Goal: Task Accomplishment & Management: Manage account settings

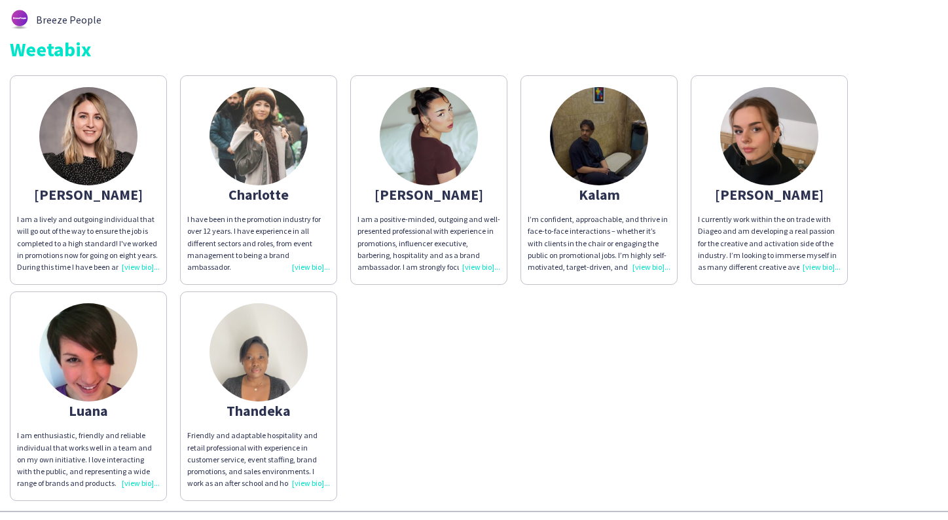
click at [450, 162] on img at bounding box center [429, 136] width 98 height 98
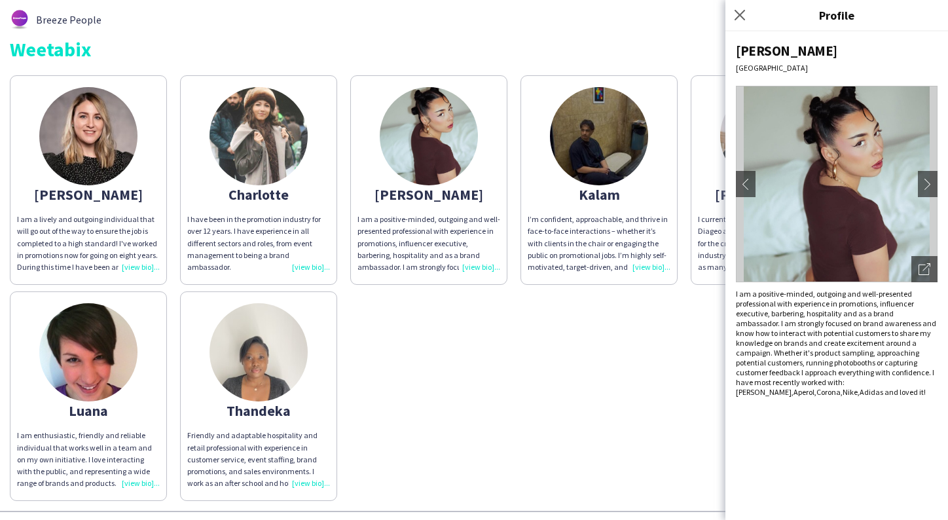
click at [617, 60] on div "Breeze People Weetabix Ashleigh-Sue I am a lively and outgoing individual that …" at bounding box center [474, 255] width 948 height 511
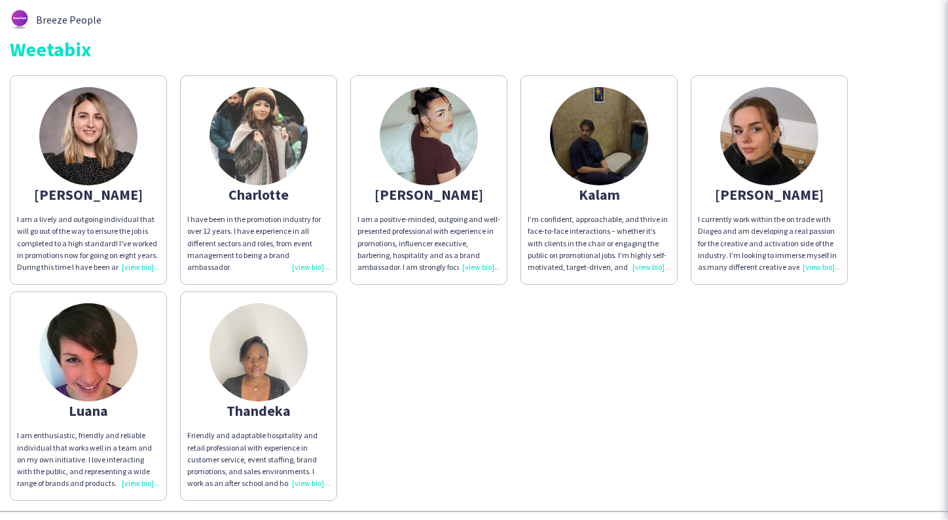
click at [608, 134] on img at bounding box center [599, 136] width 98 height 98
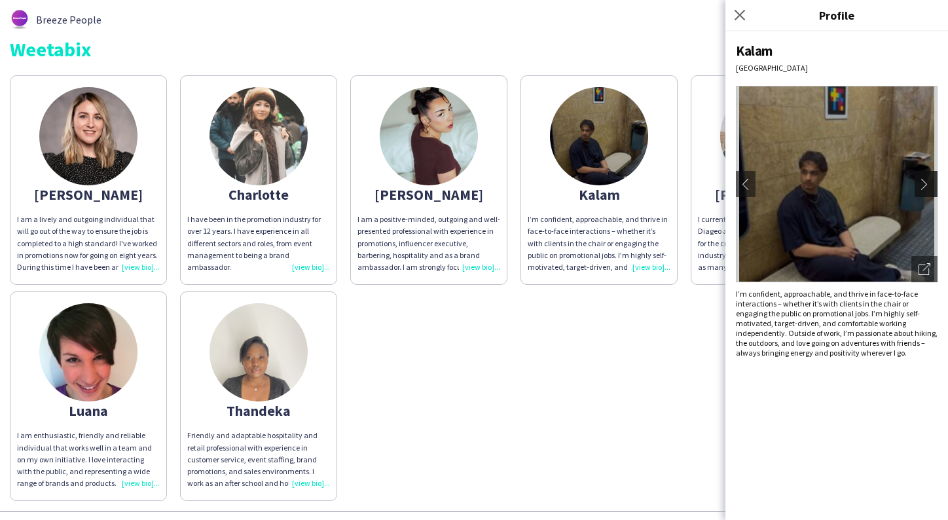
click at [928, 184] on app-icon "chevron-right" at bounding box center [927, 184] width 18 height 12
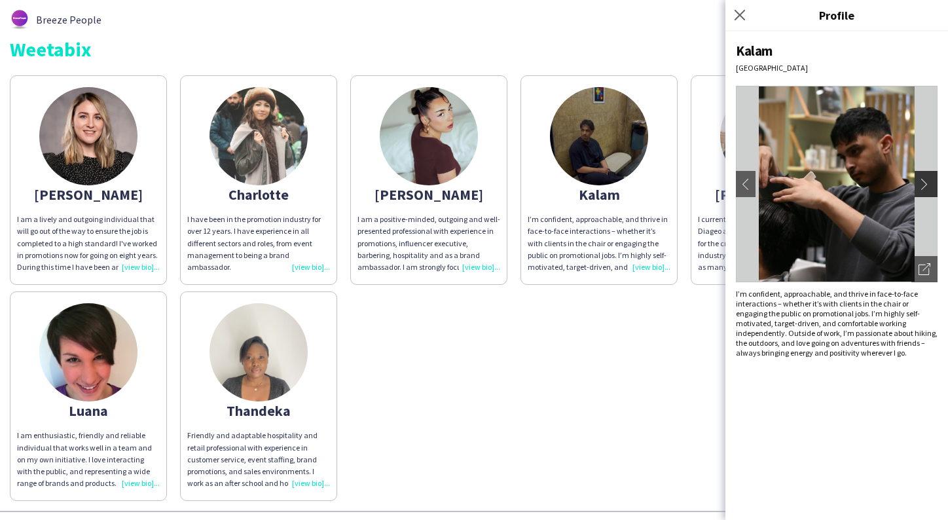
click at [928, 184] on app-icon "chevron-right" at bounding box center [927, 184] width 18 height 12
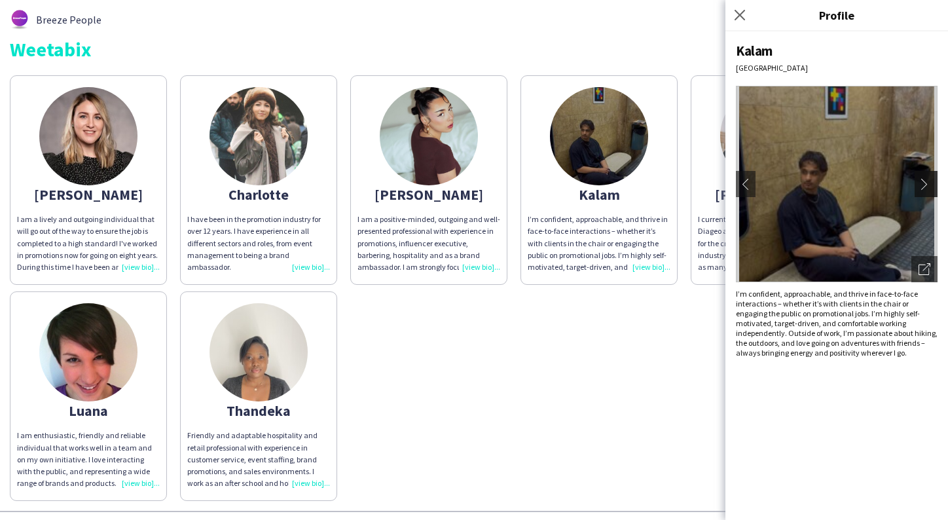
click at [928, 184] on app-icon "chevron-right" at bounding box center [927, 184] width 18 height 12
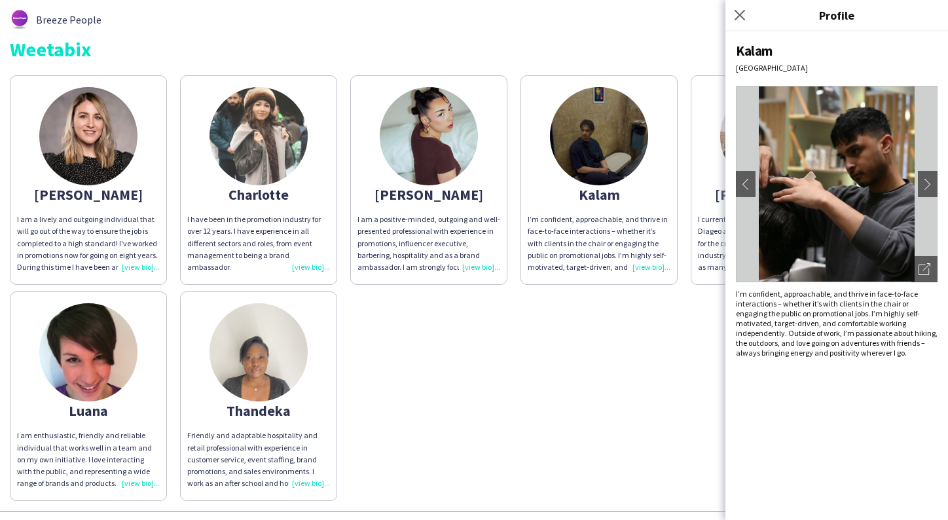
click at [609, 317] on div "Ashleigh-Sue I am a lively and outgoing individual that will go out of the way …" at bounding box center [474, 285] width 928 height 432
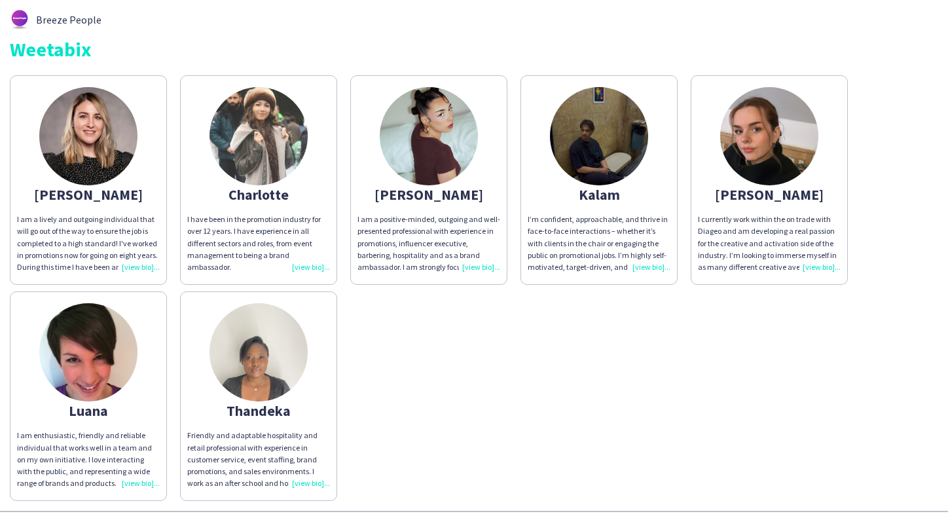
click at [765, 148] on img at bounding box center [769, 136] width 98 height 98
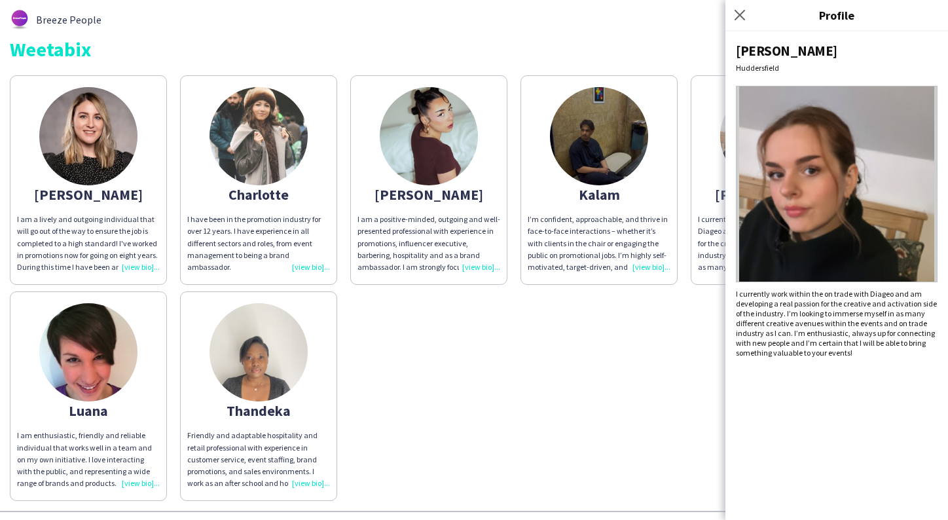
click at [107, 125] on img at bounding box center [88, 136] width 98 height 98
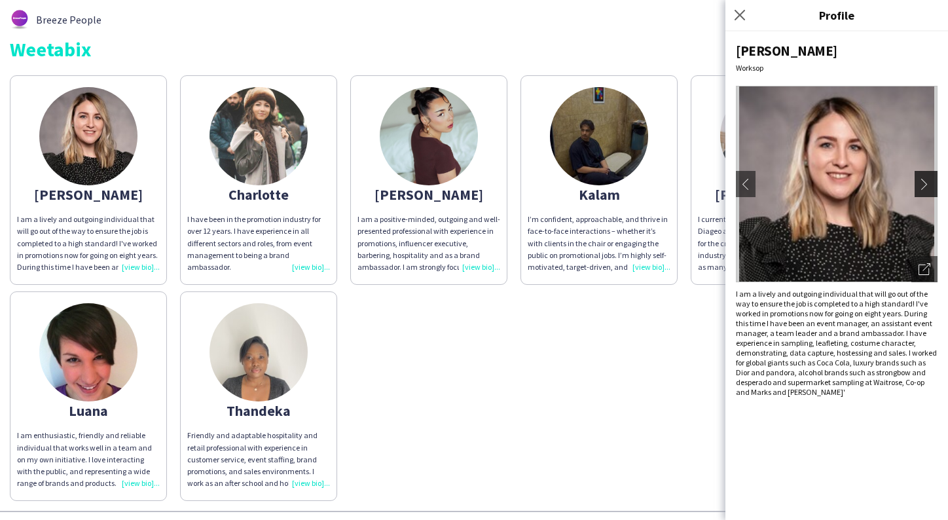
click at [926, 182] on app-icon "chevron-right" at bounding box center [927, 184] width 18 height 12
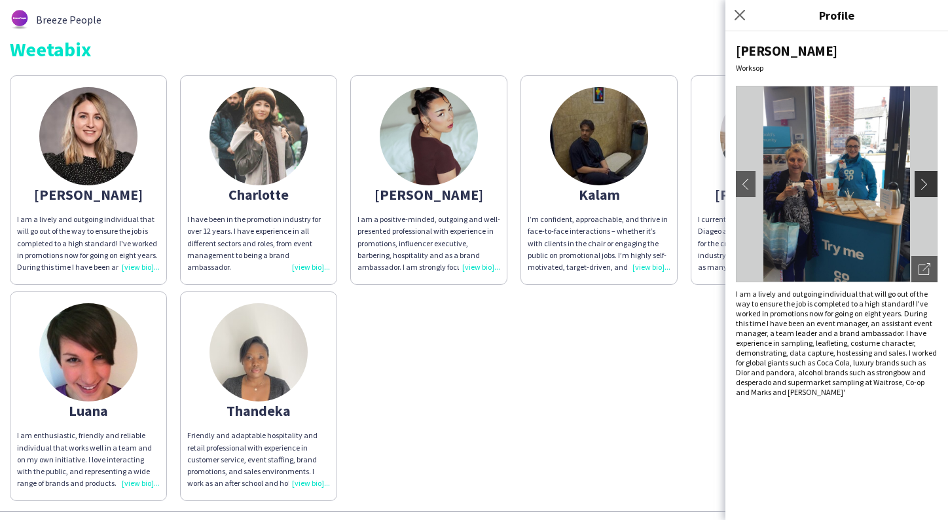
click at [926, 182] on app-icon "chevron-right" at bounding box center [927, 184] width 18 height 12
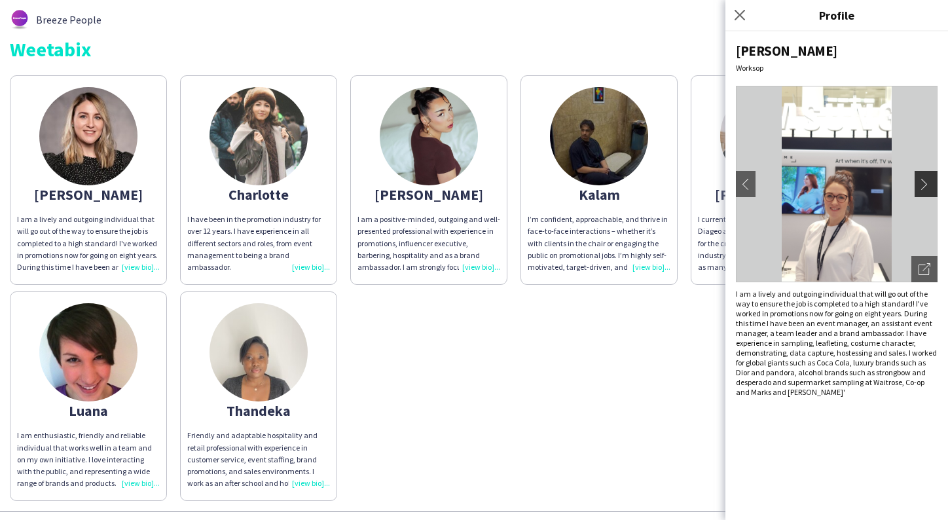
click at [926, 182] on app-icon "chevron-right" at bounding box center [927, 184] width 18 height 12
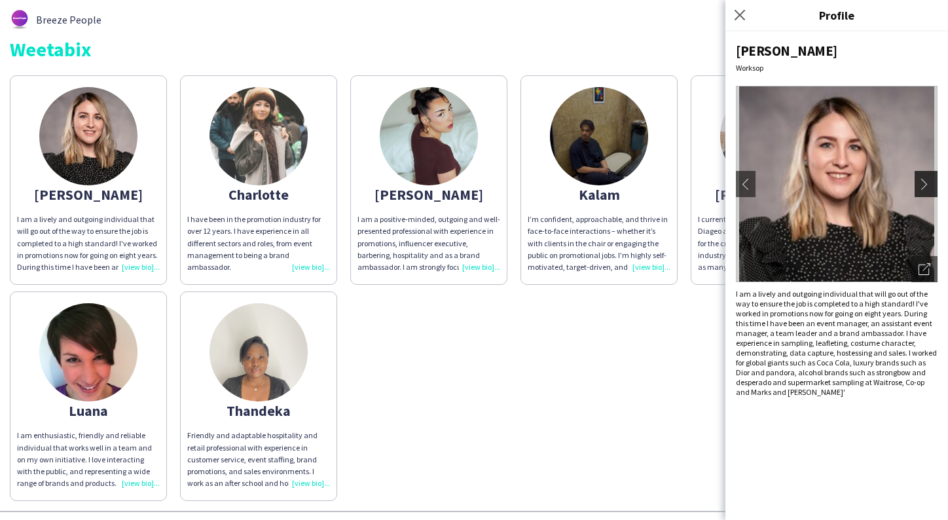
click at [926, 182] on app-icon "chevron-right" at bounding box center [927, 184] width 18 height 12
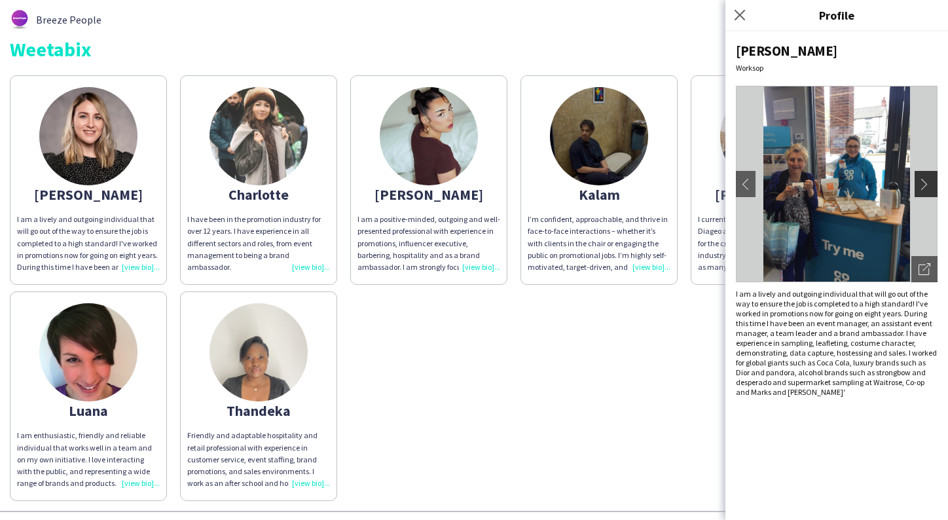
click at [926, 181] on app-icon "chevron-right" at bounding box center [927, 184] width 18 height 12
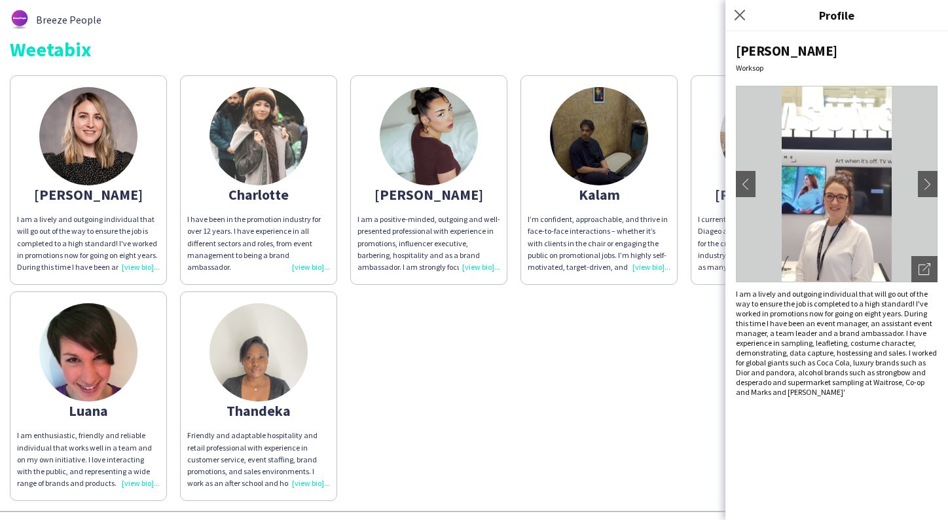
click at [257, 145] on img at bounding box center [258, 136] width 98 height 98
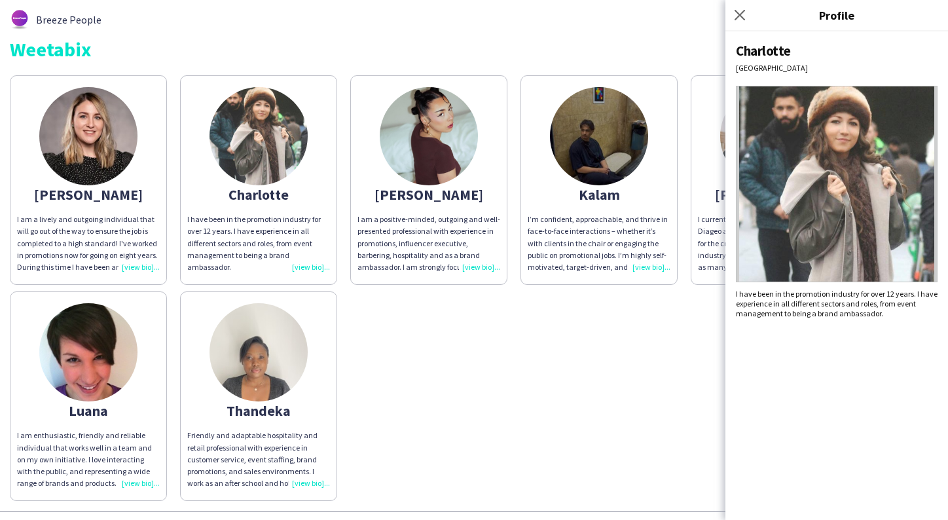
click at [249, 330] on img at bounding box center [258, 352] width 98 height 98
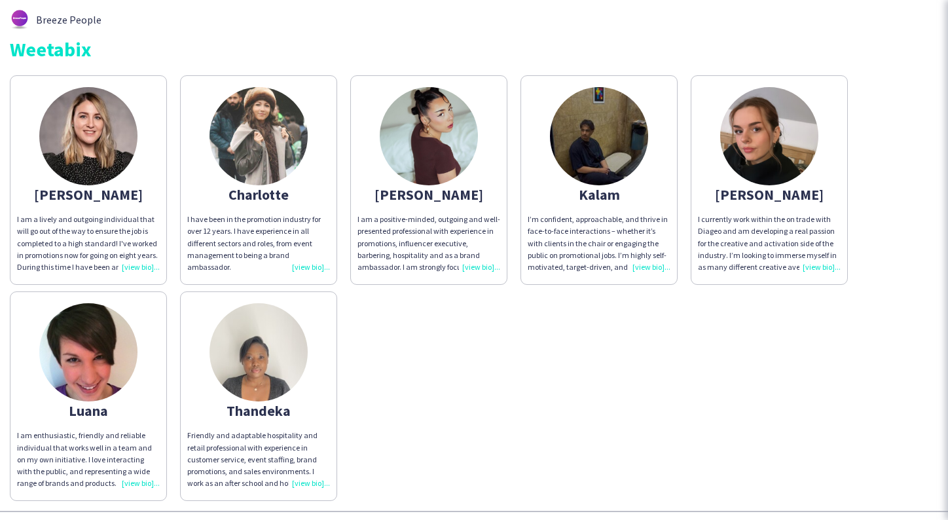
click at [87, 363] on img at bounding box center [88, 352] width 98 height 98
click at [81, 130] on img at bounding box center [88, 136] width 98 height 98
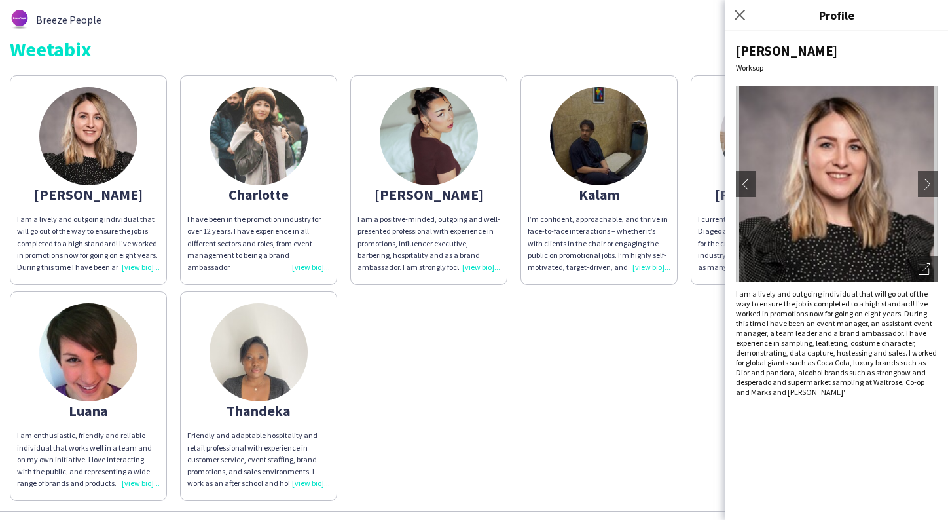
click at [399, 111] on img at bounding box center [429, 136] width 98 height 98
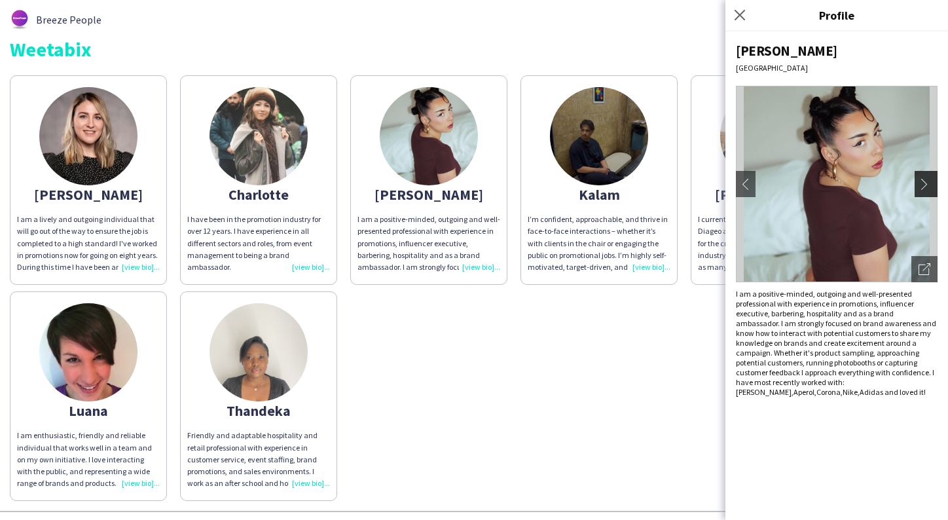
click at [927, 186] on app-icon "chevron-right" at bounding box center [927, 184] width 18 height 12
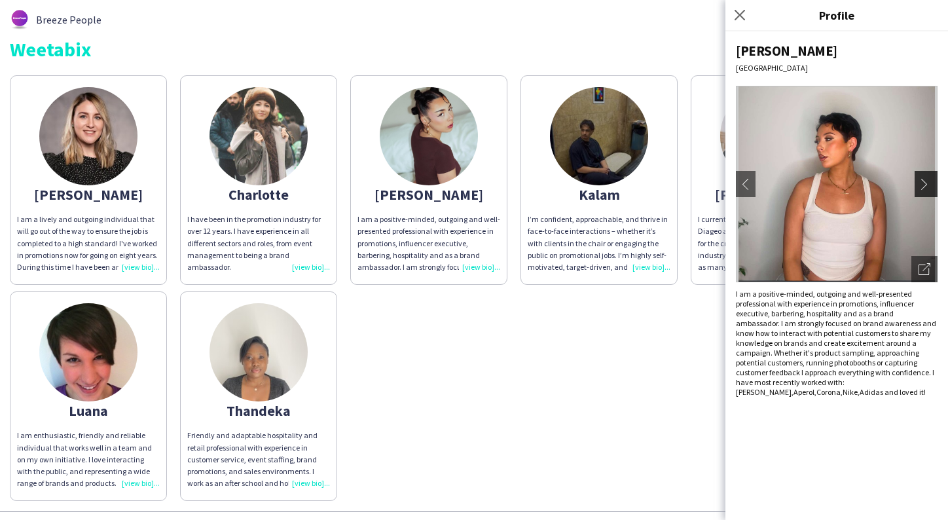
click at [927, 186] on app-icon "chevron-right" at bounding box center [927, 184] width 18 height 12
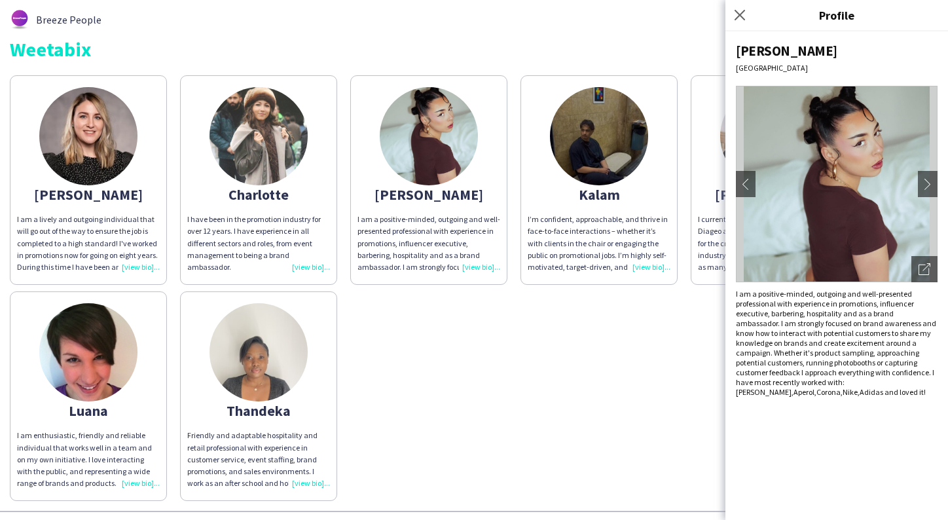
click at [538, 377] on div "Ashleigh-Sue I am a lively and outgoing individual that will go out of the way …" at bounding box center [474, 285] width 928 height 432
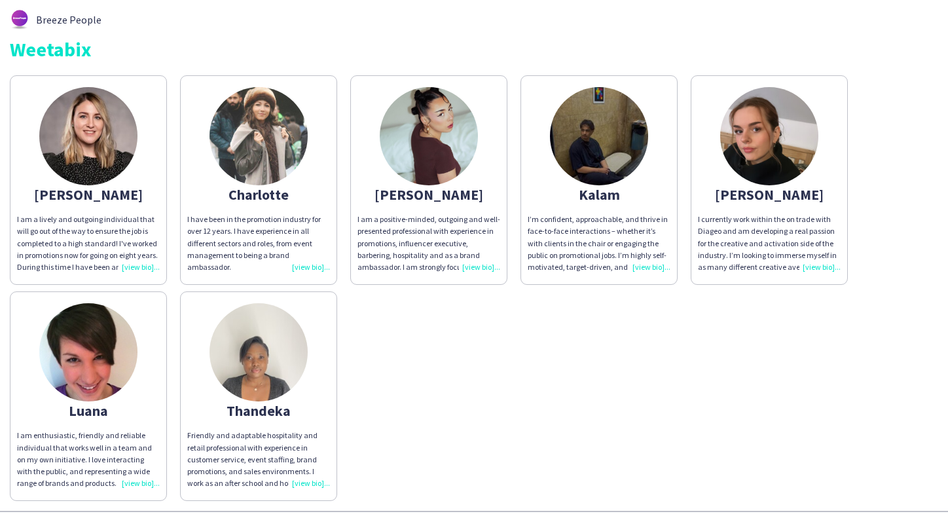
click at [780, 146] on img at bounding box center [769, 136] width 98 height 98
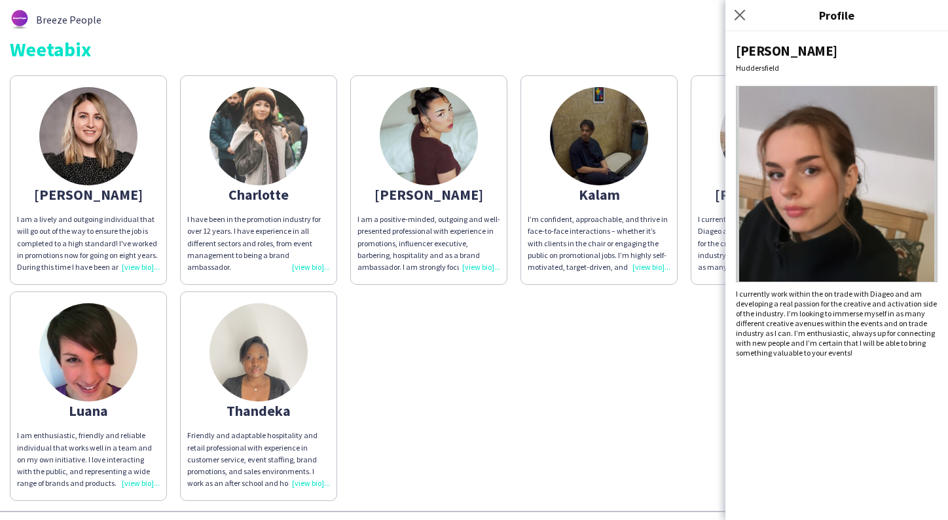
click at [257, 165] on img at bounding box center [258, 136] width 98 height 98
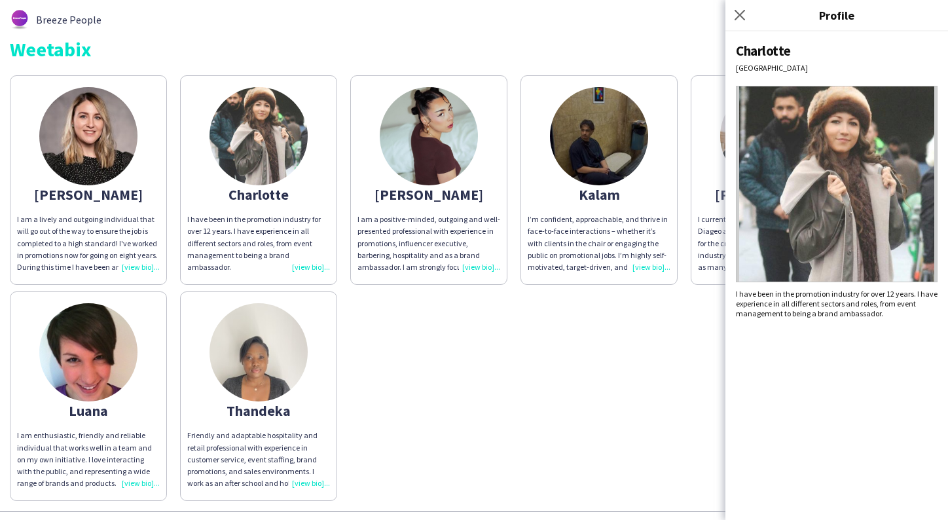
click at [260, 371] on img at bounding box center [258, 352] width 98 height 98
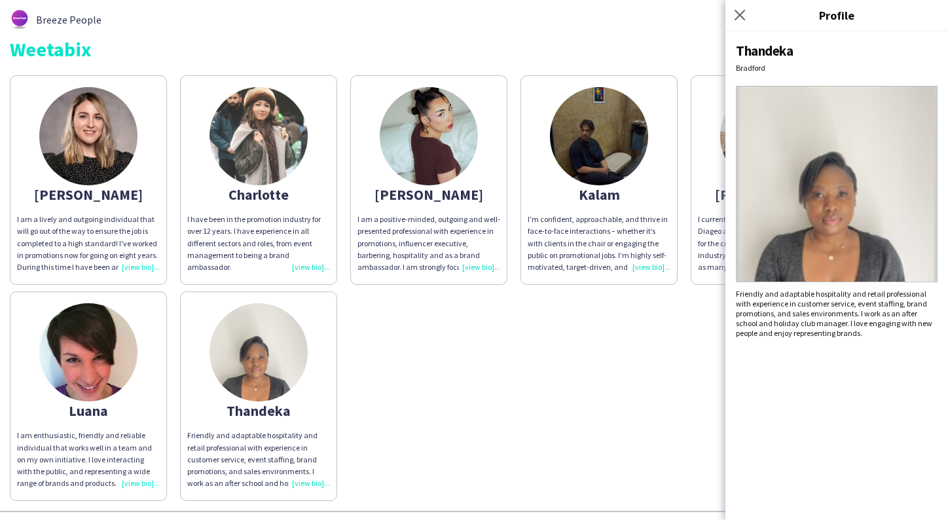
click at [271, 357] on img at bounding box center [258, 352] width 98 height 98
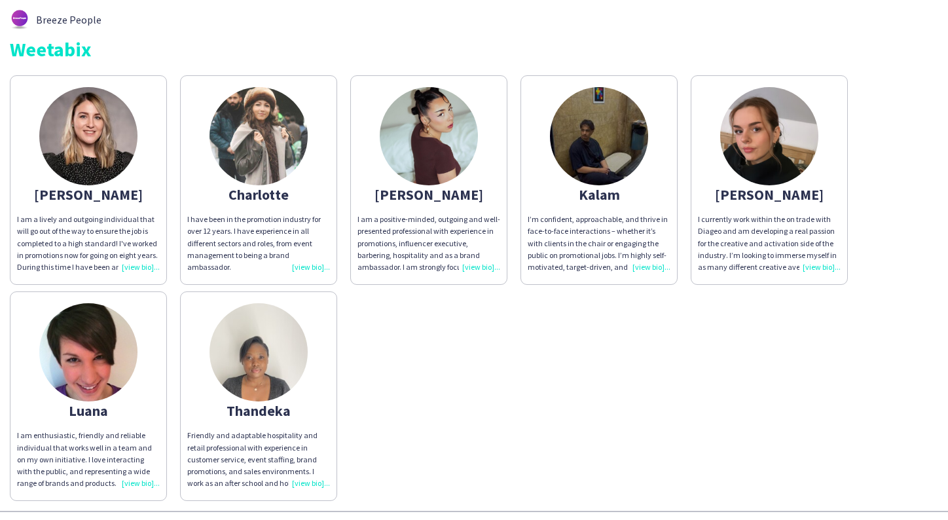
click at [268, 353] on img at bounding box center [258, 352] width 98 height 98
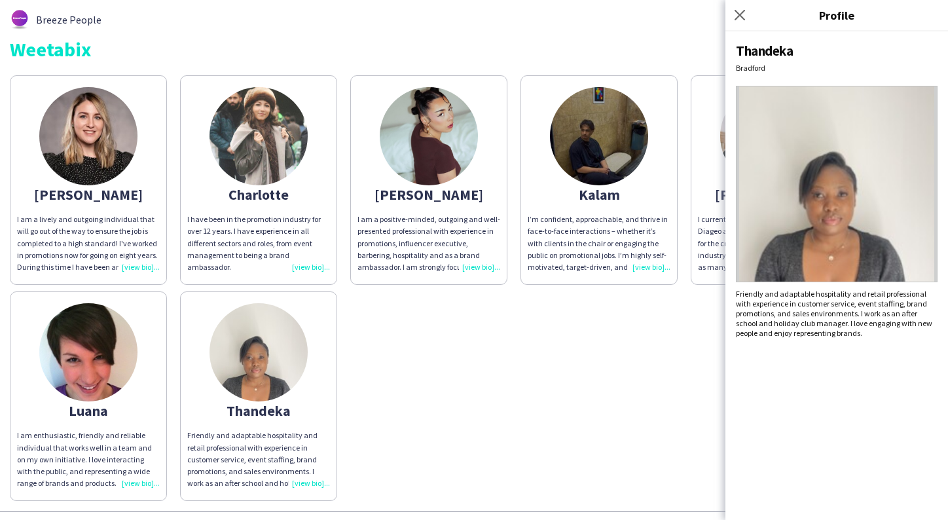
click at [20, 111] on app-share-pages-crew-card "Ashleigh-Sue I am a lively and outgoing individual that will go out of the way …" at bounding box center [88, 179] width 157 height 209
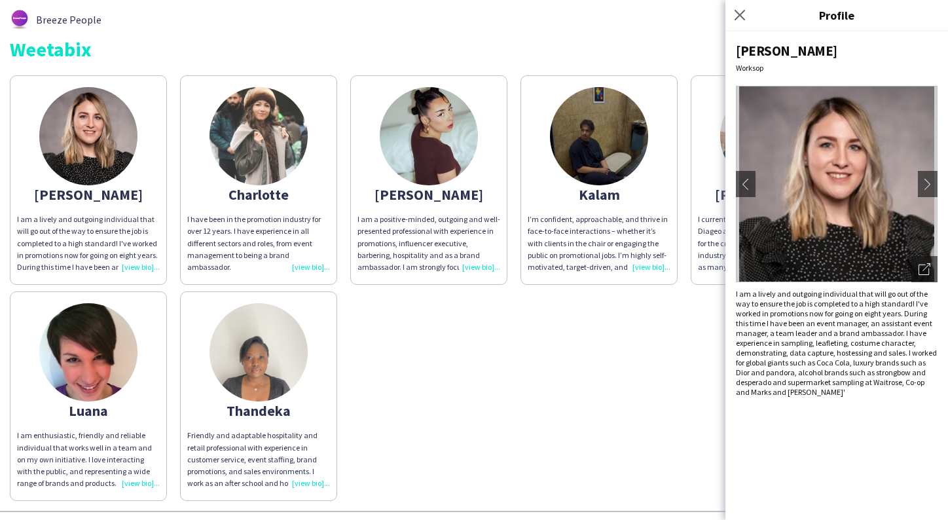
click at [85, 130] on img at bounding box center [88, 136] width 98 height 98
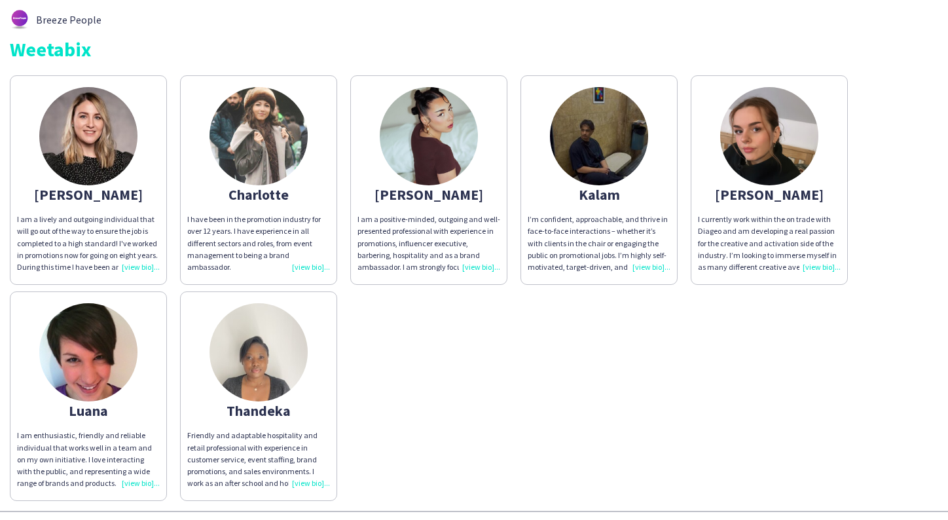
click at [85, 130] on img at bounding box center [88, 136] width 98 height 98
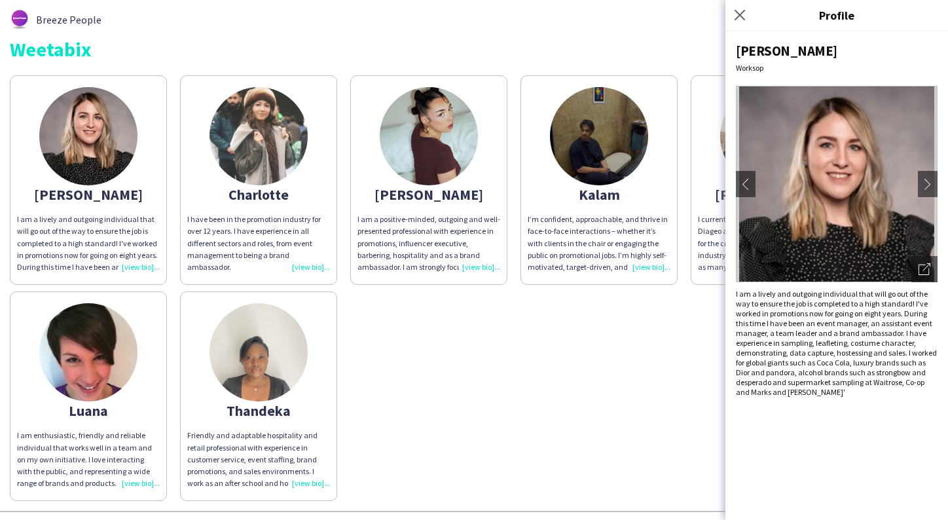
click at [100, 379] on img at bounding box center [88, 352] width 98 height 98
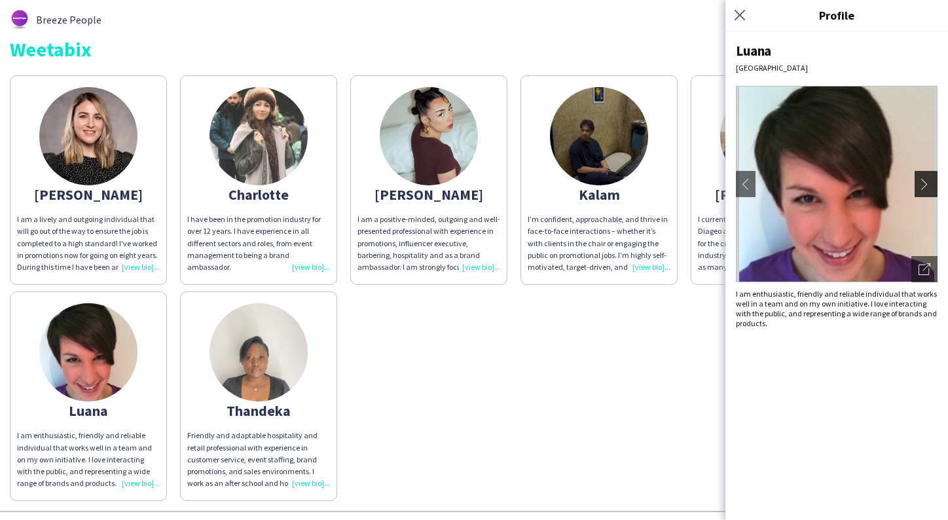
click at [927, 181] on app-icon "chevron-right" at bounding box center [927, 184] width 18 height 12
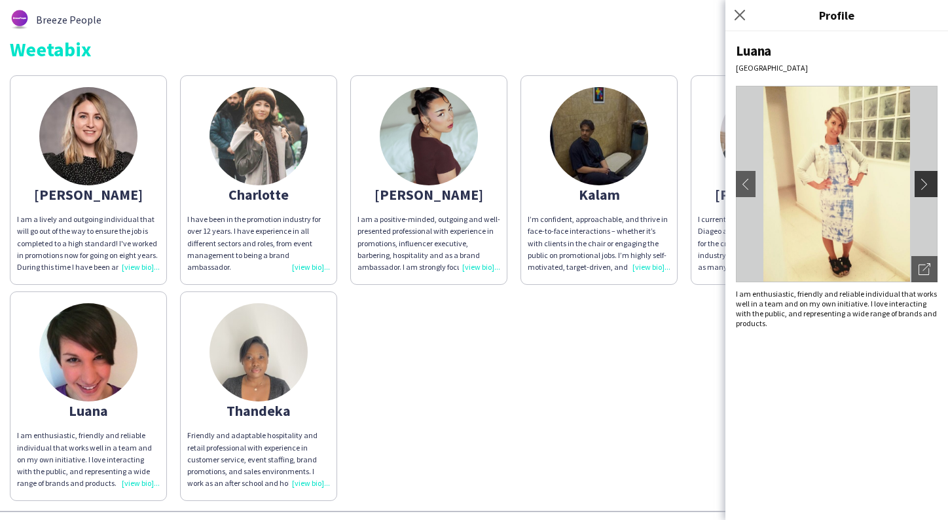
click at [927, 181] on app-icon "chevron-right" at bounding box center [927, 184] width 18 height 12
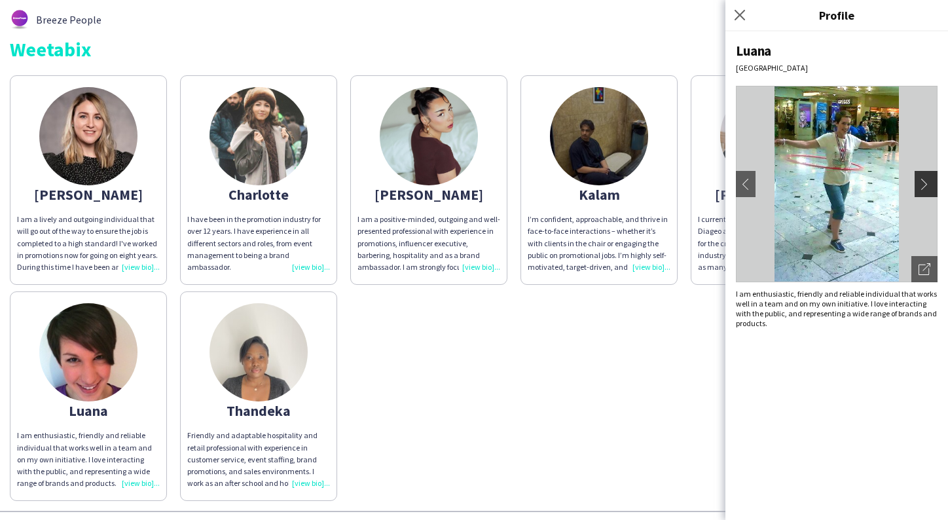
click at [927, 181] on app-icon "chevron-right" at bounding box center [927, 184] width 18 height 12
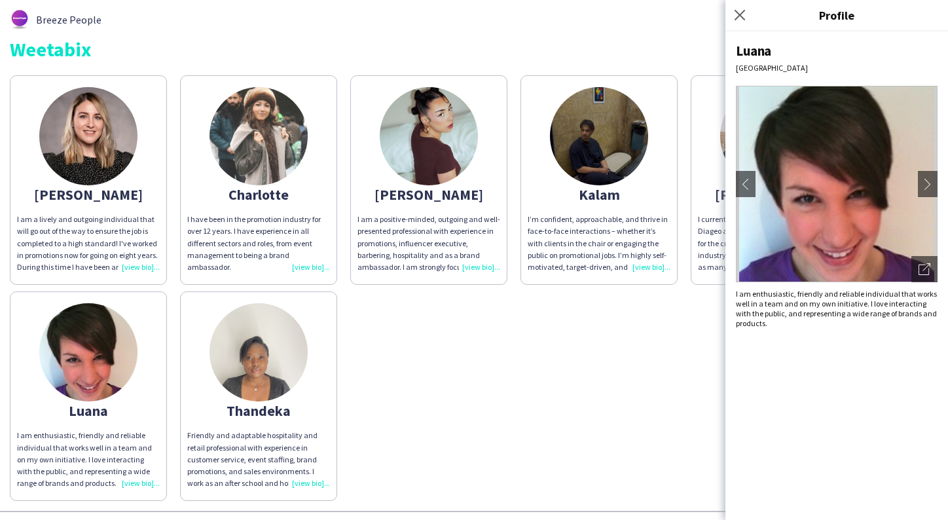
click at [547, 356] on div "Ashleigh-Sue I am a lively and outgoing individual that will go out of the way …" at bounding box center [474, 285] width 928 height 432
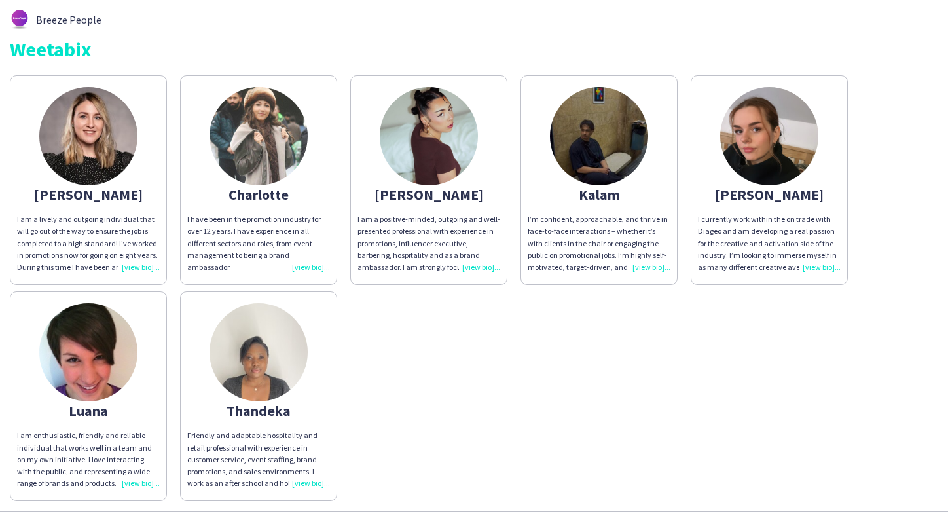
click at [247, 113] on img at bounding box center [258, 136] width 98 height 98
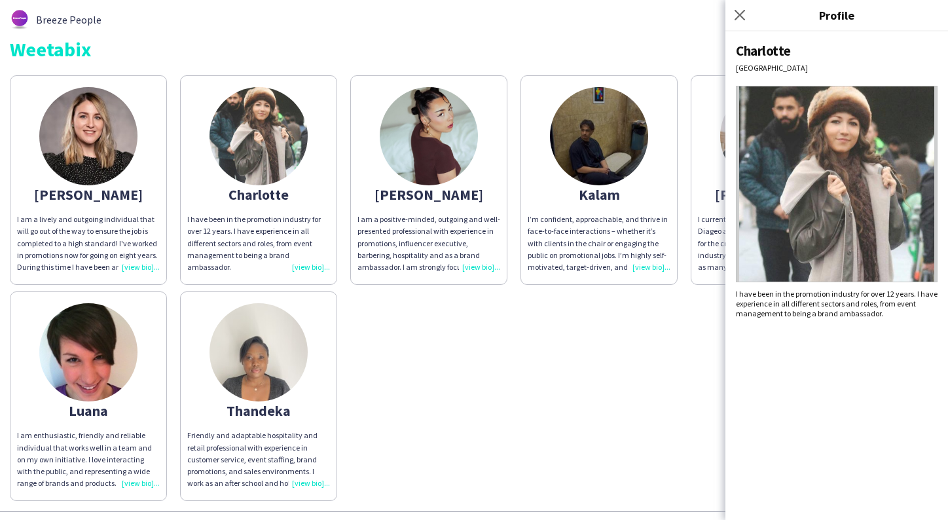
click at [107, 136] on img at bounding box center [88, 136] width 98 height 98
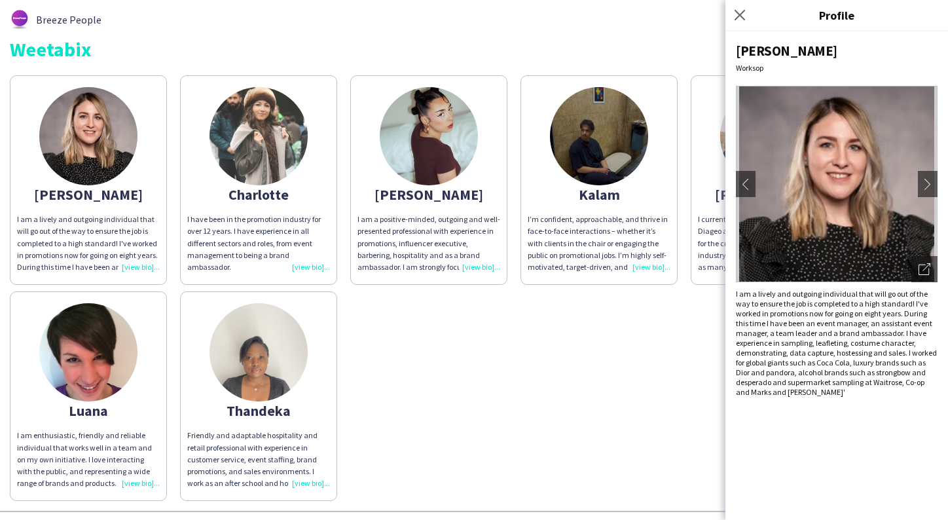
click at [71, 304] on img at bounding box center [88, 352] width 98 height 98
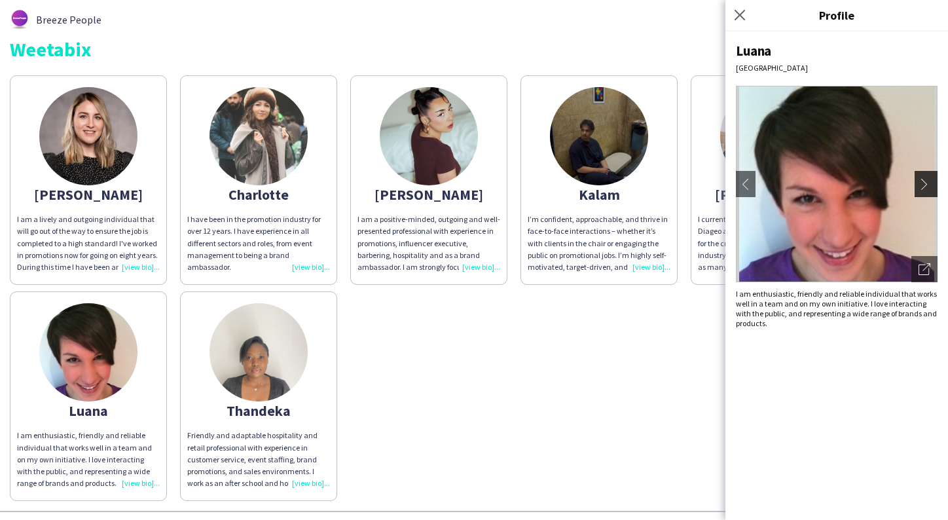
click at [930, 189] on app-icon "chevron-right" at bounding box center [927, 184] width 18 height 12
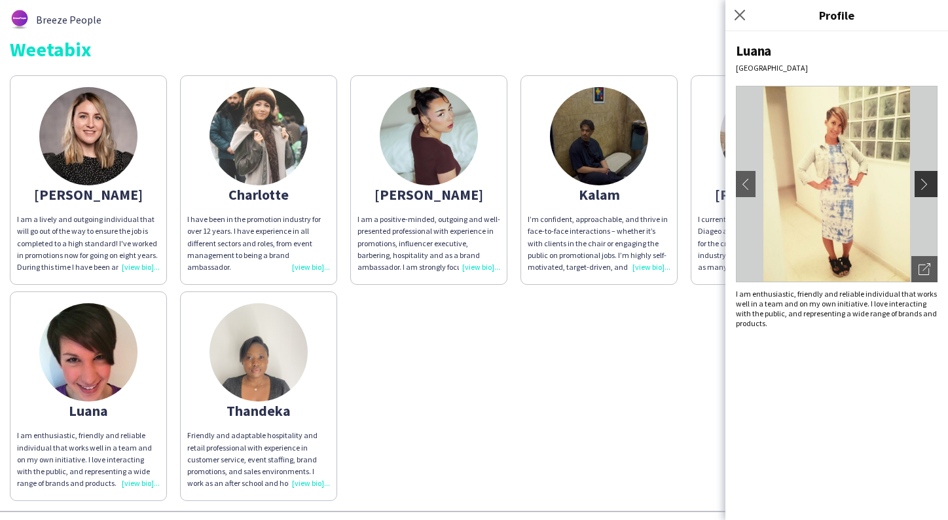
click at [930, 189] on app-icon "chevron-right" at bounding box center [927, 184] width 18 height 12
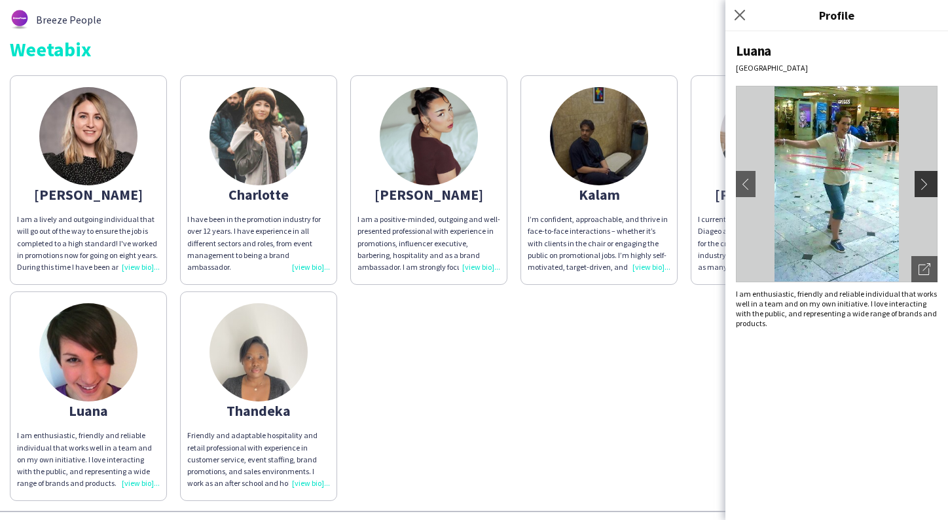
click at [930, 189] on app-icon "chevron-right" at bounding box center [927, 184] width 18 height 12
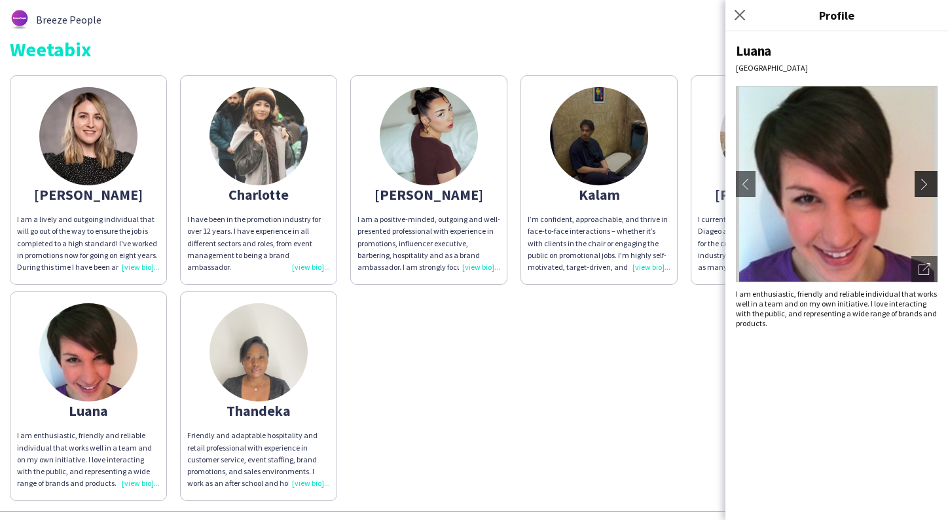
click at [930, 189] on app-icon "chevron-right" at bounding box center [927, 184] width 18 height 12
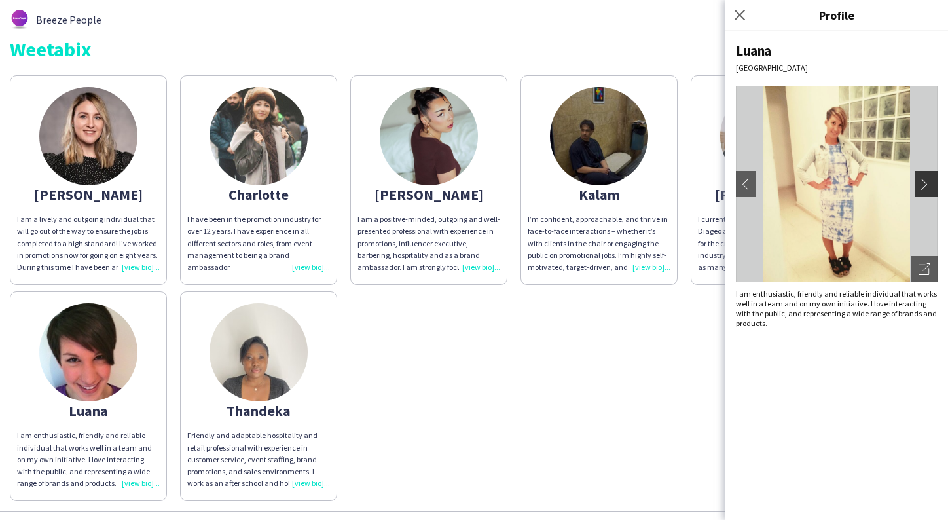
click at [928, 185] on app-icon "chevron-right" at bounding box center [927, 184] width 18 height 12
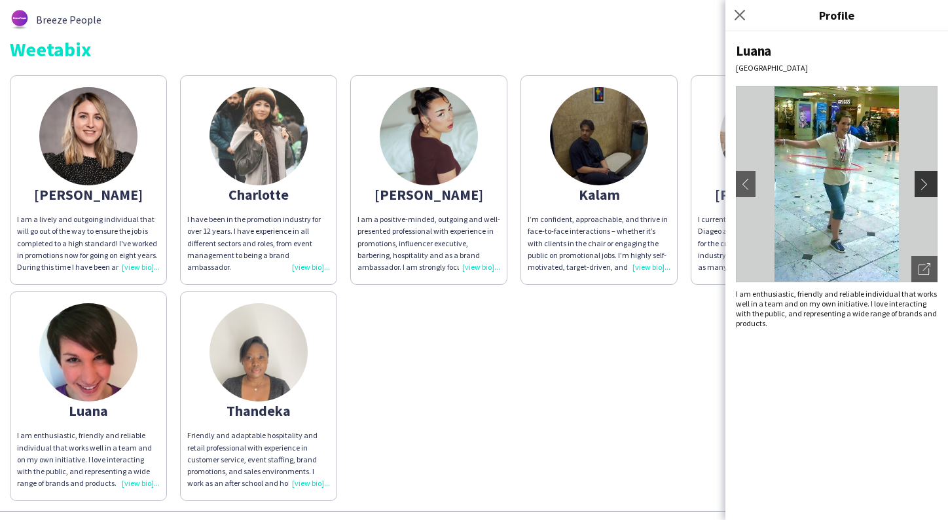
click at [928, 185] on app-icon "chevron-right" at bounding box center [927, 184] width 18 height 12
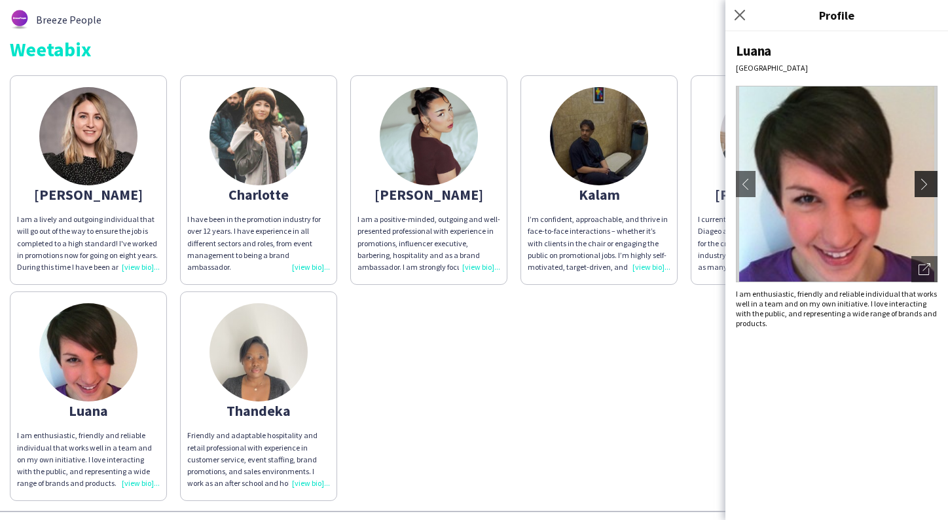
click at [928, 185] on app-icon "chevron-right" at bounding box center [927, 184] width 18 height 12
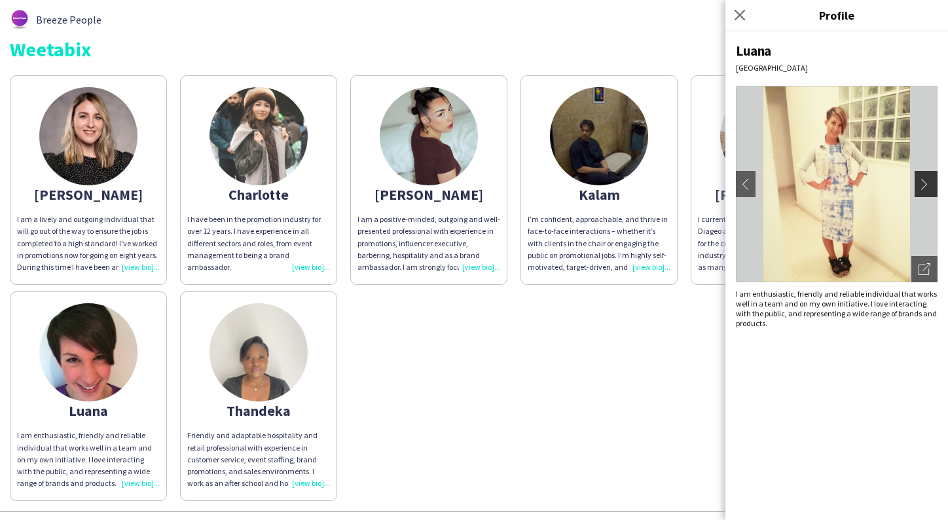
click at [928, 185] on app-icon "chevron-right" at bounding box center [927, 184] width 18 height 12
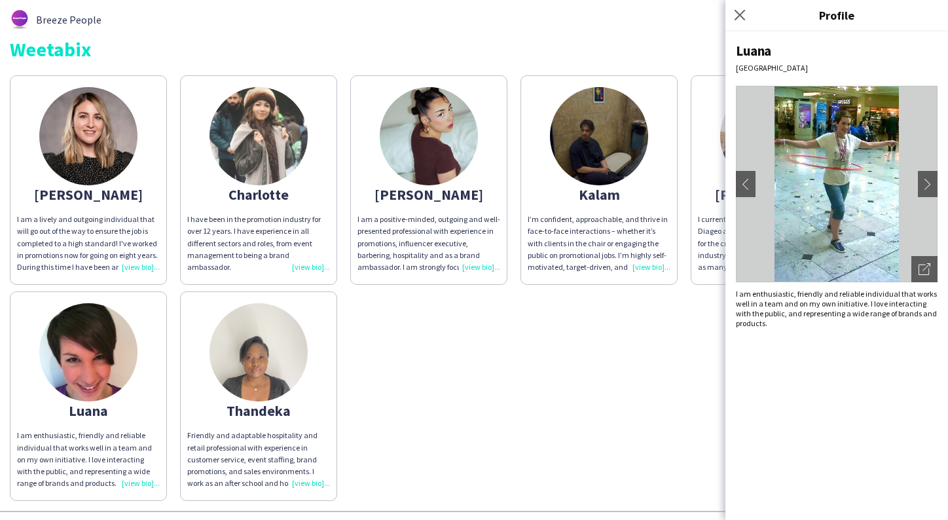
click at [543, 348] on div "Ashleigh-Sue I am a lively and outgoing individual that will go out of the way …" at bounding box center [474, 285] width 928 height 432
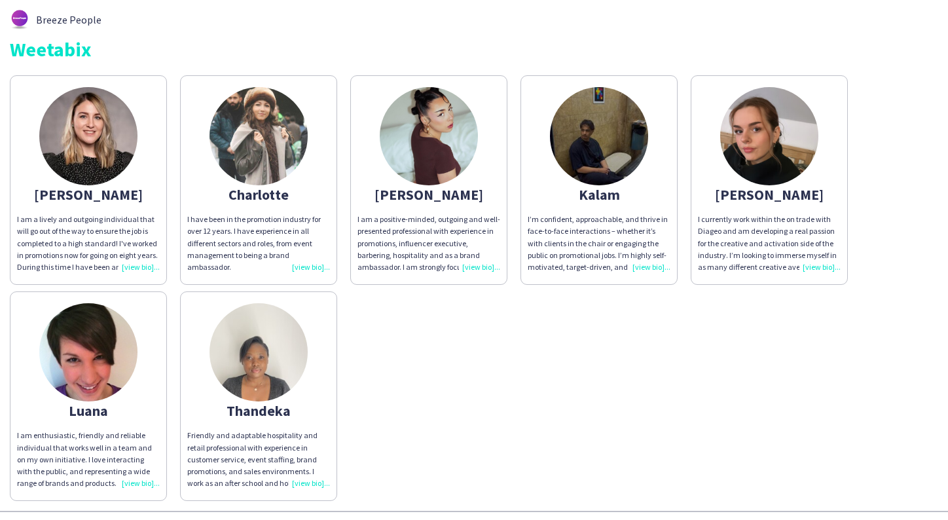
click at [86, 370] on img at bounding box center [88, 352] width 98 height 98
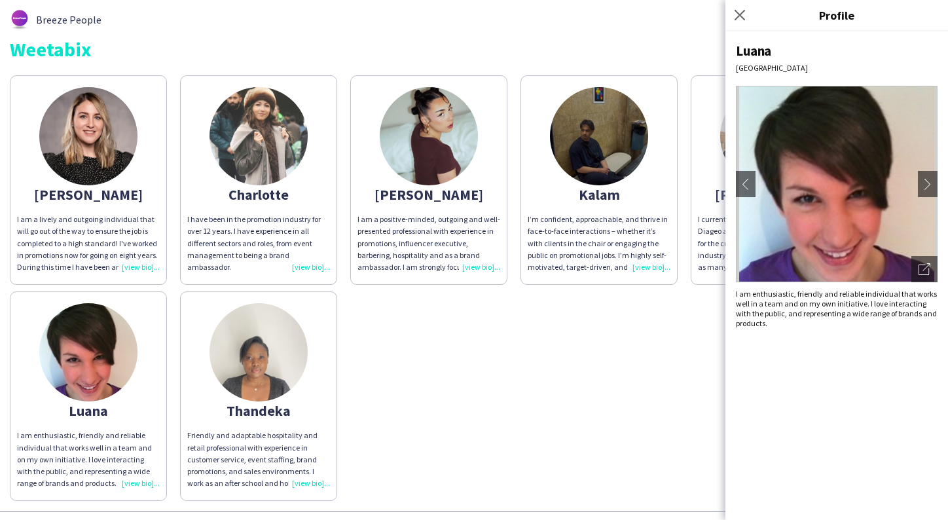
click at [93, 158] on img at bounding box center [88, 136] width 98 height 98
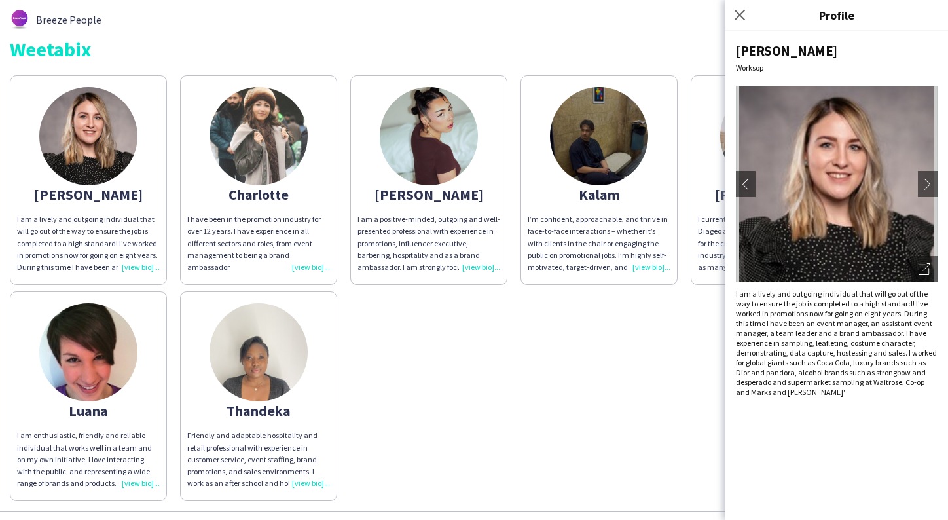
click at [411, 350] on div "Ashleigh-Sue I am a lively and outgoing individual that will go out of the way …" at bounding box center [474, 285] width 928 height 432
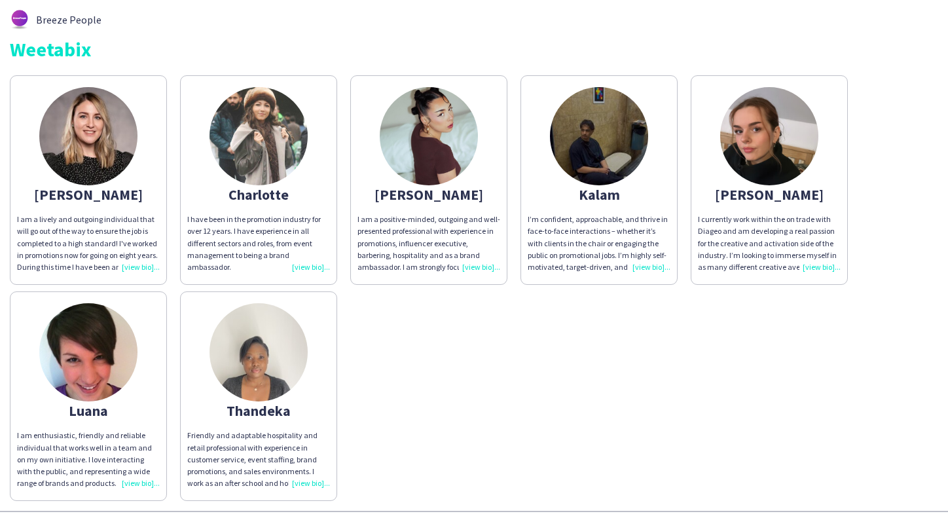
click at [281, 355] on img at bounding box center [258, 352] width 98 height 98
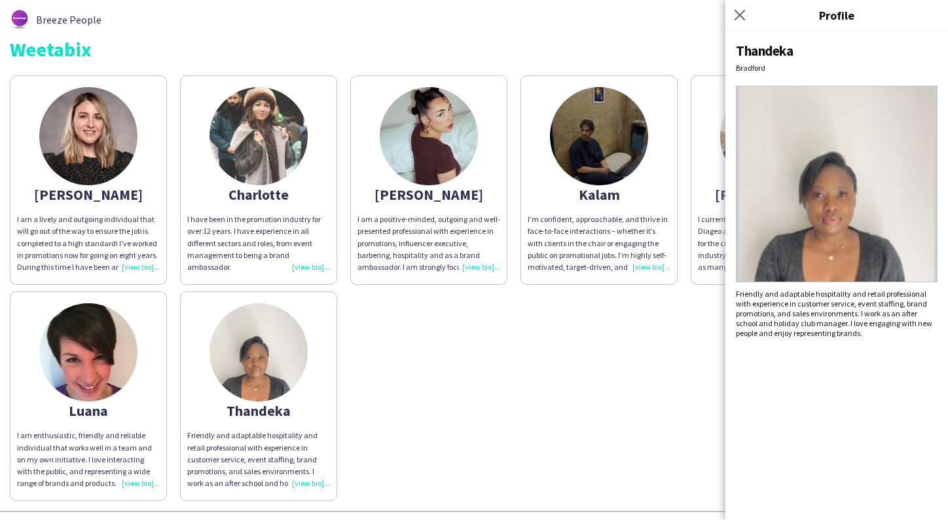
click at [637, 340] on div "Ashleigh-Sue I am a lively and outgoing individual that will go out of the way …" at bounding box center [474, 285] width 928 height 432
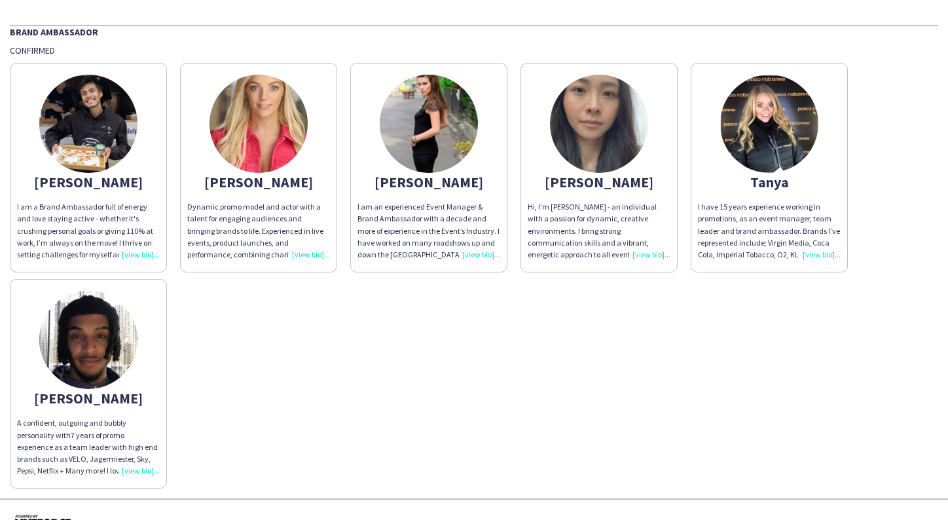
scroll to position [58, 0]
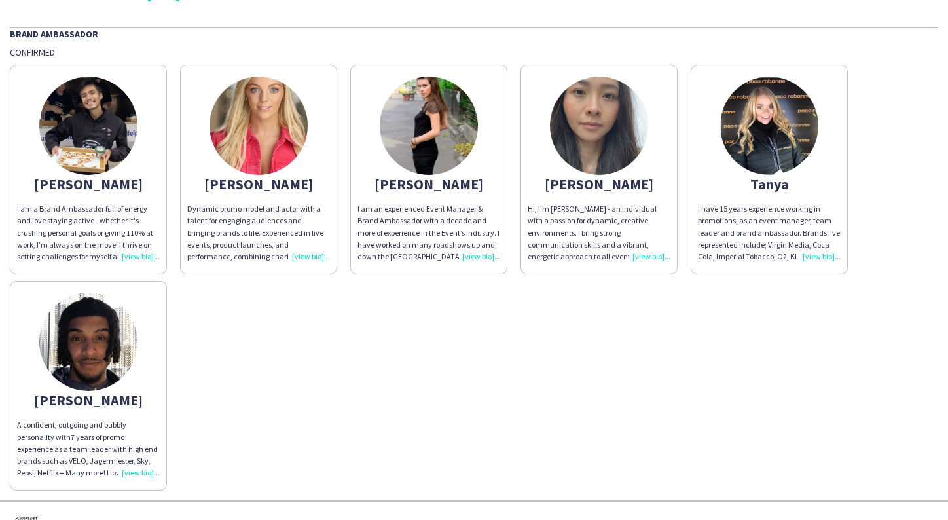
click at [90, 130] on img at bounding box center [88, 126] width 98 height 98
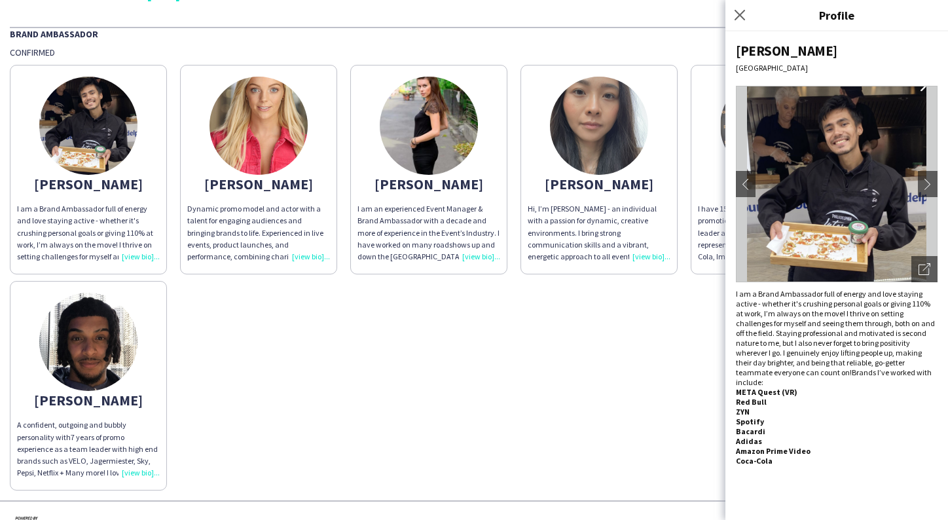
click at [454, 274] on app-share-pages-crew-card "Luisa I am an experienced Event Manager & Brand Ambassador with a decade and mo…" at bounding box center [428, 169] width 157 height 209
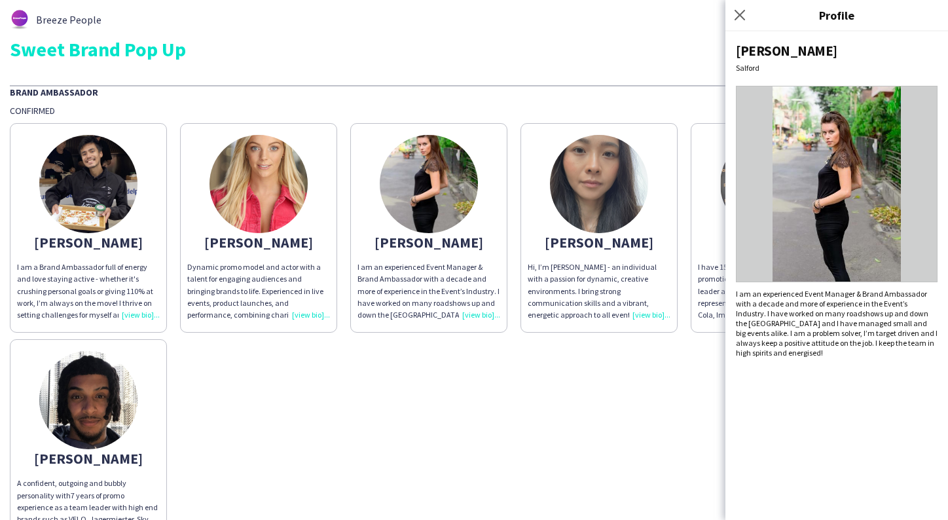
scroll to position [0, 0]
click at [427, 261] on app-share-pages-crew-card "Luisa I am an experienced Event Manager & Brand Ambassador with a decade and mo…" at bounding box center [428, 227] width 157 height 209
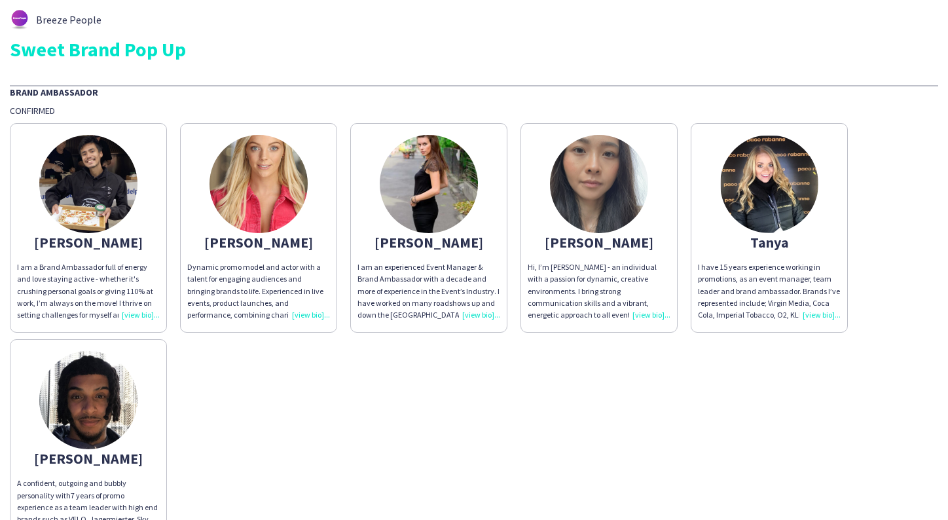
click at [108, 168] on img at bounding box center [88, 184] width 98 height 98
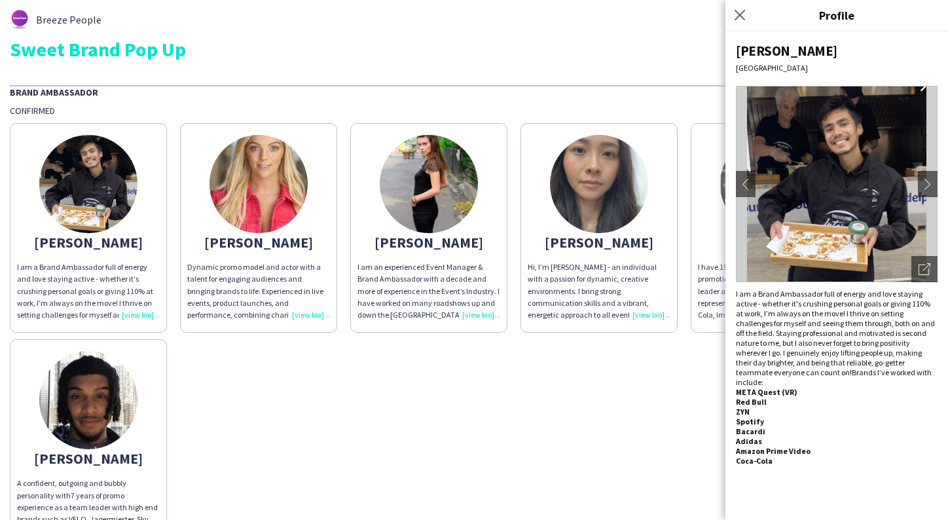
click at [113, 449] on img at bounding box center [88, 400] width 98 height 98
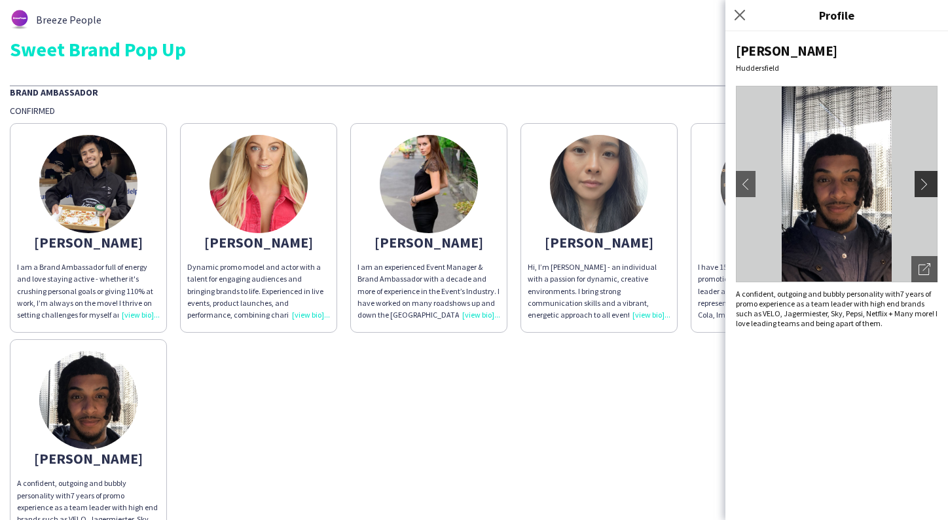
click at [923, 186] on app-icon "chevron-right" at bounding box center [927, 184] width 18 height 12
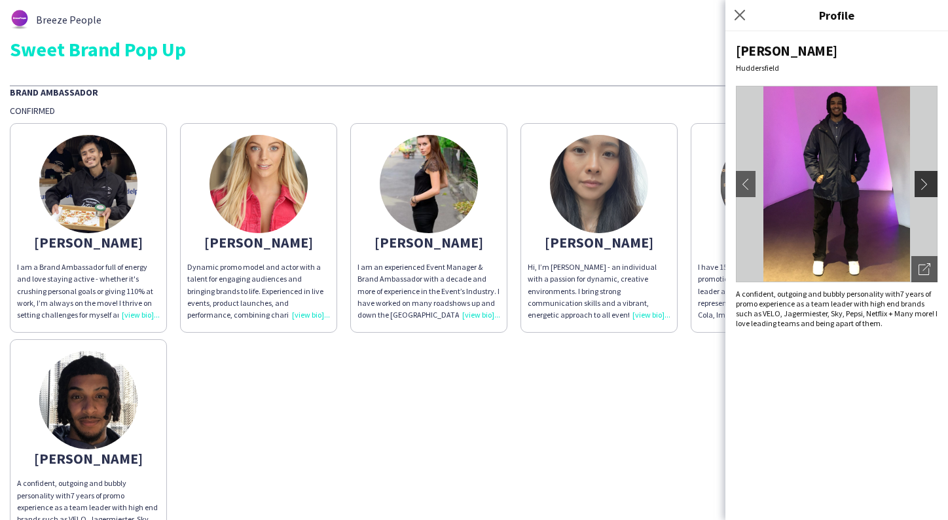
click at [923, 186] on app-icon "chevron-right" at bounding box center [927, 184] width 18 height 12
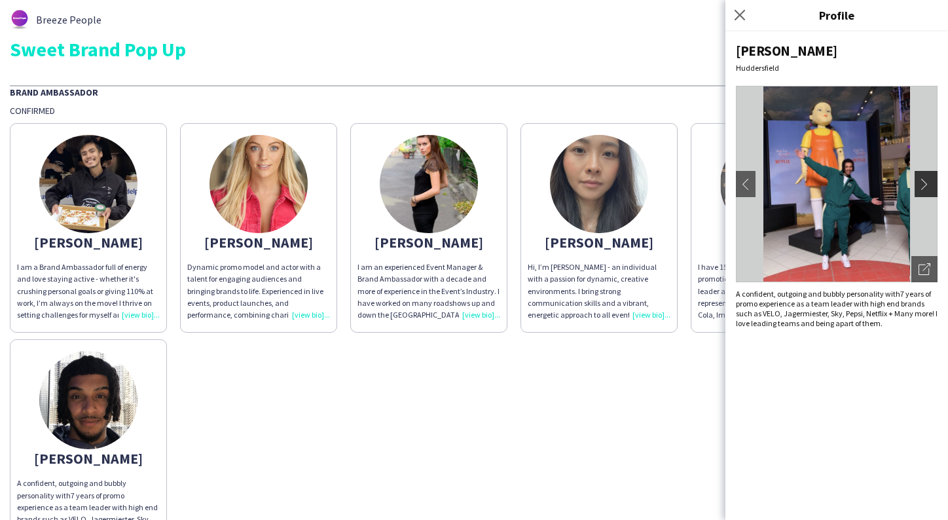
click at [923, 185] on app-icon "chevron-right" at bounding box center [927, 184] width 18 height 12
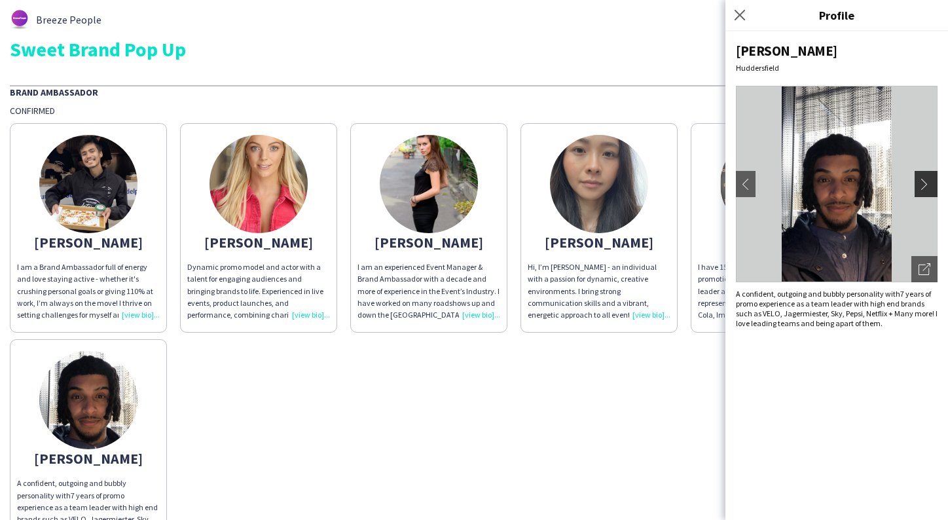
click at [923, 185] on app-icon "chevron-right" at bounding box center [927, 184] width 18 height 12
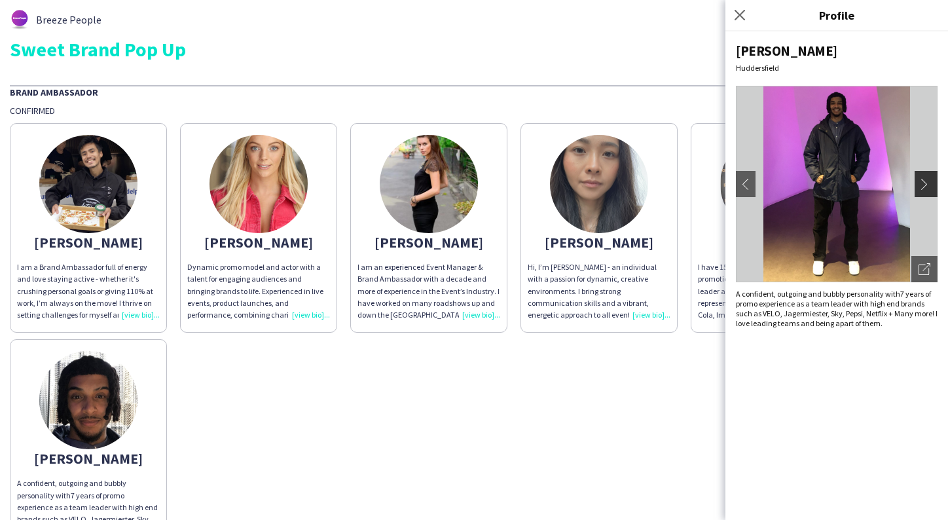
click at [923, 185] on app-icon "chevron-right" at bounding box center [927, 184] width 18 height 12
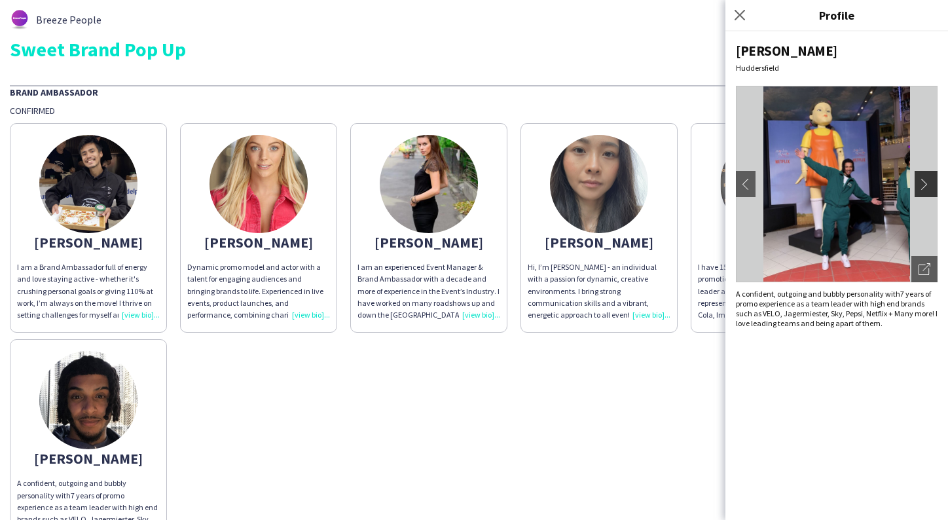
click at [923, 185] on app-icon "chevron-right" at bounding box center [927, 184] width 18 height 12
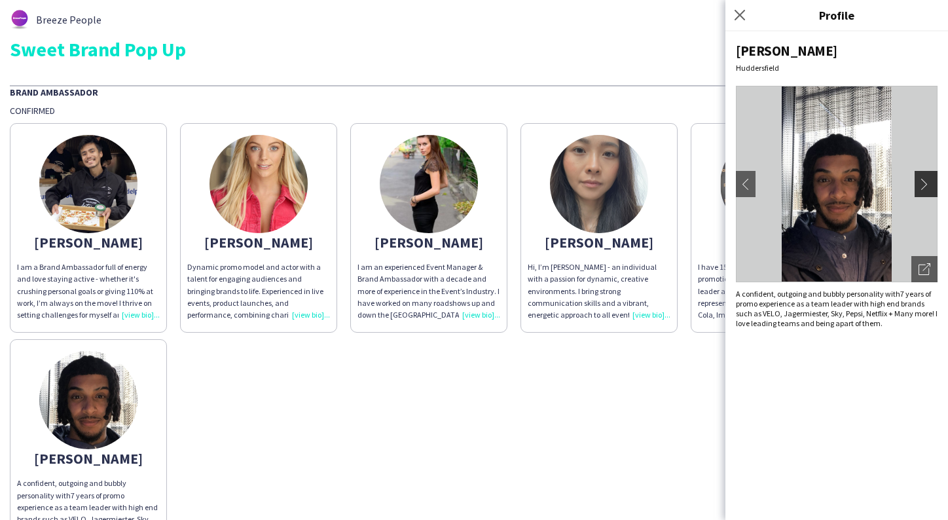
click at [923, 185] on app-icon "chevron-right" at bounding box center [927, 184] width 18 height 12
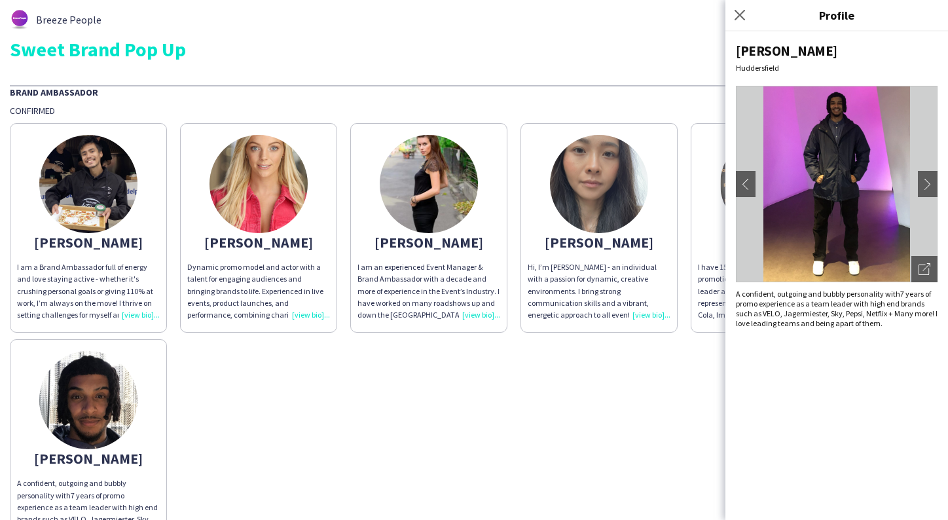
click at [259, 446] on div "Adam I am a Brand Ambassador full of energy and love staying active - whether i…" at bounding box center [474, 333] width 928 height 432
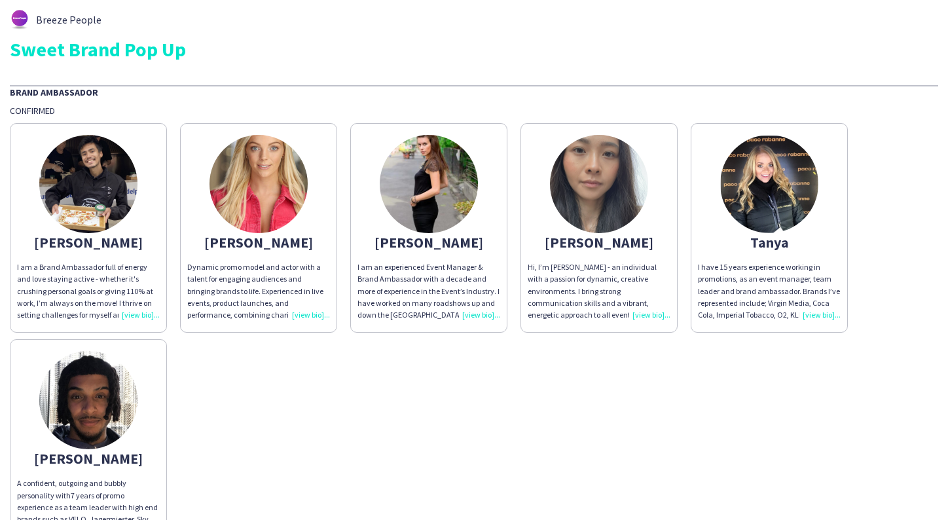
click at [92, 184] on img at bounding box center [88, 184] width 98 height 98
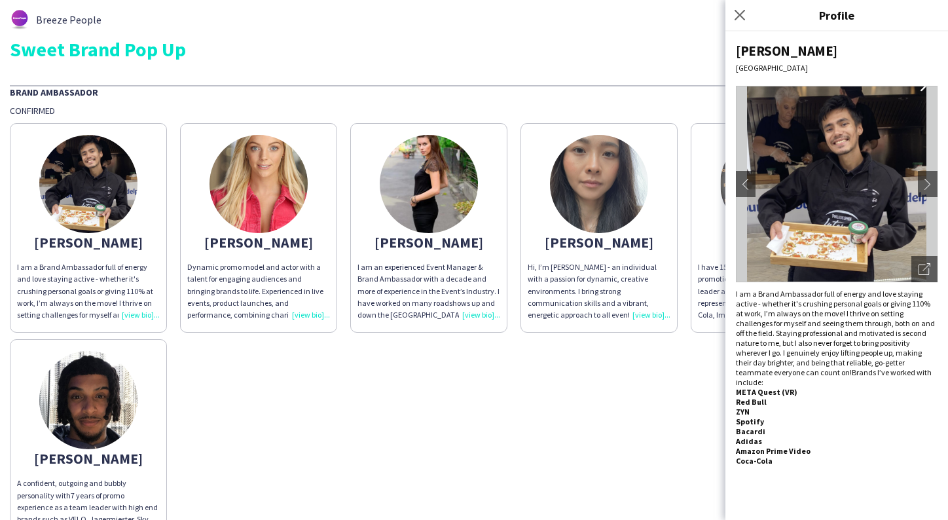
click at [668, 471] on div "Adam I am a Brand Ambassador full of energy and love staying active - whether i…" at bounding box center [474, 333] width 928 height 432
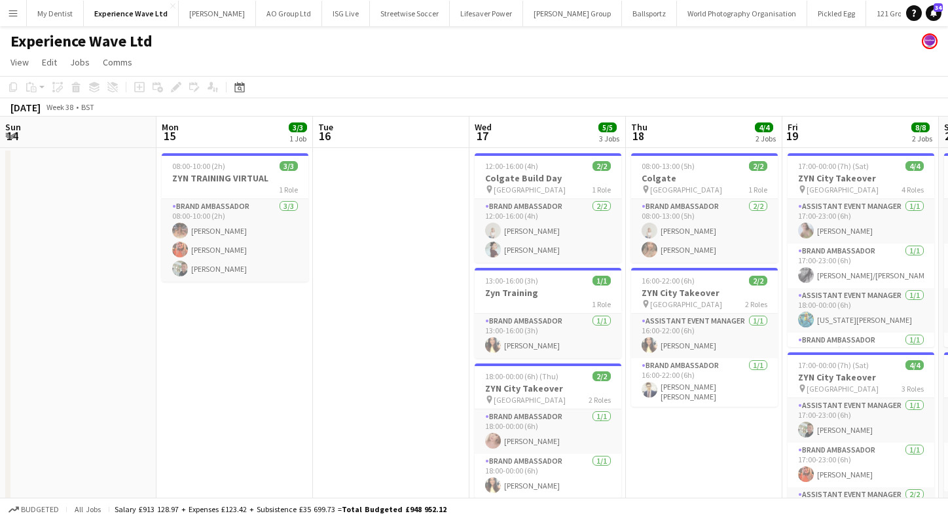
scroll to position [0, 346]
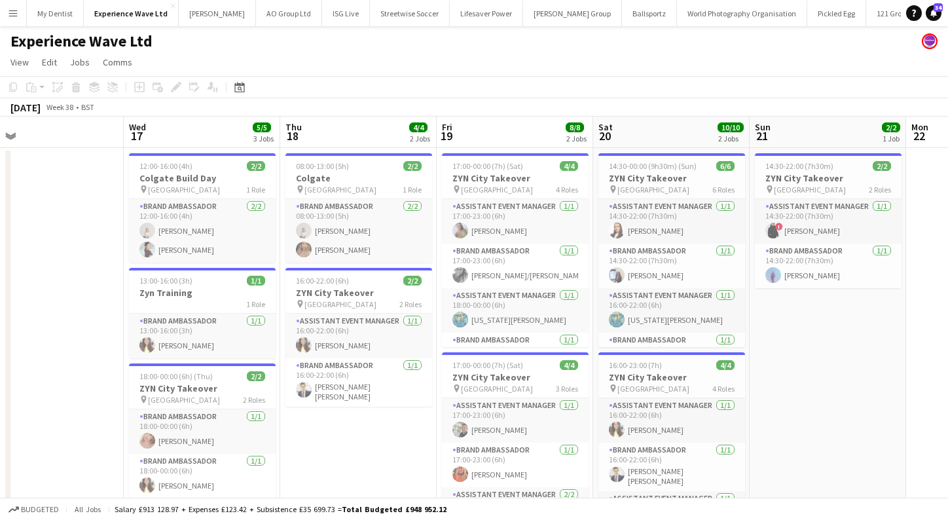
click at [18, 14] on app-icon "Menu" at bounding box center [13, 13] width 10 height 10
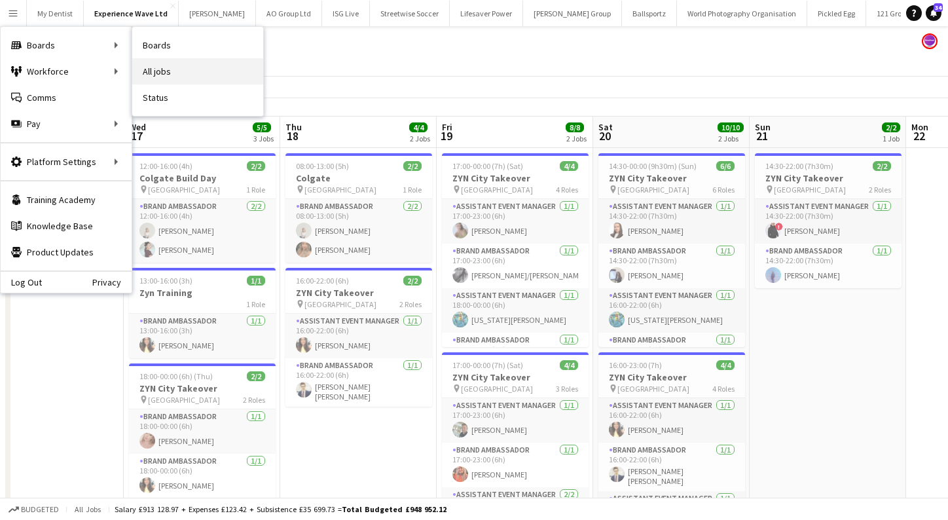
click at [189, 59] on link "All jobs" at bounding box center [197, 71] width 131 height 26
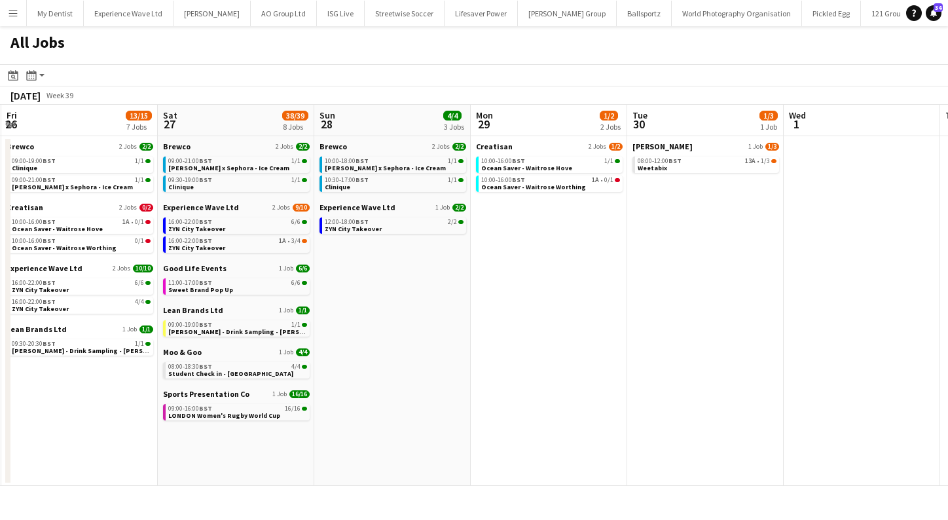
scroll to position [0, 465]
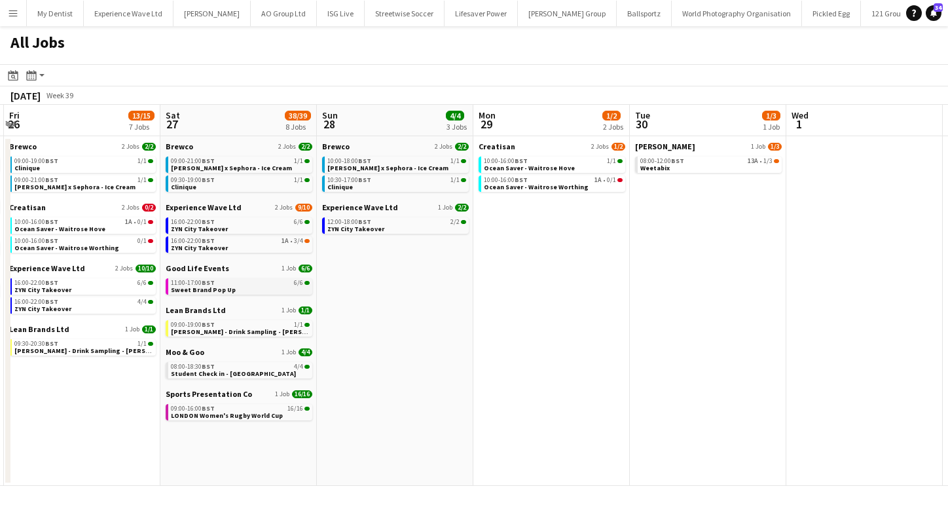
click at [255, 285] on div "11:00-17:00 BST 6/6" at bounding box center [240, 283] width 139 height 7
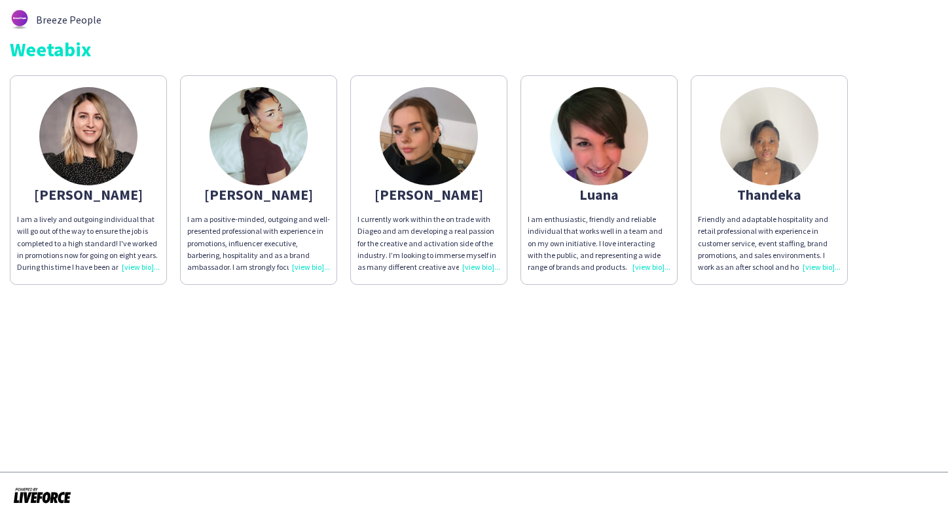
click at [598, 241] on div "I am enthusiastic, friendly and reliable individual that works well in a team a…" at bounding box center [599, 243] width 143 height 60
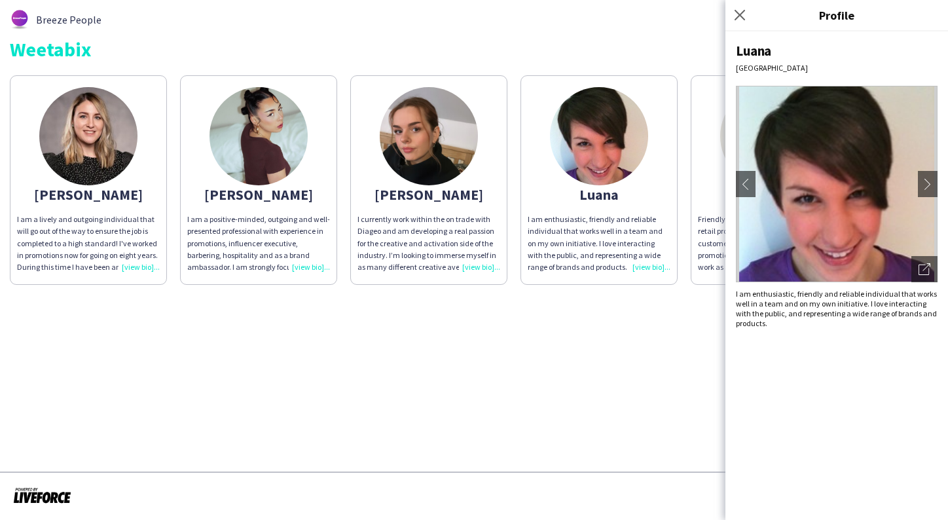
click at [589, 271] on div "I am enthusiastic, friendly and reliable individual that works well in a team a…" at bounding box center [599, 243] width 143 height 60
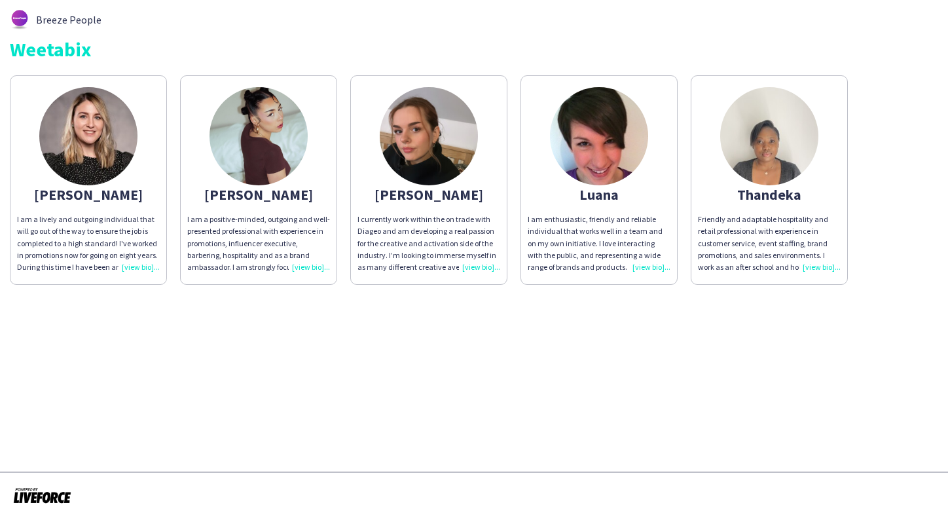
click at [734, 203] on app-share-pages-crew-card "Thandeka Friendly and adaptable hospitality and retail professional with experi…" at bounding box center [769, 179] width 157 height 209
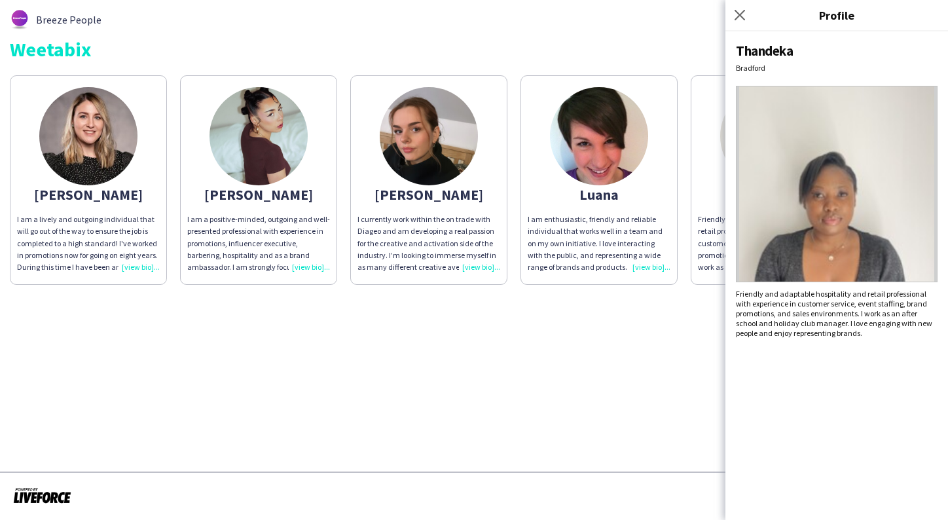
click at [814, 334] on span "Friendly and adaptable hospitality and retail professional with experience in c…" at bounding box center [834, 313] width 196 height 49
click at [637, 264] on div "I am enthusiastic, friendly and reliable individual that works well in a team a…" at bounding box center [599, 243] width 143 height 60
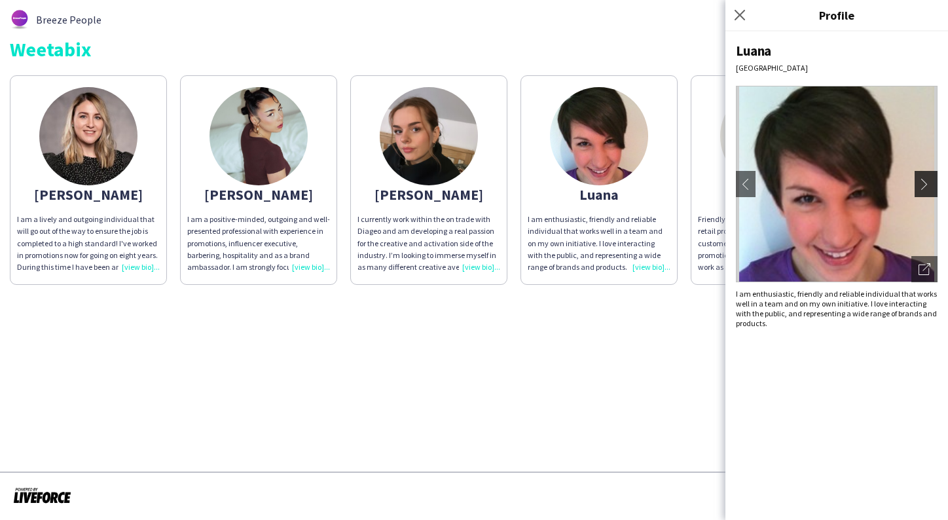
click at [931, 179] on app-icon "chevron-right" at bounding box center [927, 184] width 18 height 12
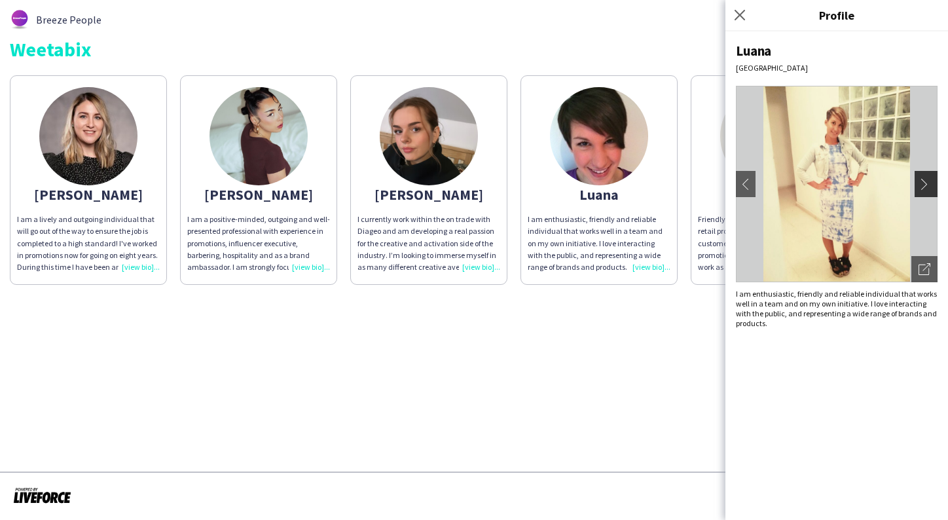
click at [929, 179] on app-icon "chevron-right" at bounding box center [927, 184] width 18 height 12
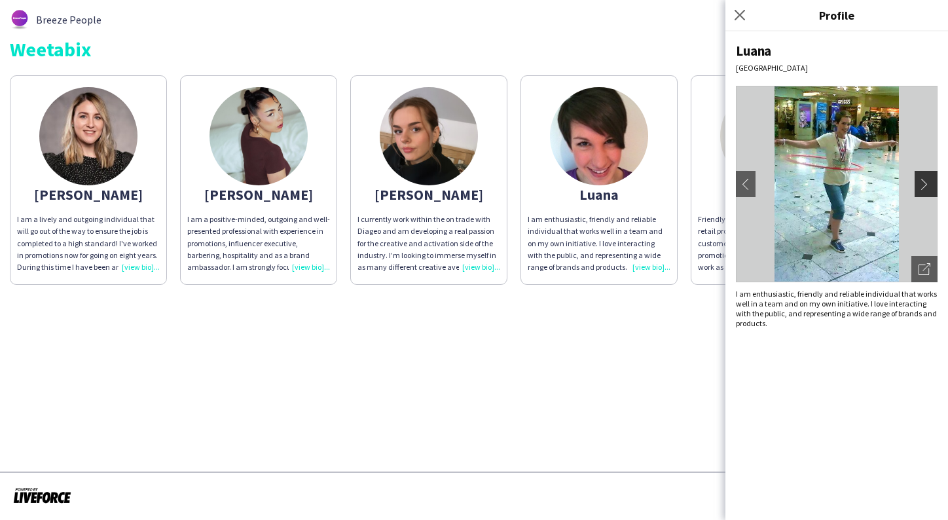
click at [926, 181] on app-icon "chevron-right" at bounding box center [927, 184] width 18 height 12
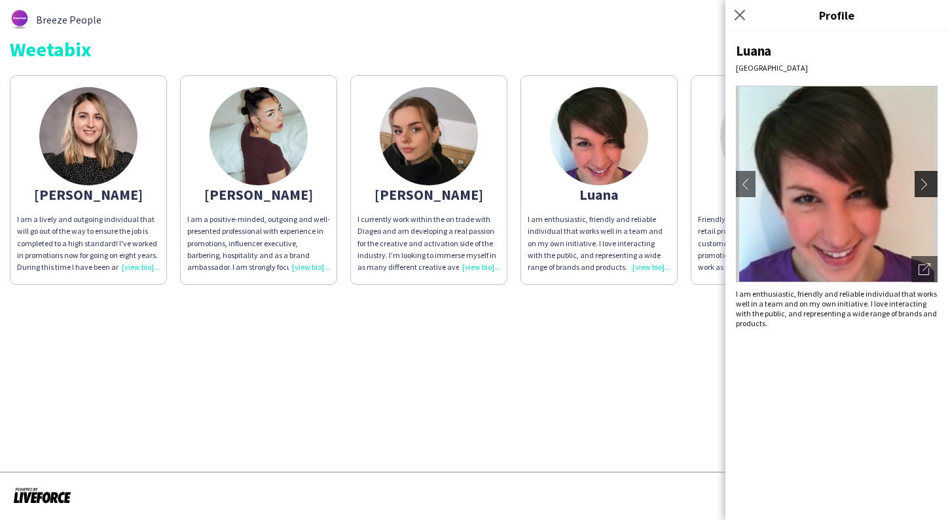
click at [926, 181] on app-icon "chevron-right" at bounding box center [927, 184] width 18 height 12
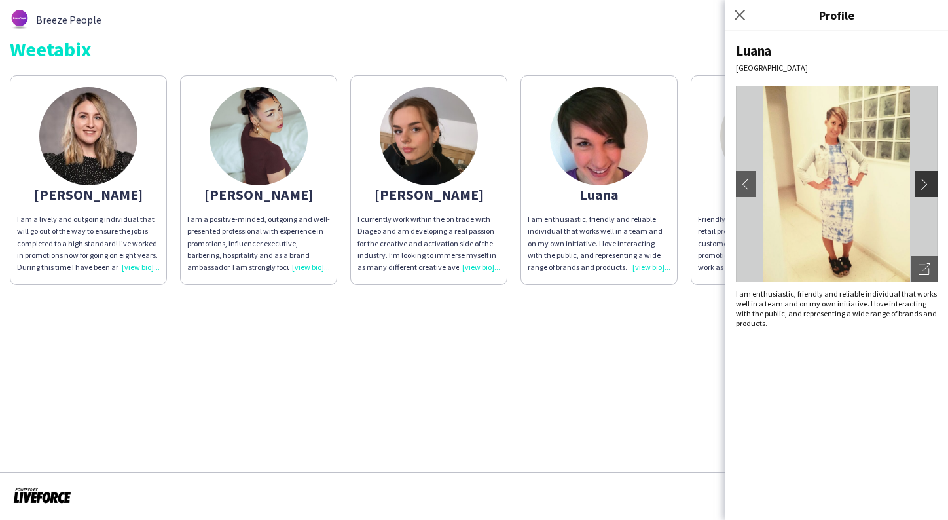
click at [929, 180] on app-icon "chevron-right" at bounding box center [927, 184] width 18 height 12
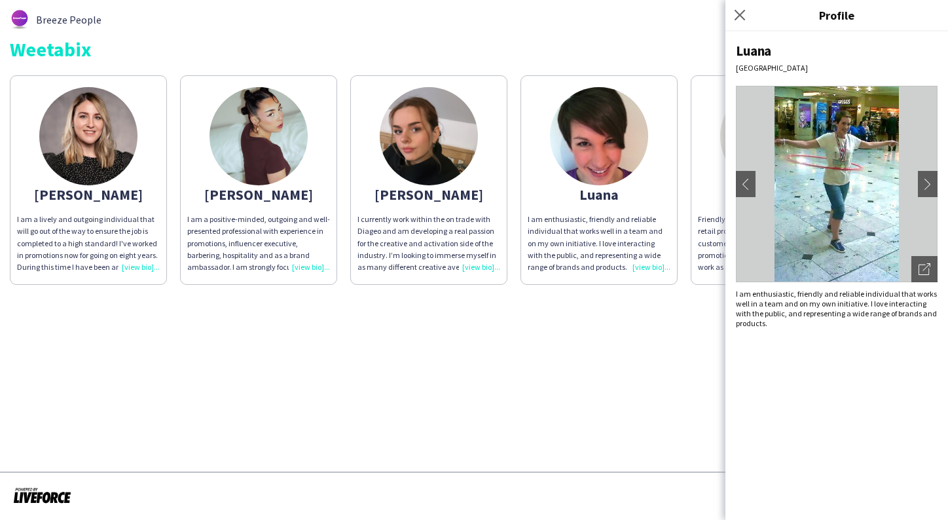
click at [518, 346] on app-share-pages "Breeze People Weetabix Ashleigh-Sue I am a lively and outgoing individual that …" at bounding box center [474, 260] width 948 height 520
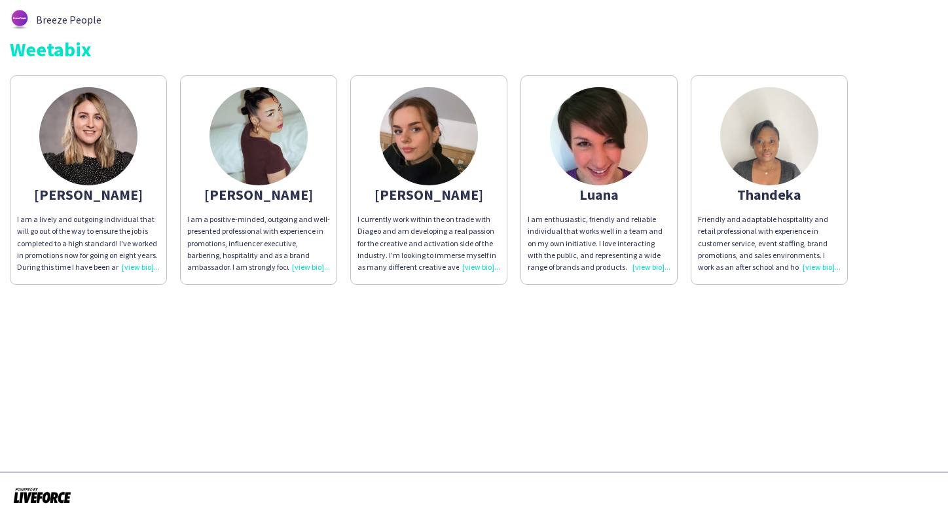
click at [766, 147] on img at bounding box center [769, 136] width 98 height 98
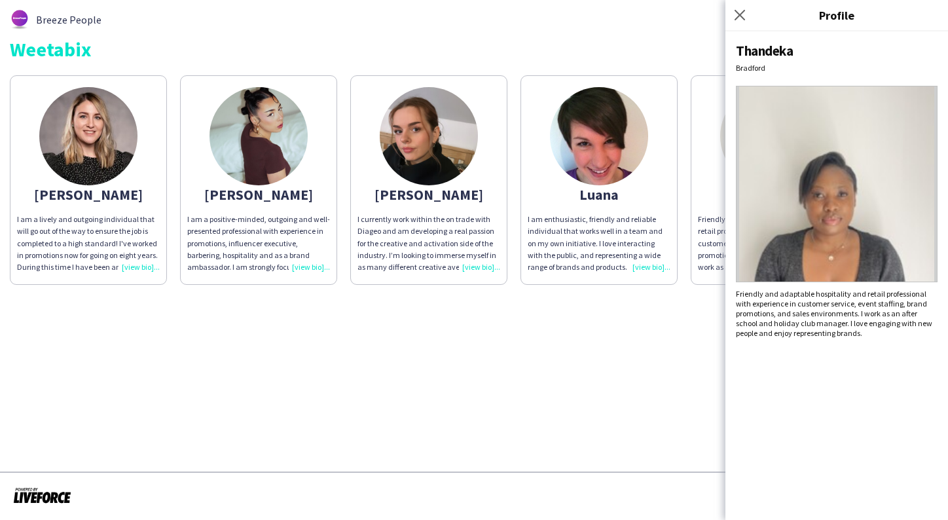
click at [891, 202] on img at bounding box center [837, 184] width 202 height 196
click at [417, 131] on img at bounding box center [429, 136] width 98 height 98
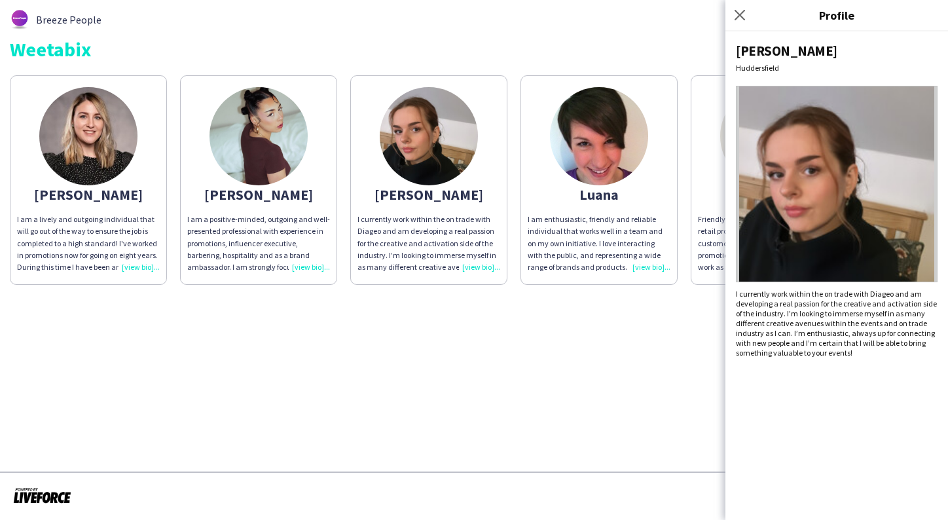
click at [251, 154] on img at bounding box center [258, 136] width 98 height 98
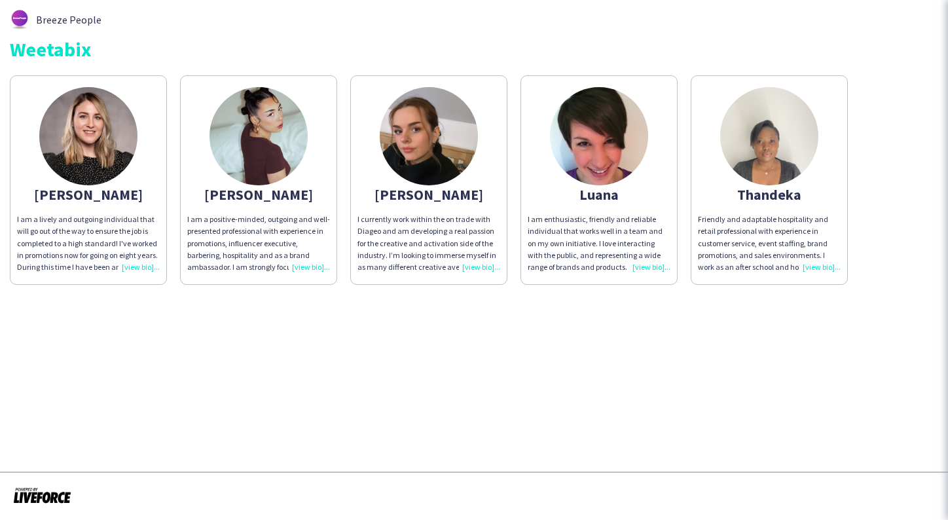
click at [75, 149] on img at bounding box center [88, 136] width 98 height 98
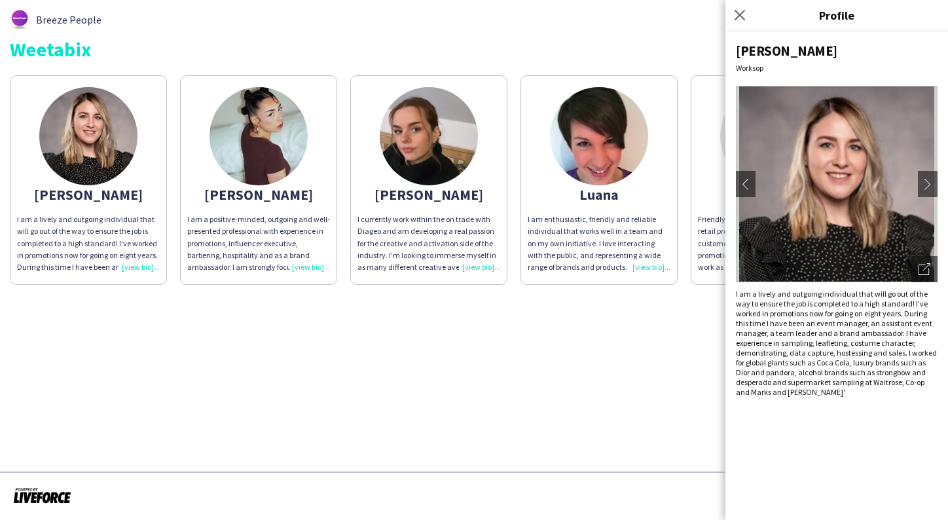
click at [417, 364] on app-share-pages "Breeze People Weetabix Ashleigh-Sue I am a lively and outgoing individual that …" at bounding box center [474, 260] width 948 height 520
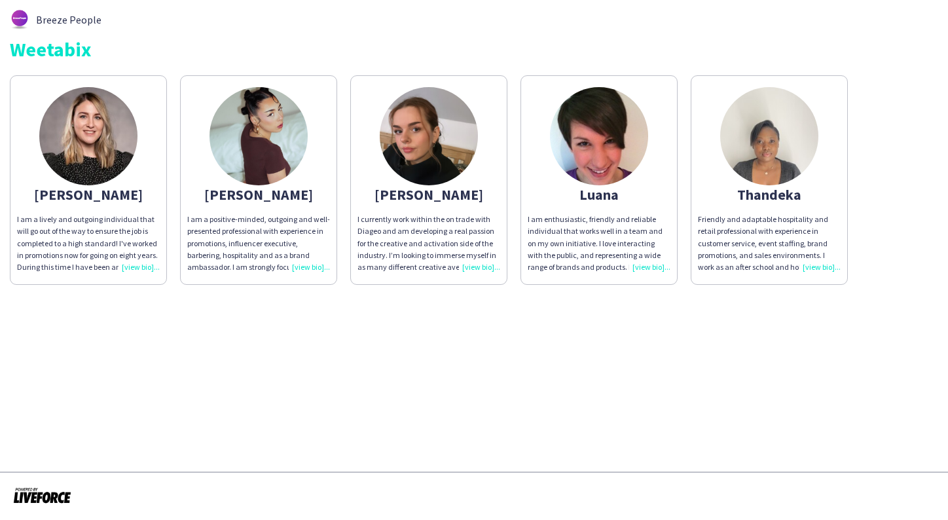
click at [113, 166] on img at bounding box center [88, 136] width 98 height 98
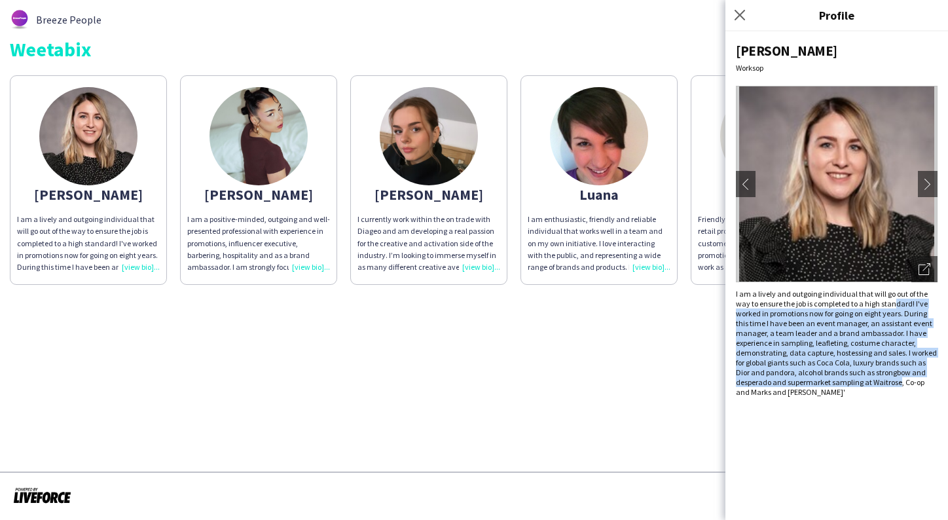
drag, startPoint x: 894, startPoint y: 306, endPoint x: 899, endPoint y: 382, distance: 75.5
click at [899, 382] on div "I am a lively and outgoing individual that will go out of the way to ensure the…" at bounding box center [837, 343] width 202 height 108
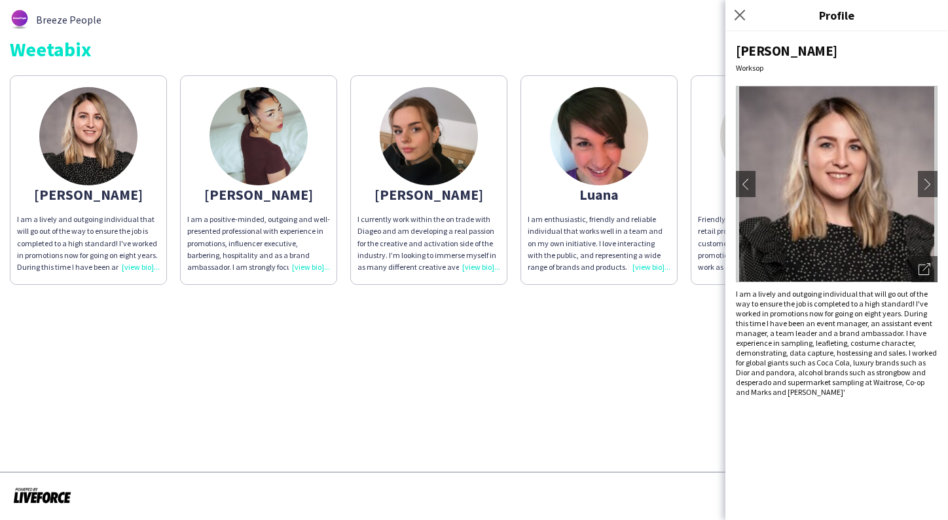
click at [839, 373] on div "I am a lively and outgoing individual that will go out of the way to ensure the…" at bounding box center [837, 343] width 202 height 108
click at [253, 133] on img at bounding box center [258, 136] width 98 height 98
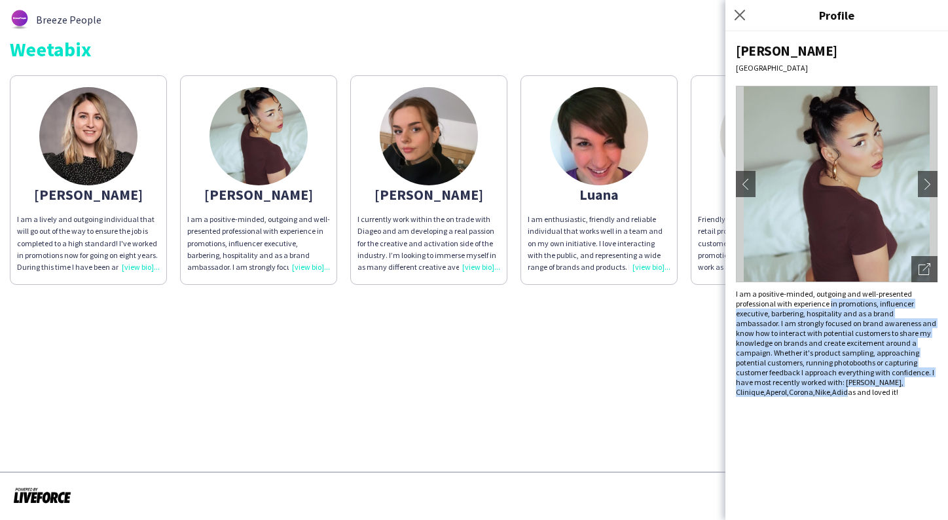
drag, startPoint x: 831, startPoint y: 305, endPoint x: 854, endPoint y: 391, distance: 89.2
click at [854, 391] on div "I am a positive-minded, outgoing and well-presented professional with experienc…" at bounding box center [837, 343] width 202 height 108
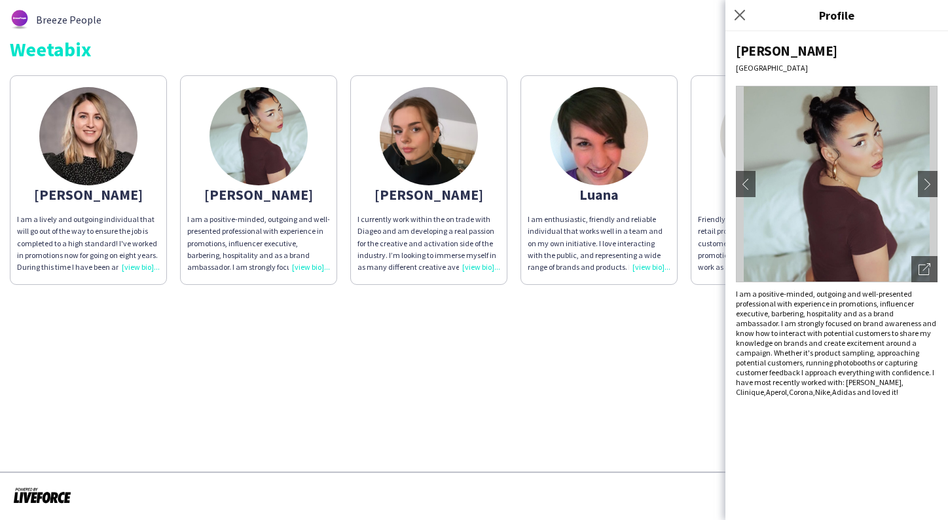
click at [853, 420] on div "[PERSON_NAME] chevron-left chevron-right Open photos pop-in I am a positive-min…" at bounding box center [836, 275] width 223 height 488
click at [448, 132] on img at bounding box center [429, 136] width 98 height 98
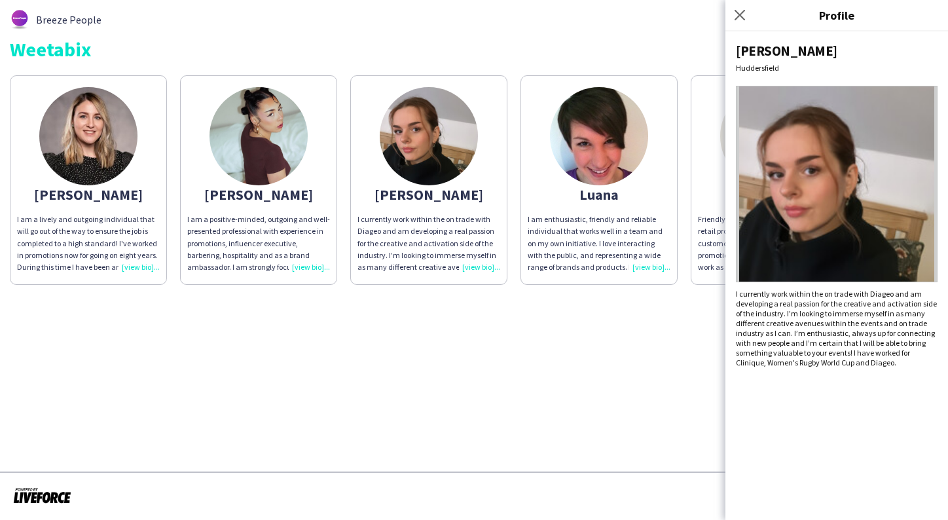
click at [593, 131] on img at bounding box center [599, 136] width 98 height 98
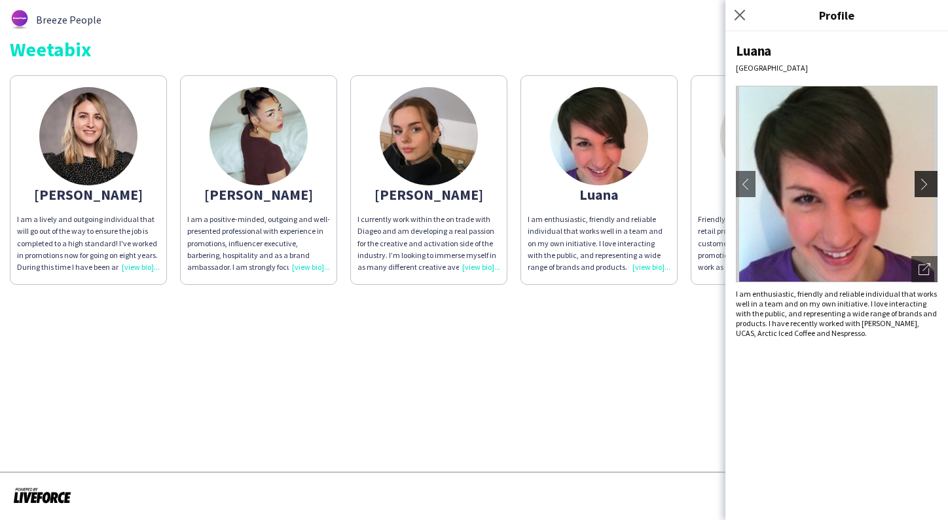
click at [927, 178] on app-icon "chevron-right" at bounding box center [927, 184] width 18 height 12
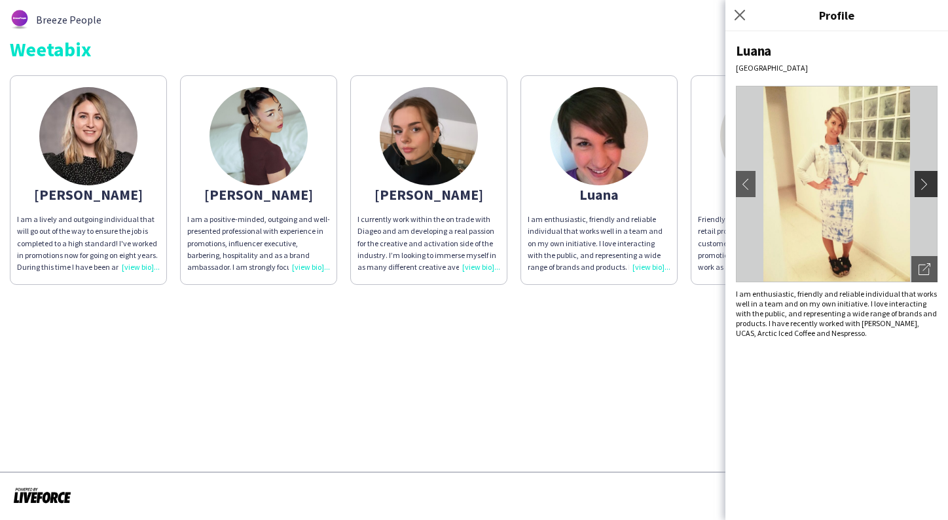
click at [927, 178] on app-icon "chevron-right" at bounding box center [927, 184] width 18 height 12
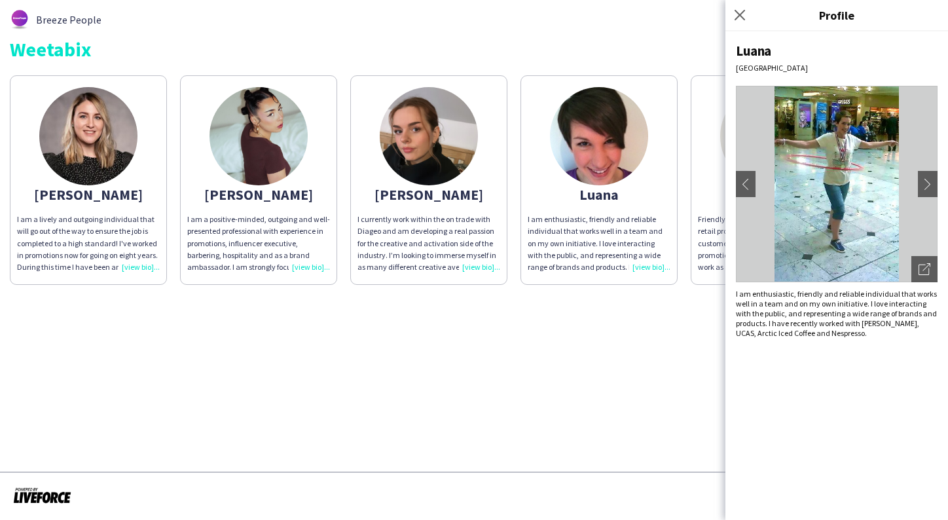
click at [606, 323] on app-share-pages "Breeze People Weetabix [PERSON_NAME] I am a lively and outgoing individual that…" at bounding box center [474, 260] width 948 height 520
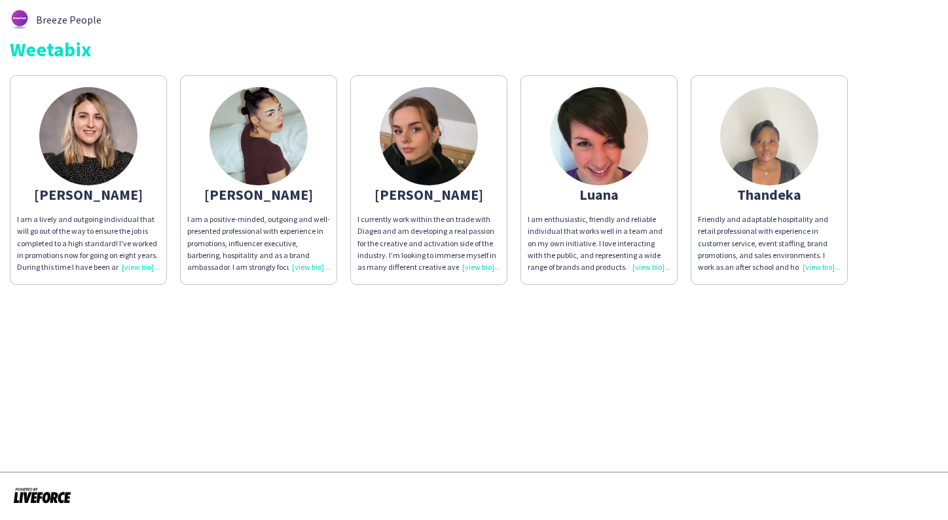
click at [754, 179] on img at bounding box center [769, 136] width 98 height 98
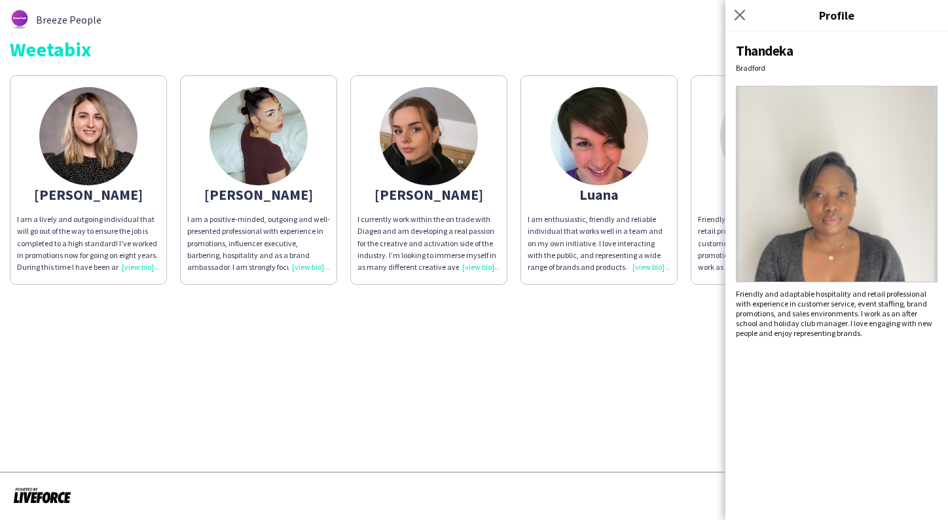
click at [323, 414] on app-share-pages "Breeze People Weetabix [PERSON_NAME] I am a lively and outgoing individual that…" at bounding box center [474, 260] width 948 height 520
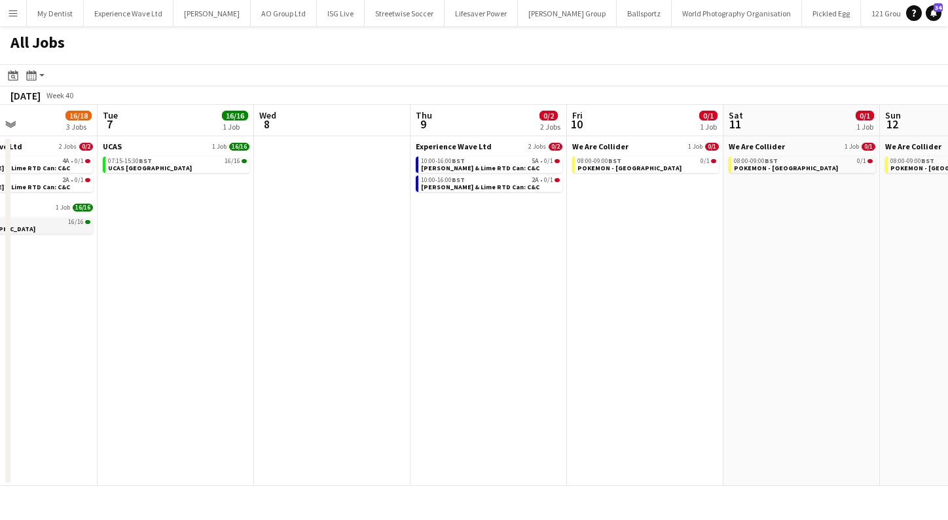
scroll to position [0, 537]
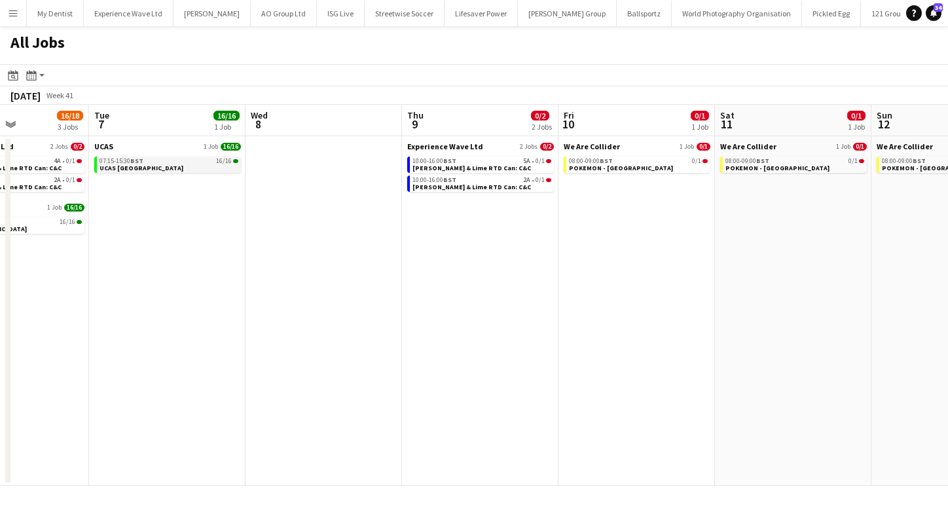
click at [194, 162] on div "07:15-15:30 BST 16/16" at bounding box center [169, 161] width 139 height 7
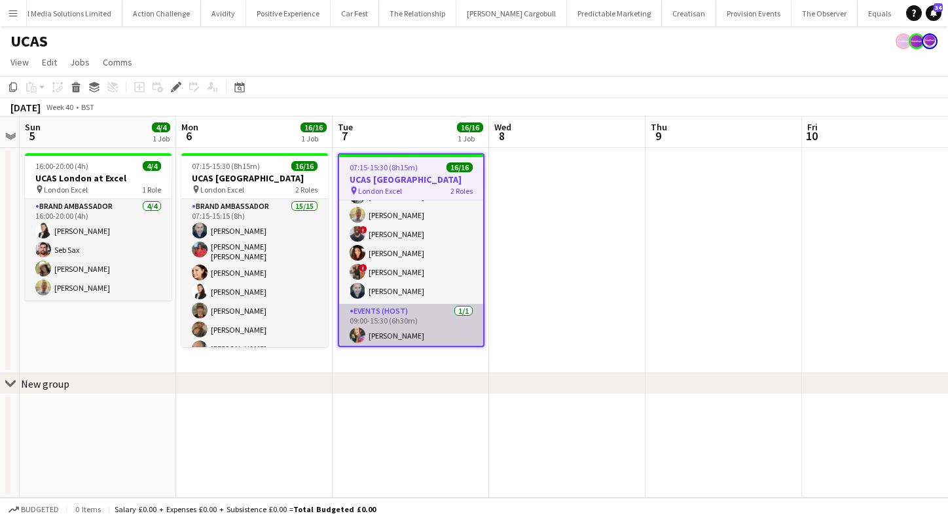
scroll to position [209, 0]
click at [387, 325] on app-card-role "Events (Host) 1/1 09:00-15:30 (6h30m) Daisy Greenwood" at bounding box center [411, 327] width 144 height 45
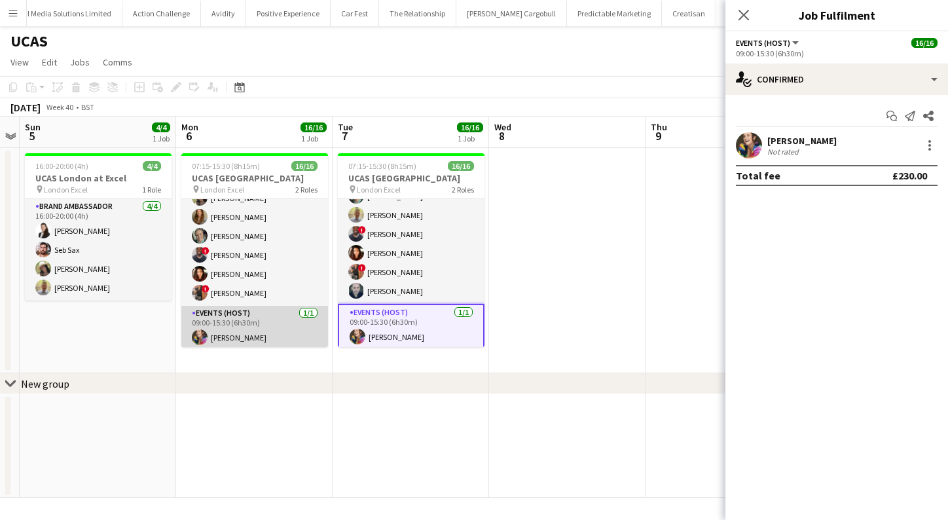
scroll to position [207, 0]
click at [225, 313] on app-card-role "Events (Host) 1/1 09:00-15:30 (6h30m) Daisy Greenwood" at bounding box center [254, 328] width 147 height 45
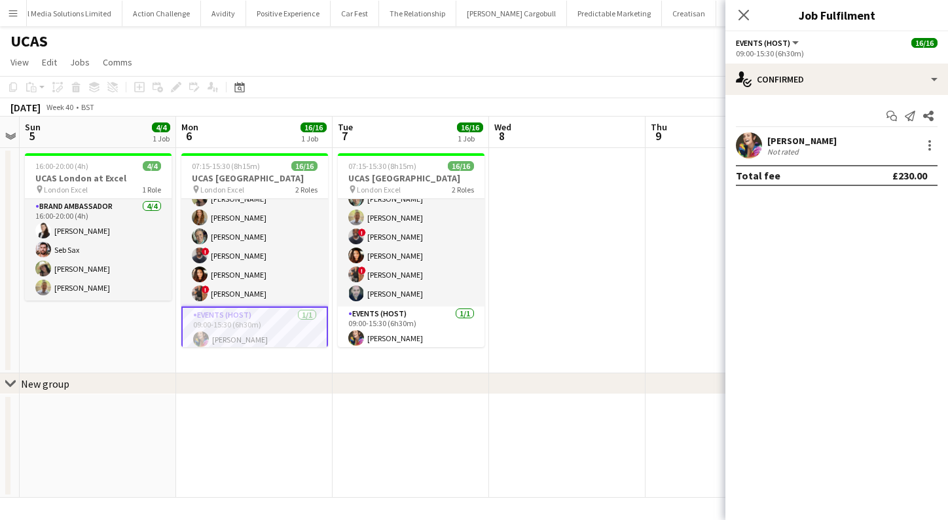
scroll to position [0, 0]
click at [14, 14] on app-icon "Menu" at bounding box center [13, 13] width 10 height 10
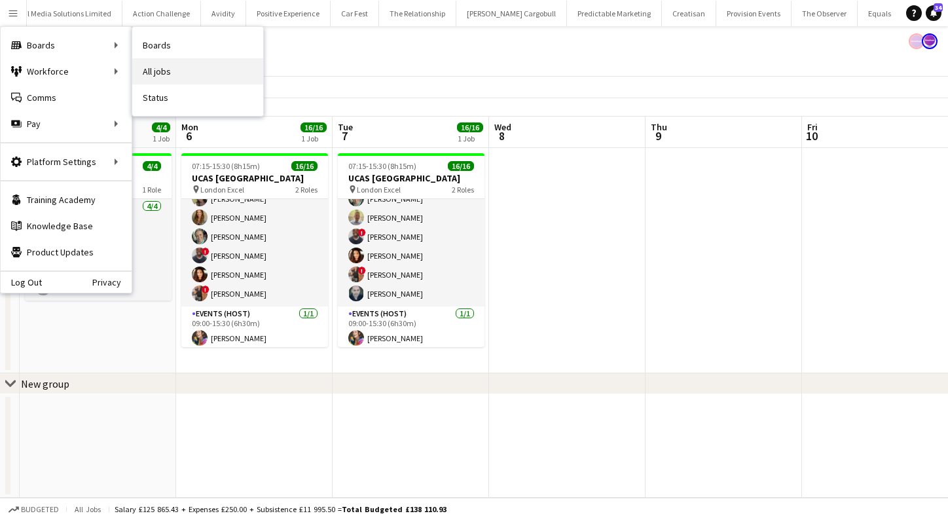
click at [172, 73] on link "All jobs" at bounding box center [197, 71] width 131 height 26
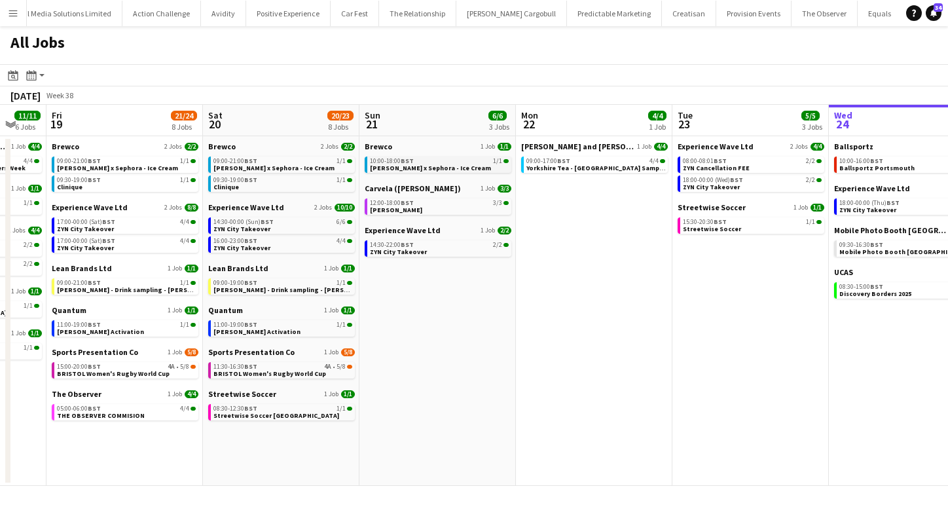
scroll to position [0, 418]
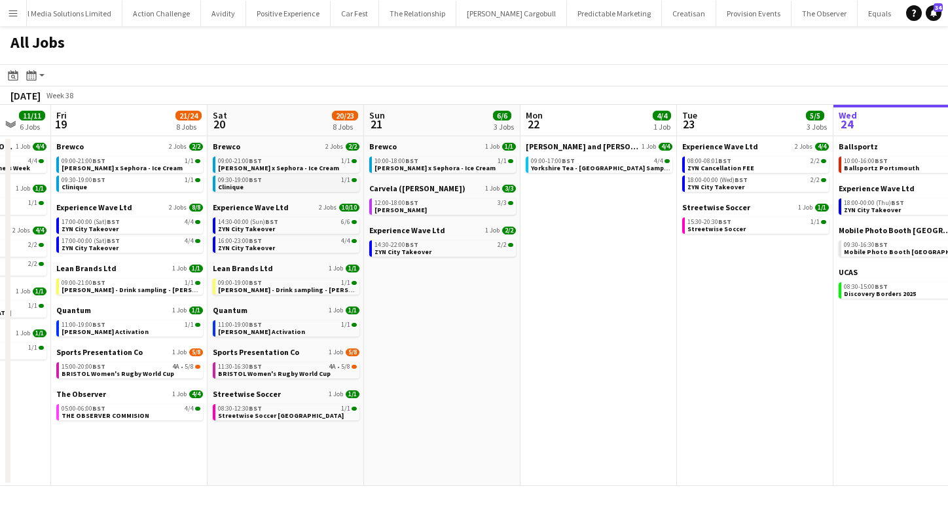
click at [289, 185] on link "09:30-19:00 BST 1/1 Clinique" at bounding box center [287, 182] width 139 height 15
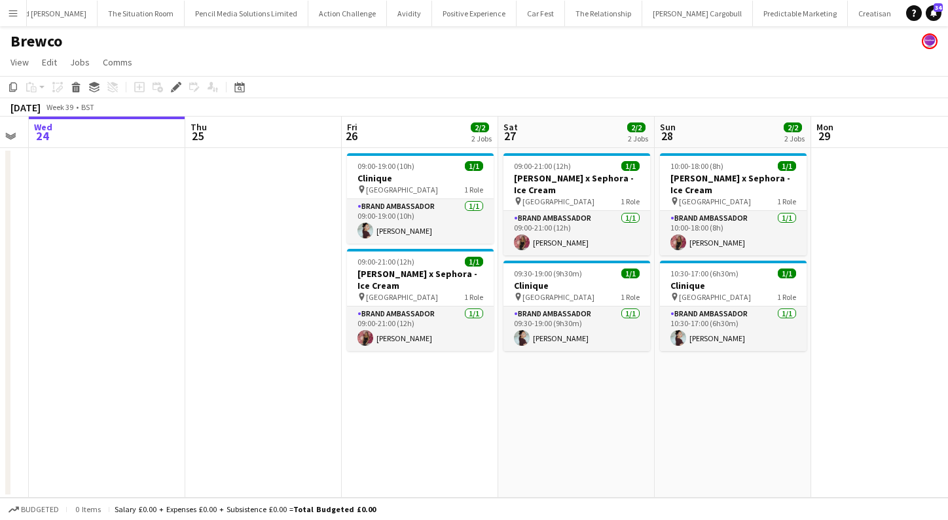
scroll to position [0, 424]
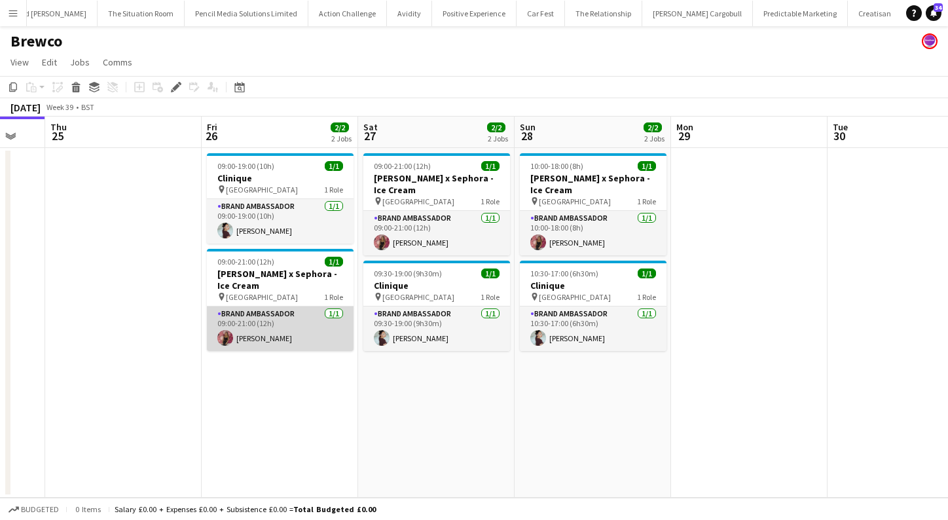
click at [300, 339] on app-card-role "Brand Ambassador [DATE] 09:00-21:00 (12h) [PERSON_NAME]" at bounding box center [280, 328] width 147 height 45
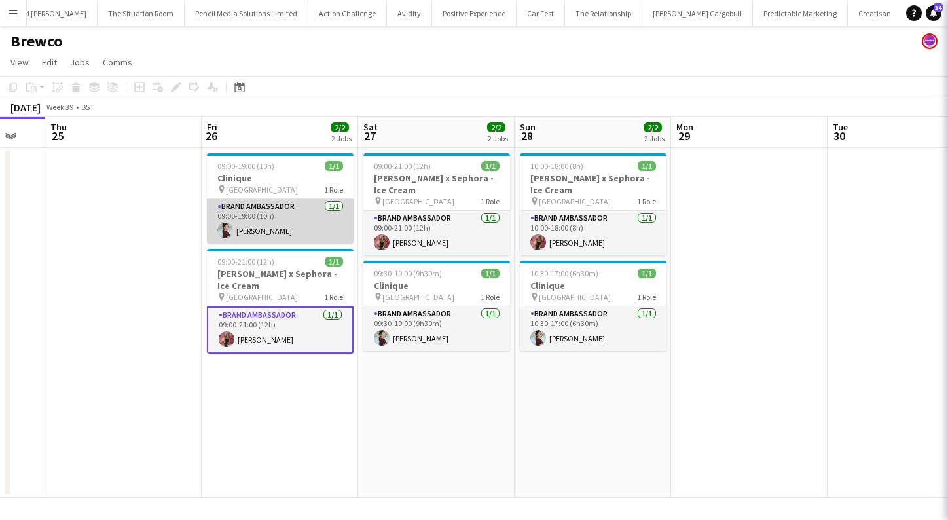
click at [278, 216] on app-card-role "Brand Ambassador [DATE] 09:00-19:00 (10h) [PERSON_NAME]" at bounding box center [280, 221] width 147 height 45
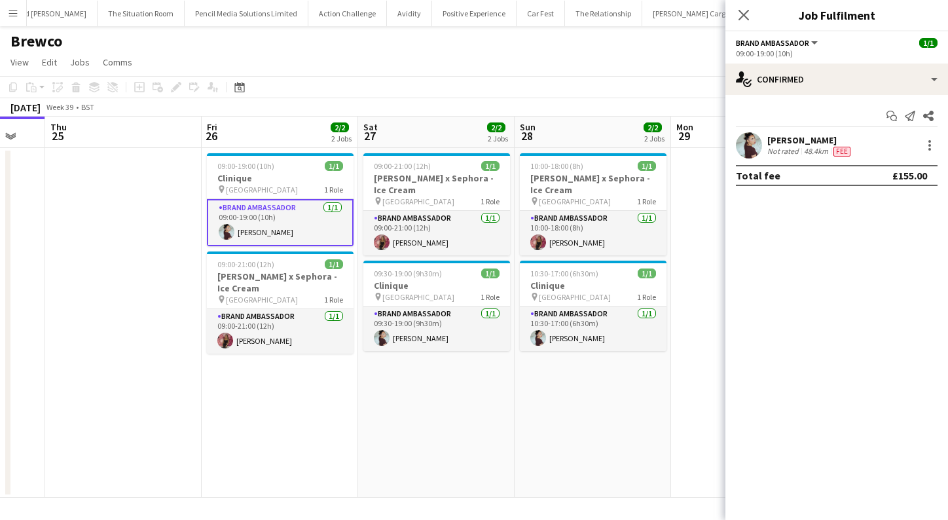
scroll to position [0, 0]
click at [928, 132] on div "Jessica Montogmery Not rated 48.4km Fee" at bounding box center [836, 145] width 223 height 26
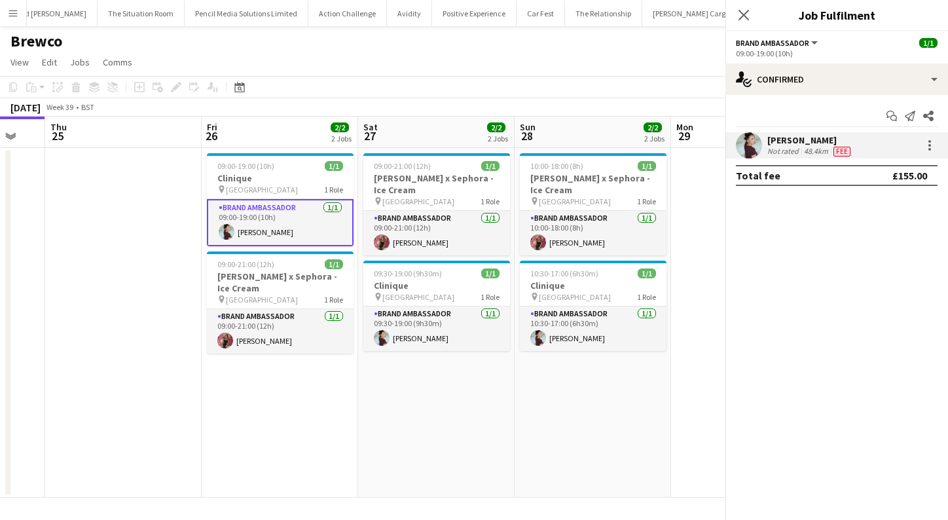
click at [926, 136] on div "Jessica Montogmery Not rated 48.4km Fee" at bounding box center [836, 145] width 223 height 26
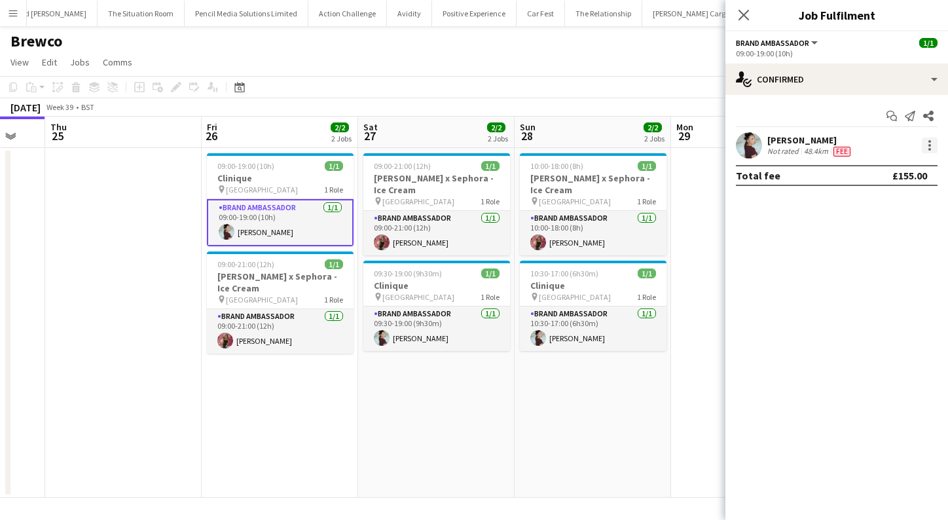
click at [926, 143] on div at bounding box center [930, 145] width 16 height 16
click at [875, 169] on span "Edit fee" at bounding box center [863, 169] width 35 height 11
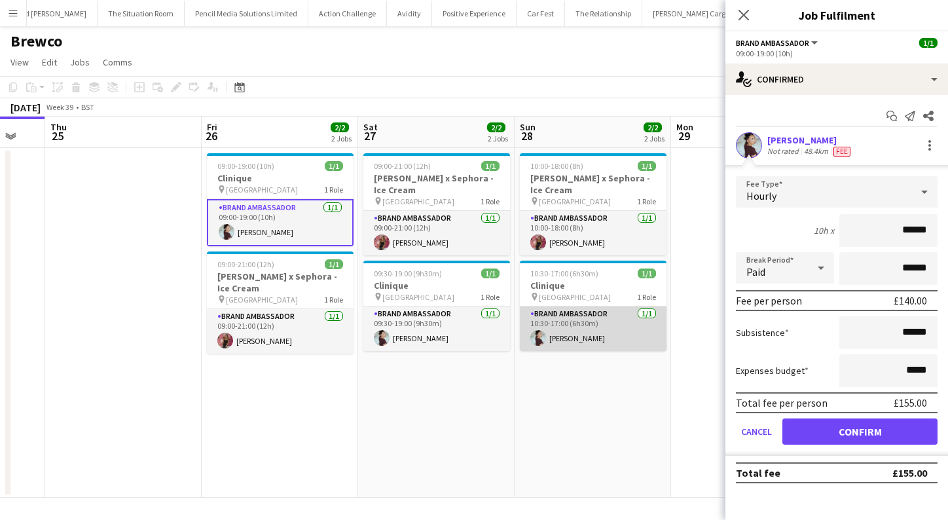
click at [598, 344] on app-card-role "Brand Ambassador 1/1 10:30-17:00 (6h30m) Jessica Montogmery" at bounding box center [593, 328] width 147 height 45
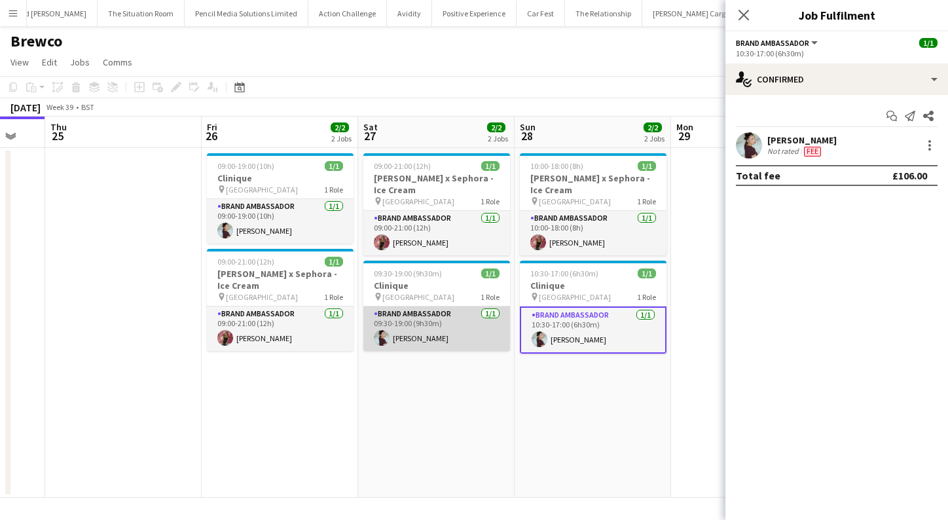
click at [439, 324] on app-card-role "Brand Ambassador 1/1 09:30-19:00 (9h30m) Jessica Montogmery" at bounding box center [436, 328] width 147 height 45
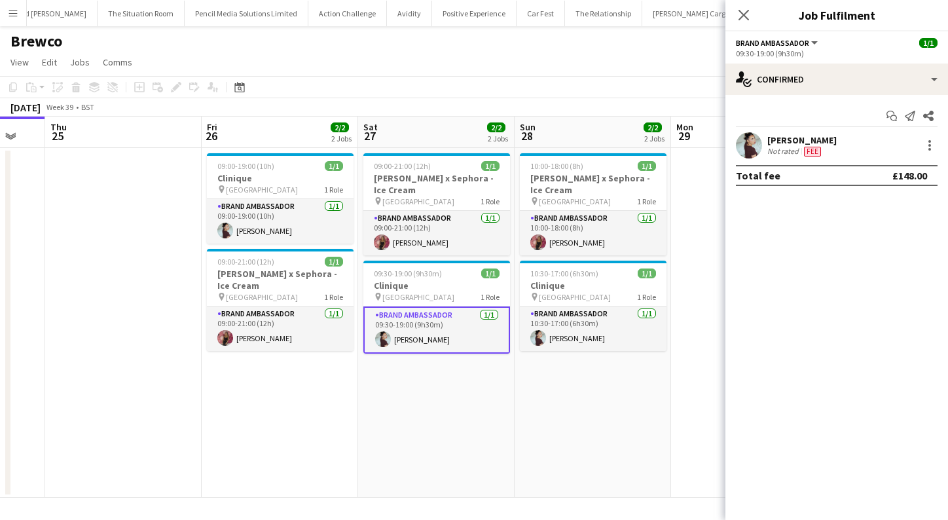
click at [9, 19] on button "Menu" at bounding box center [13, 13] width 26 height 26
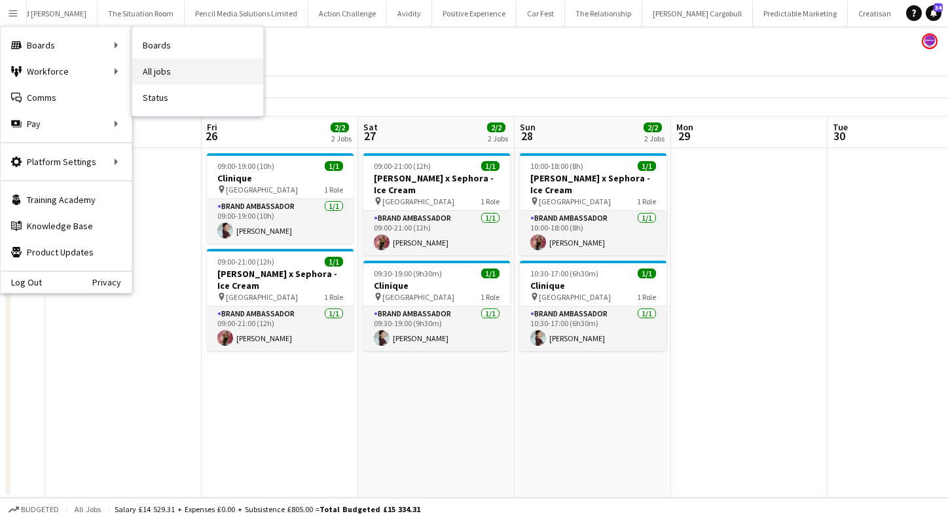
click at [154, 71] on link "All jobs" at bounding box center [197, 71] width 131 height 26
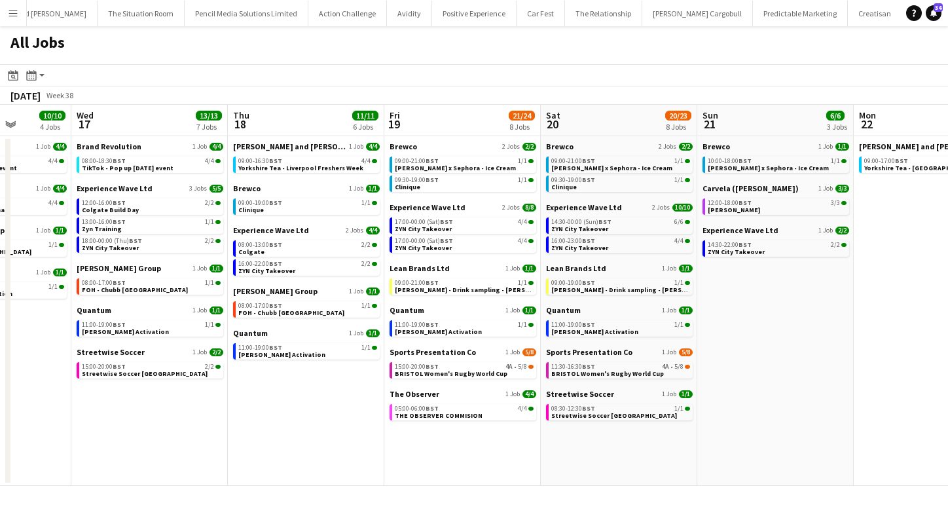
scroll to position [0, 397]
click at [280, 251] on link "08:00-13:00 BST 2/2 Colgate" at bounding box center [308, 247] width 139 height 15
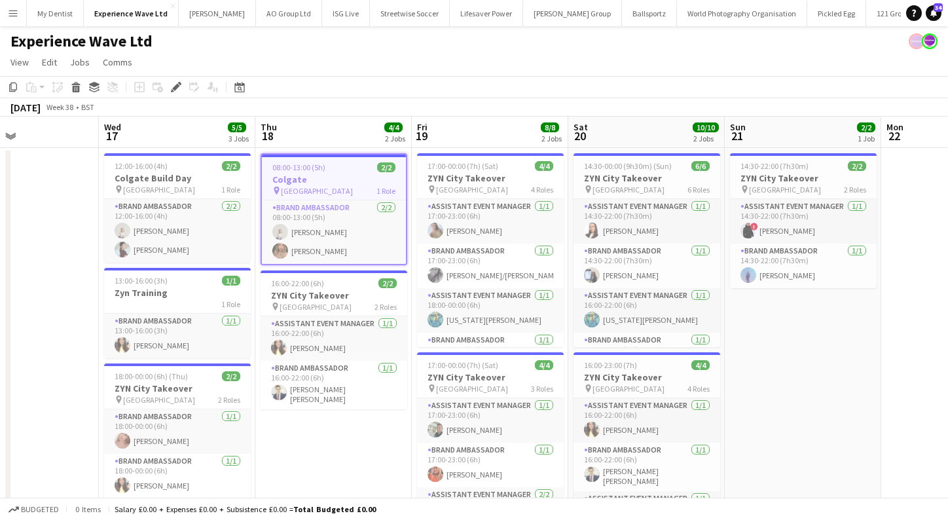
click at [359, 96] on app-toolbar "Copy Paste Paste Command V Paste with crew Command Shift V Paste linked Job [GE…" at bounding box center [474, 87] width 948 height 22
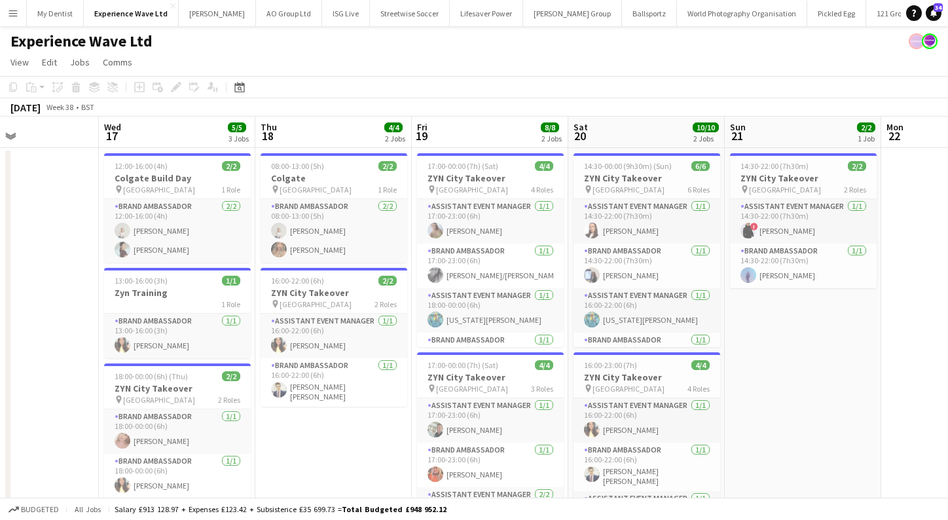
click at [18, 17] on app-icon "Menu" at bounding box center [13, 13] width 10 height 10
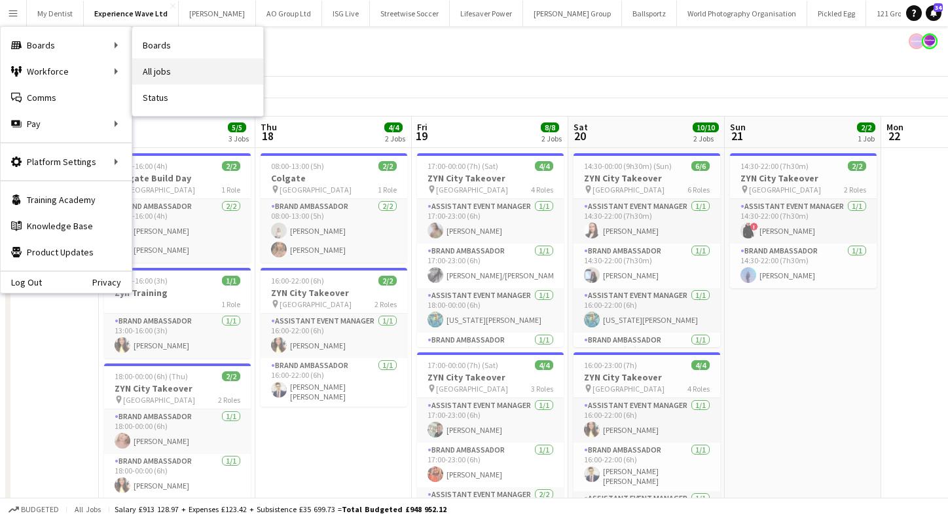
click at [149, 63] on link "All jobs" at bounding box center [197, 71] width 131 height 26
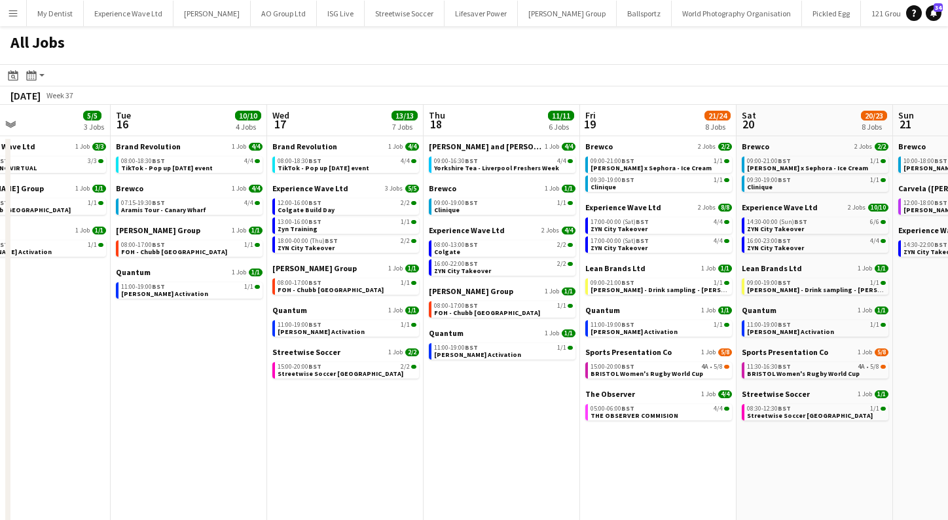
scroll to position [0, 264]
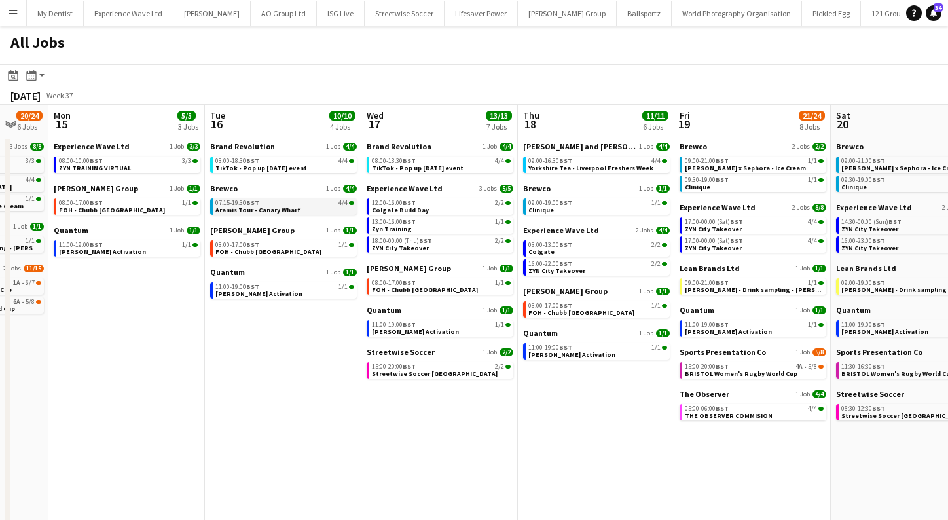
click at [275, 202] on div "07:15-19:30 BST 4/4" at bounding box center [284, 203] width 139 height 7
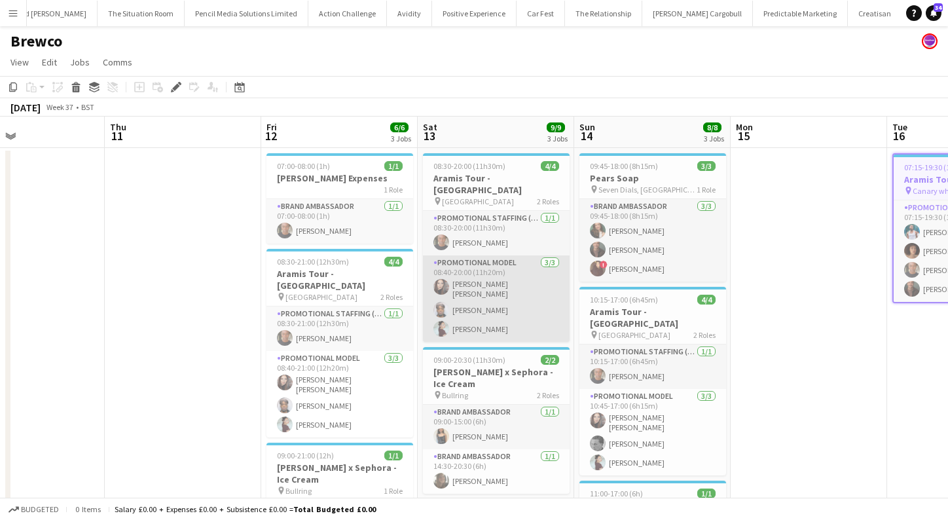
click at [482, 287] on app-card-role "Promotional Model [DATE] 08:40-20:00 (11h20m) [PERSON_NAME] [PERSON_NAME] [PERS…" at bounding box center [496, 298] width 147 height 86
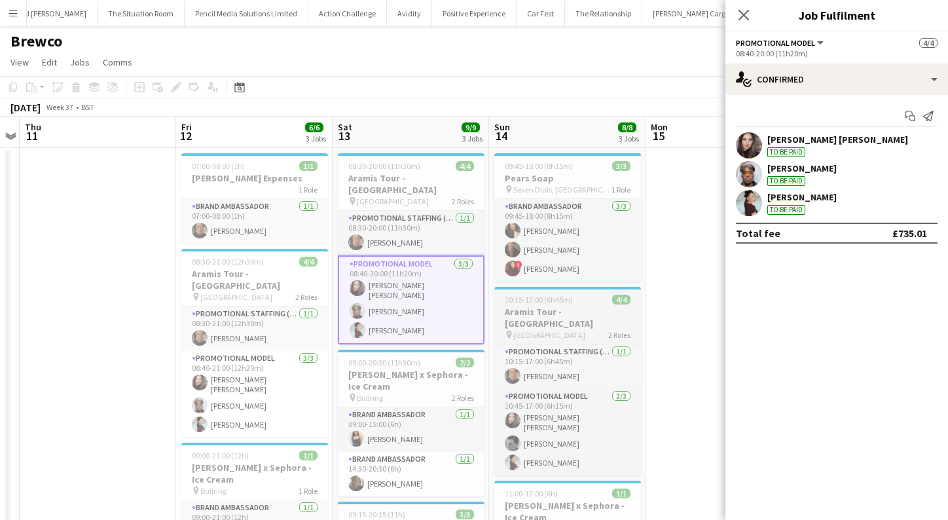
scroll to position [0, 473]
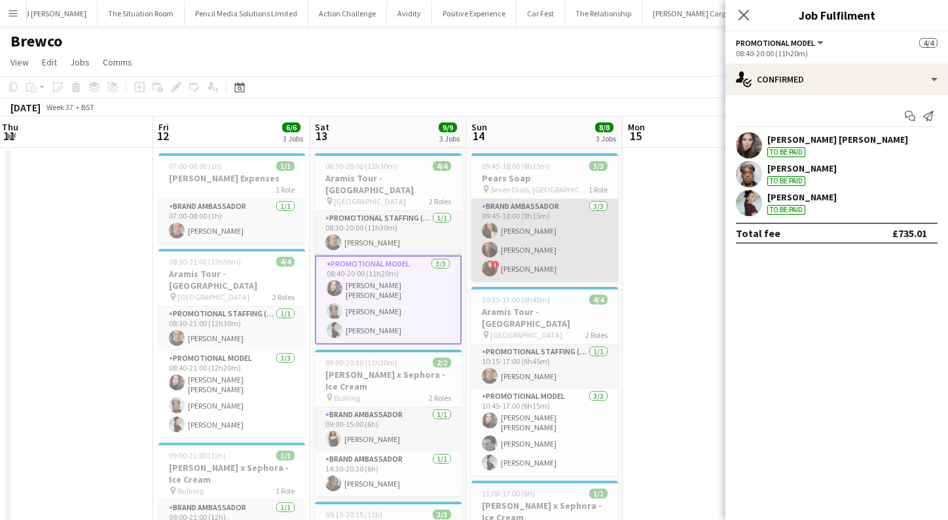
click at [587, 234] on app-card-role "Brand Ambassador [DATE] 09:45-18:00 (8h15m) [PERSON_NAME] [PERSON_NAME] ! [PERS…" at bounding box center [544, 240] width 147 height 82
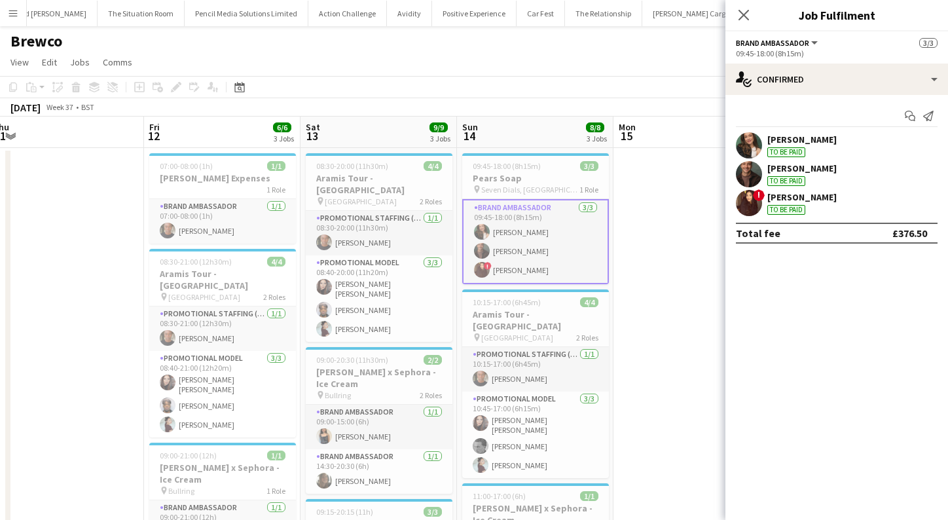
scroll to position [0, 486]
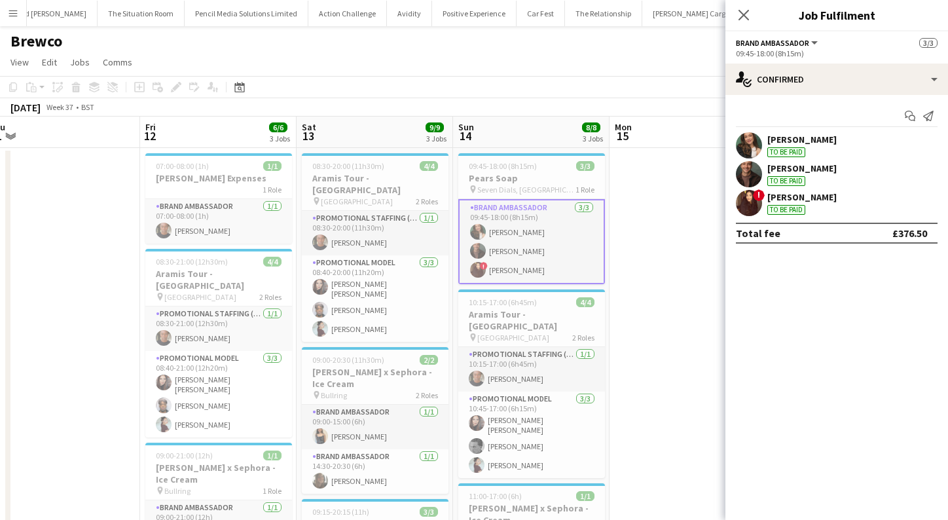
click at [665, 327] on app-date-cell at bounding box center [687, 400] width 156 height 505
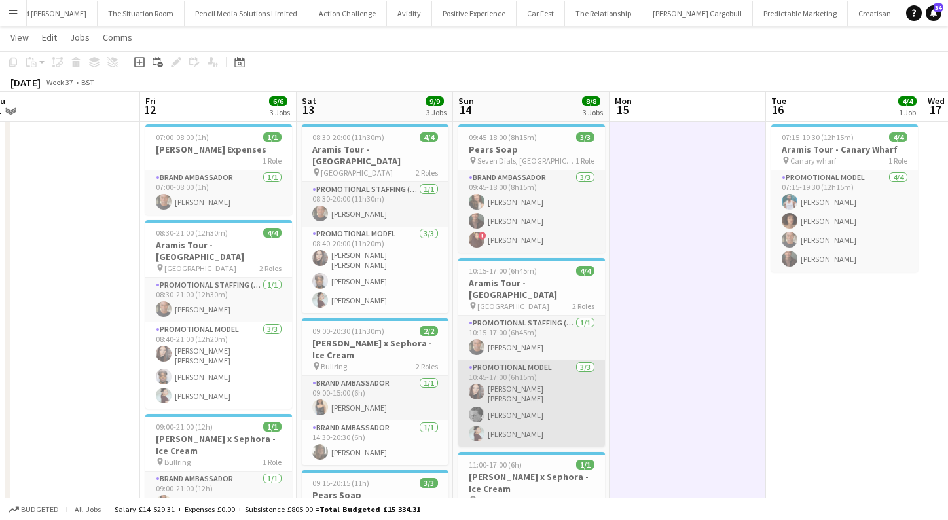
scroll to position [26, 0]
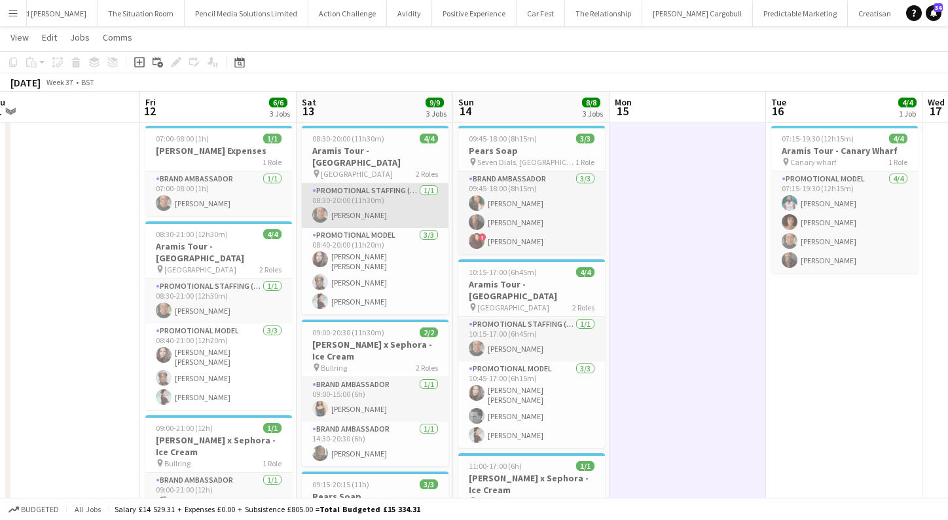
click at [390, 213] on app-card-role "Promotional Staffing (Team Leader) [DATE] 08:30-20:00 (11h30m) [PERSON_NAME]" at bounding box center [375, 205] width 147 height 45
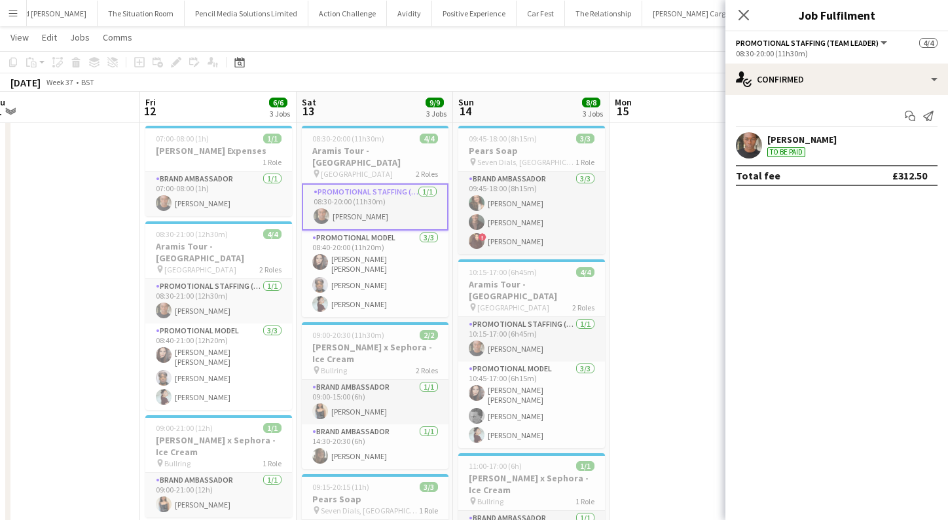
click at [748, 141] on app-user-avatar at bounding box center [749, 145] width 26 height 26
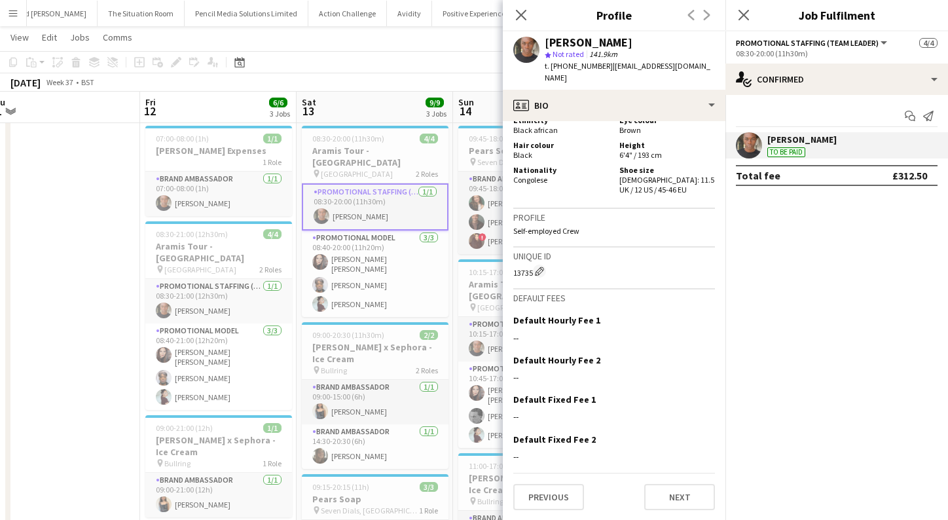
scroll to position [778, 0]
click at [544, 500] on button "Previous" at bounding box center [548, 497] width 71 height 26
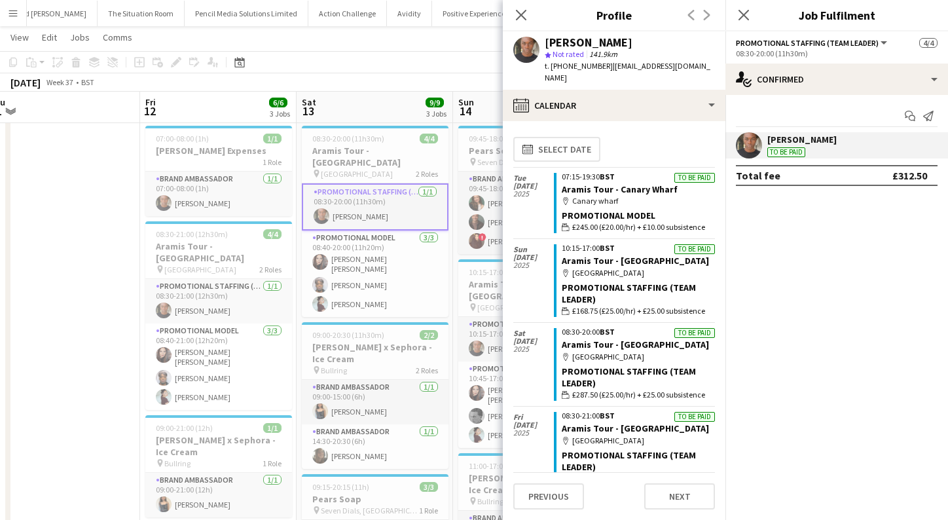
click at [609, 287] on div "Promotional Staffing (Team Leader)" at bounding box center [638, 293] width 153 height 24
click at [591, 281] on div "Promotional Staffing (Team Leader)" at bounding box center [638, 293] width 153 height 24
click at [386, 203] on app-card-role "Promotional Staffing (Team Leader) [DATE] 08:30-20:00 (11h30m) [PERSON_NAME]" at bounding box center [375, 206] width 147 height 47
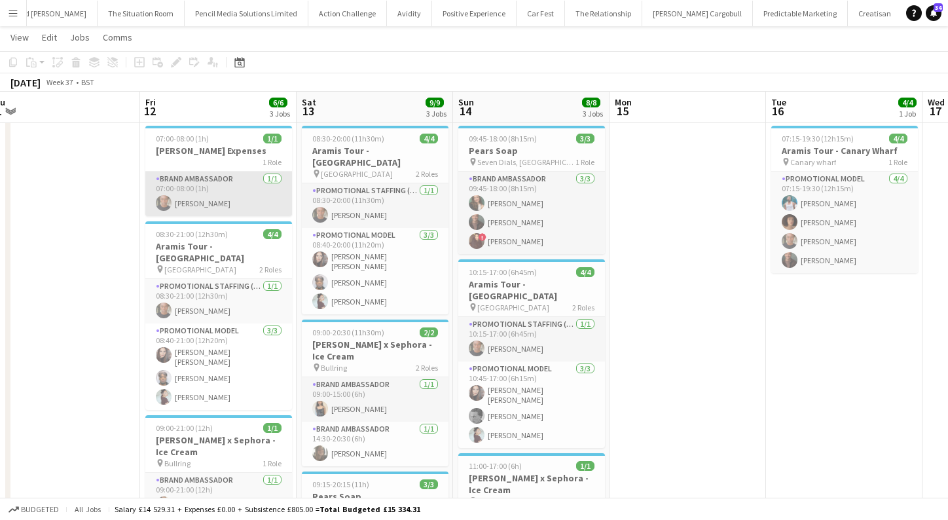
click at [208, 195] on app-card-role "Brand Ambassador [DATE] 07:00-08:00 (1h) [PERSON_NAME]" at bounding box center [218, 194] width 147 height 45
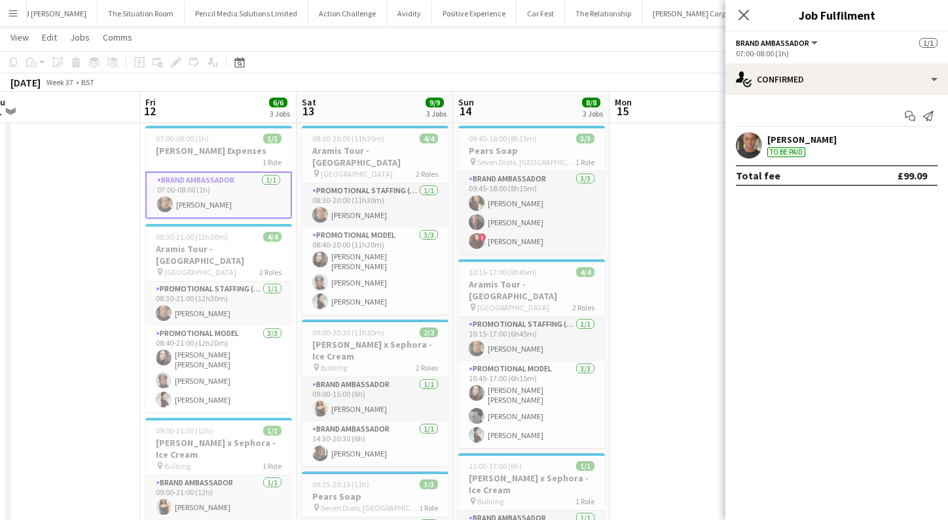
click at [754, 143] on app-user-avatar at bounding box center [749, 145] width 26 height 26
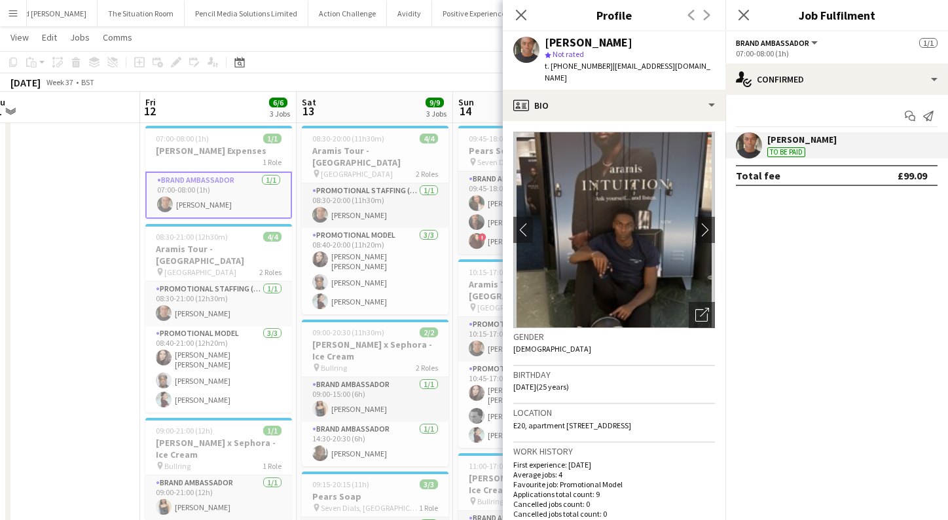
click at [72, 272] on app-date-cell at bounding box center [62, 372] width 156 height 505
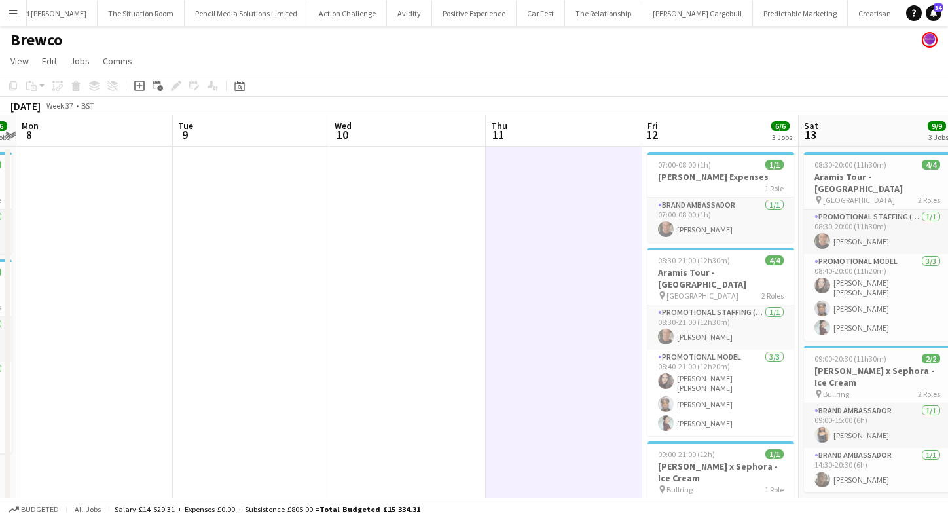
scroll to position [0, 532]
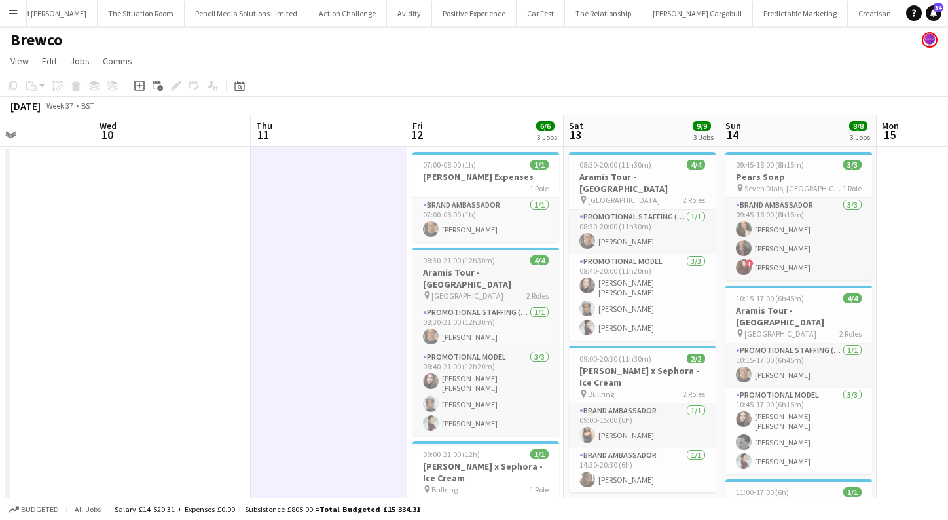
click at [502, 265] on app-job-card "08:30-21:00 (12h30m) 4/4 Aramis Tour - [GEOGRAPHIC_DATA] pin Leicester 2 Roles …" at bounding box center [485, 341] width 147 height 189
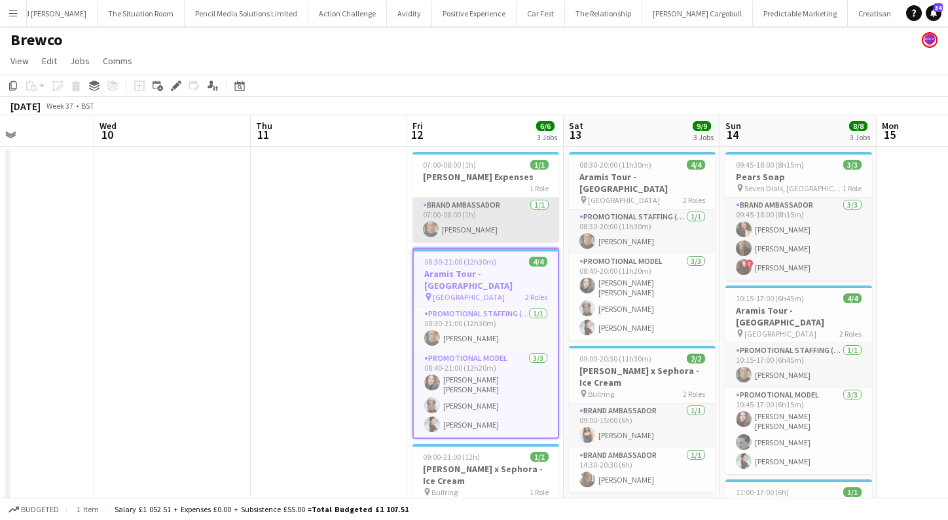
click at [494, 211] on app-card-role "Brand Ambassador [DATE] 07:00-08:00 (1h) [PERSON_NAME]" at bounding box center [485, 220] width 147 height 45
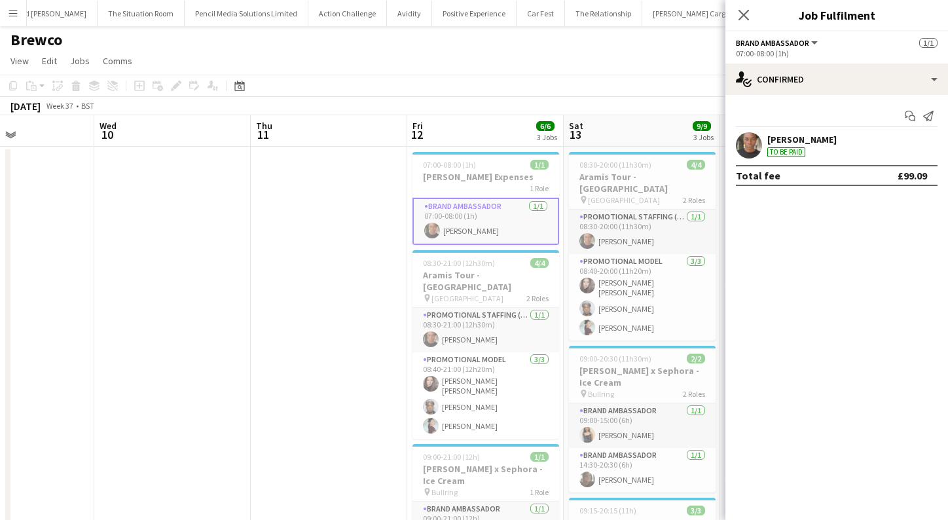
click at [363, 302] on app-date-cell at bounding box center [329, 399] width 156 height 505
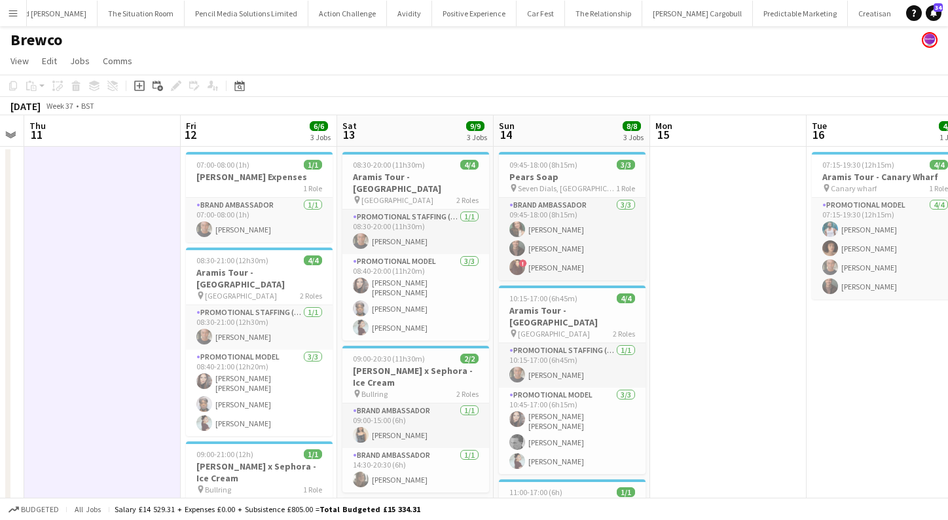
scroll to position [0, 521]
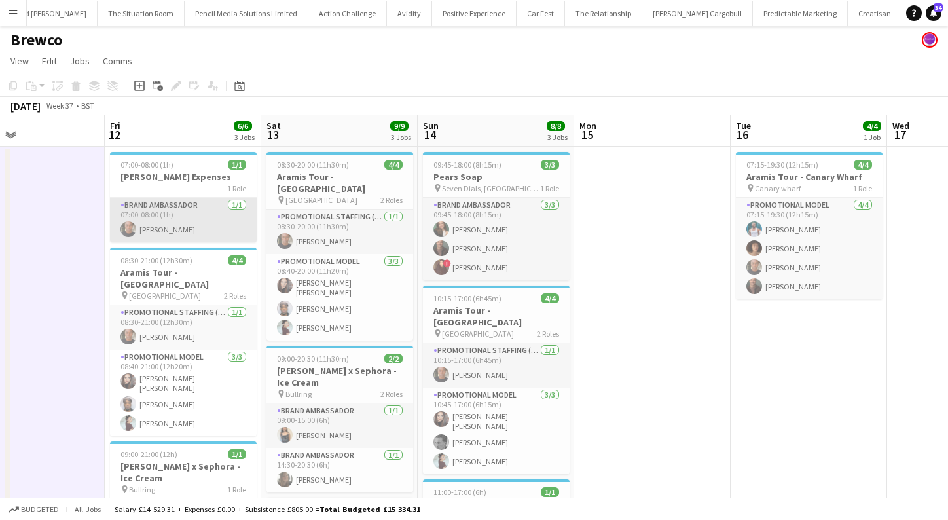
click at [188, 209] on app-card-role "Brand Ambassador [DATE] 07:00-08:00 (1h) [PERSON_NAME]" at bounding box center [183, 220] width 147 height 45
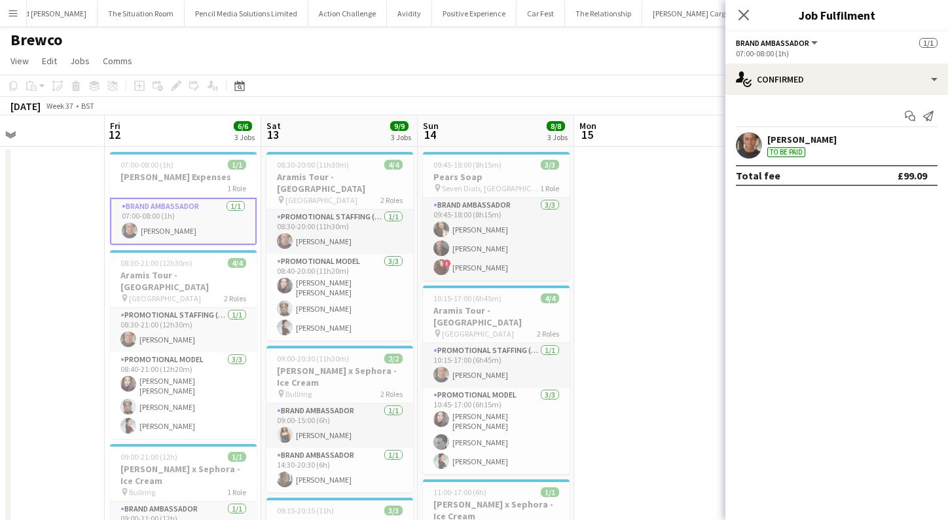
click at [736, 160] on app-confirmed-crew "[PERSON_NAME] To be paid Total fee £99.09" at bounding box center [836, 159] width 223 height 54
click at [746, 141] on app-user-avatar at bounding box center [749, 145] width 26 height 26
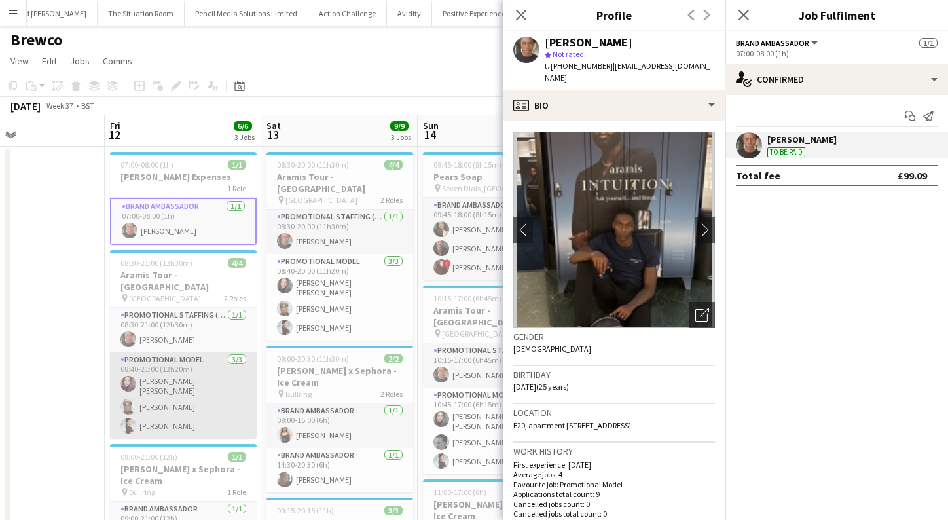
click at [213, 368] on app-card-role "Promotional Model [DATE] 08:40-21:00 (12h20m) [PERSON_NAME] [PERSON_NAME] [PERS…" at bounding box center [183, 395] width 147 height 86
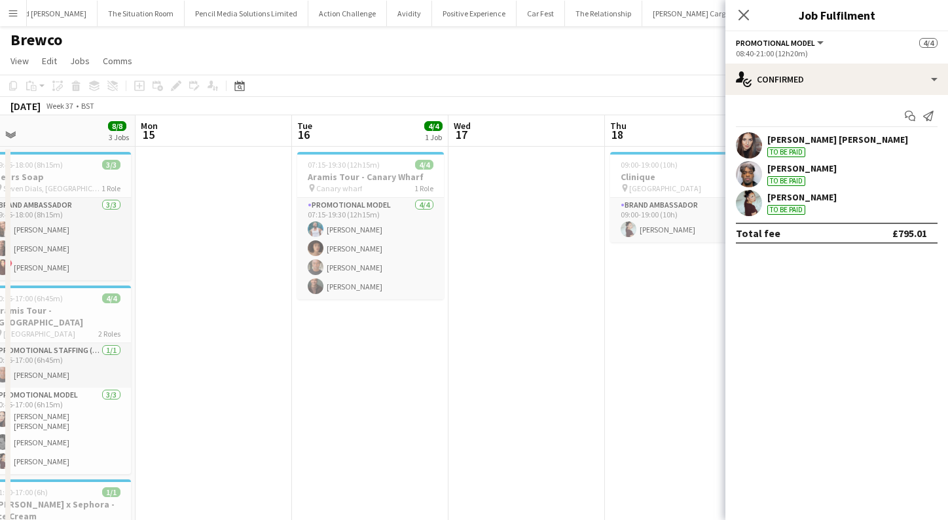
scroll to position [0, 665]
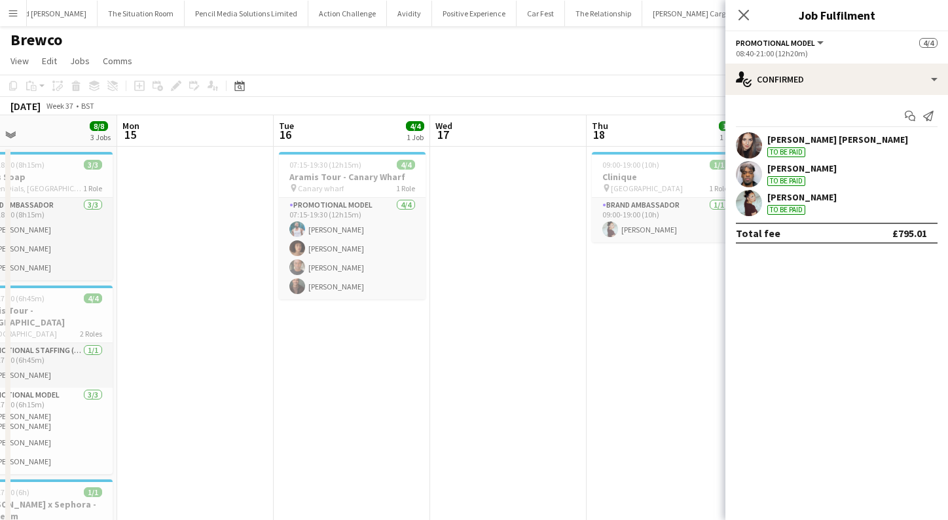
click at [411, 329] on app-date-cell "07:15-19:30 (12h15m) 4/4 Aramis Tour - [GEOGRAPHIC_DATA] pin Canary wharf 1 Rol…" at bounding box center [352, 399] width 156 height 505
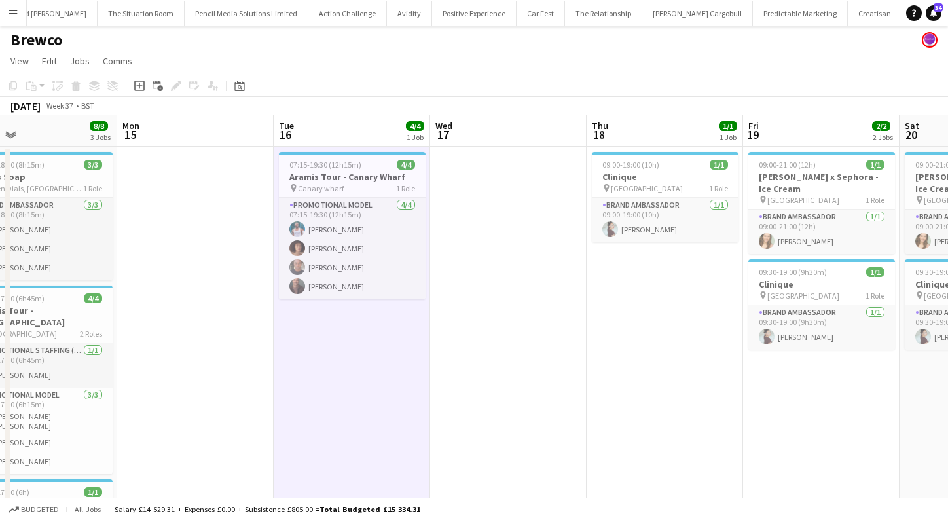
click at [14, 15] on app-icon "Menu" at bounding box center [13, 13] width 10 height 10
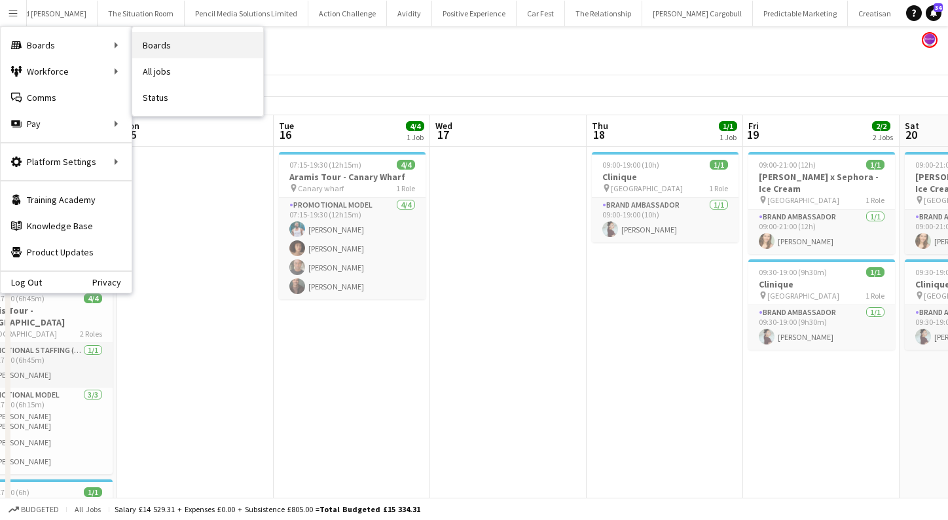
click at [164, 48] on link "Boards" at bounding box center [197, 45] width 131 height 26
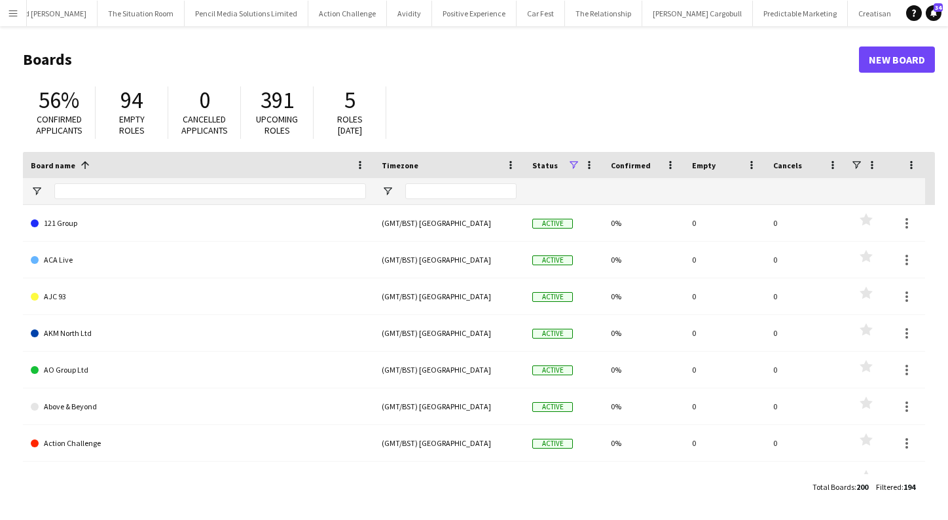
click at [14, 15] on app-icon "Menu" at bounding box center [13, 13] width 10 height 10
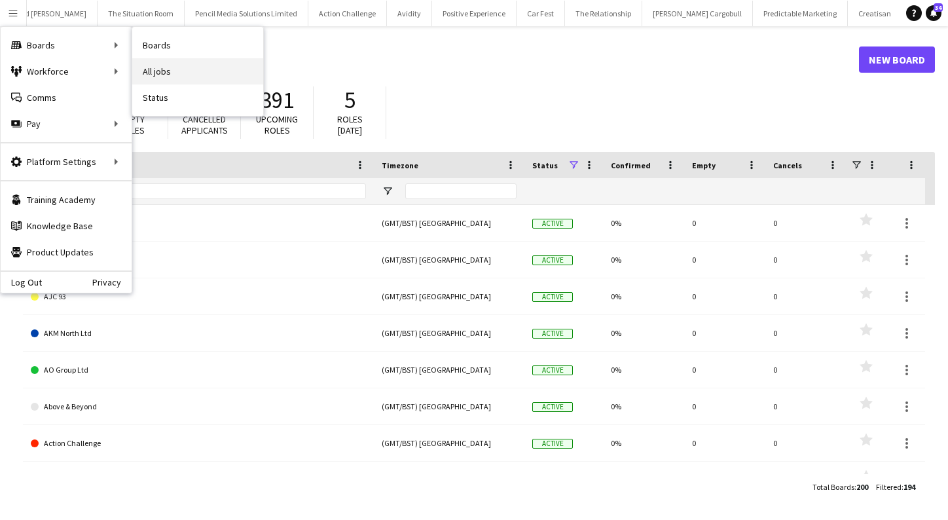
click at [168, 73] on link "All jobs" at bounding box center [197, 71] width 131 height 26
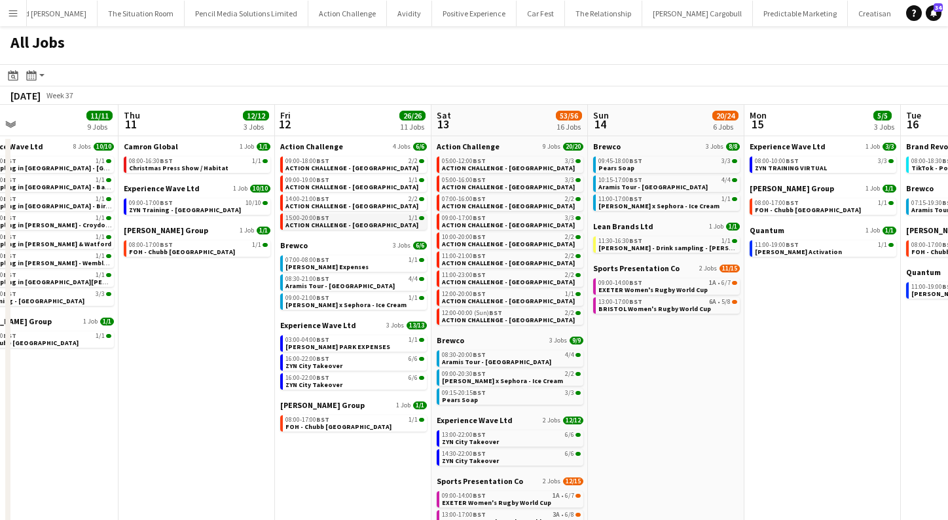
click at [333, 225] on span "ACTION CHALLENGE - [GEOGRAPHIC_DATA]" at bounding box center [351, 225] width 133 height 9
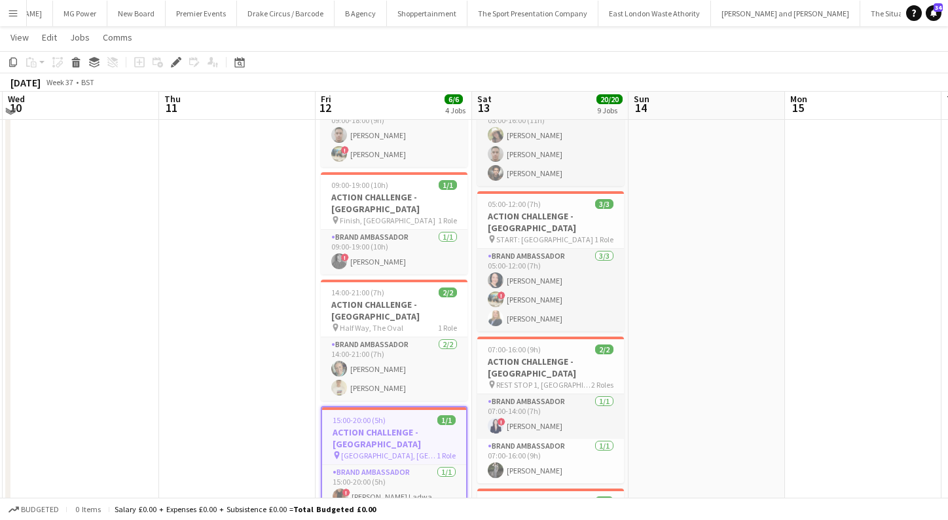
scroll to position [102, 0]
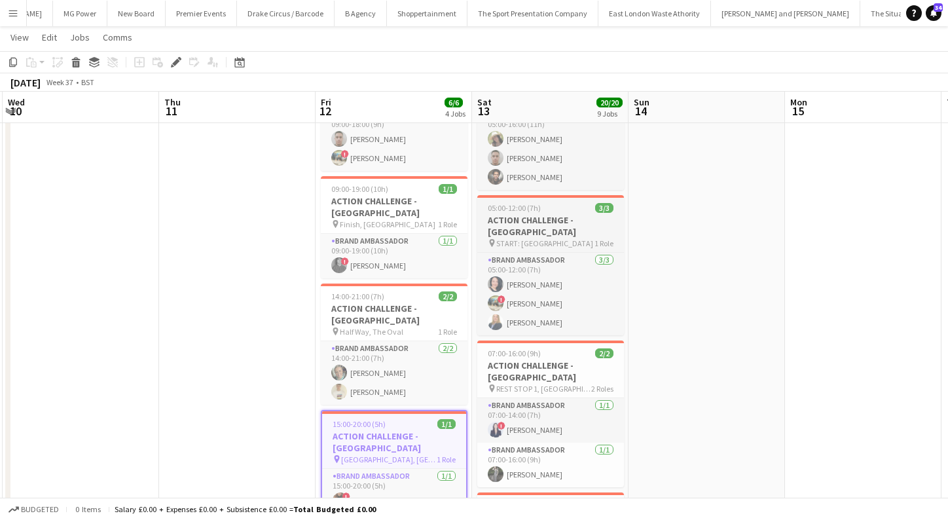
click at [575, 238] on div "pin START: Bishops Park 1 Role" at bounding box center [550, 243] width 147 height 10
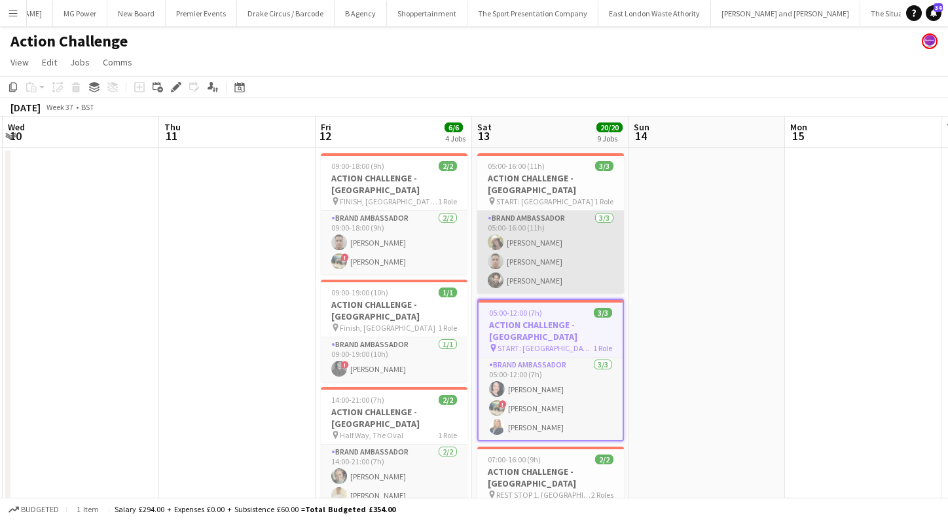
scroll to position [0, 0]
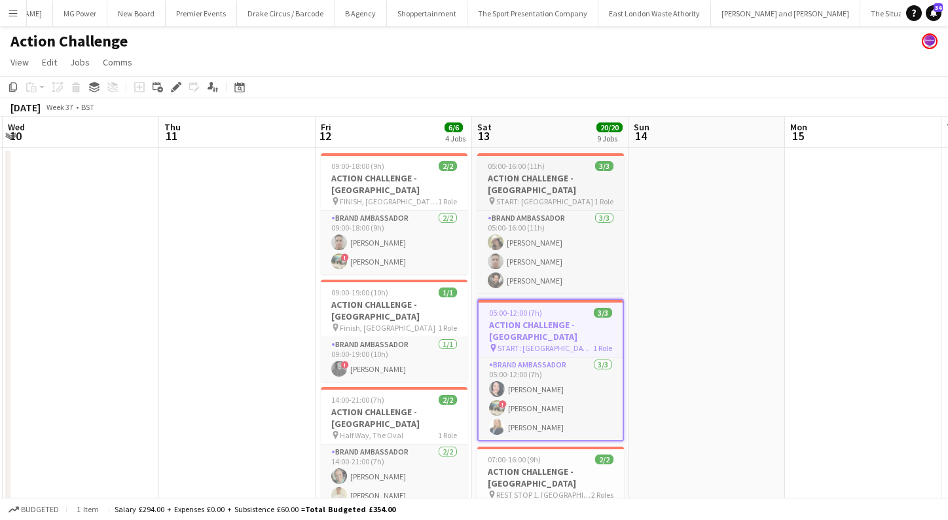
click at [563, 196] on app-job-card "05:00-16:00 (11h) 3/3 ACTION CHALLENGE - LONDON pin START: Bishops Park 1 Role …" at bounding box center [550, 223] width 147 height 140
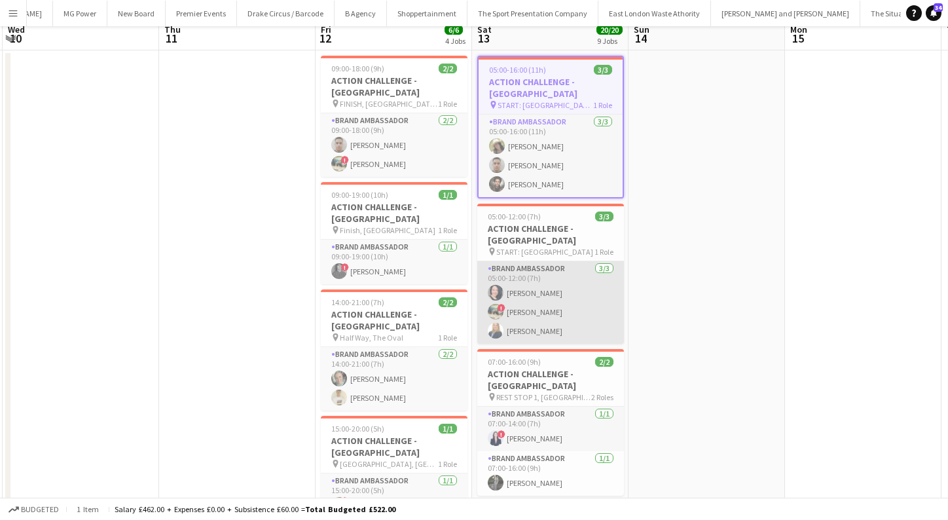
scroll to position [128, 0]
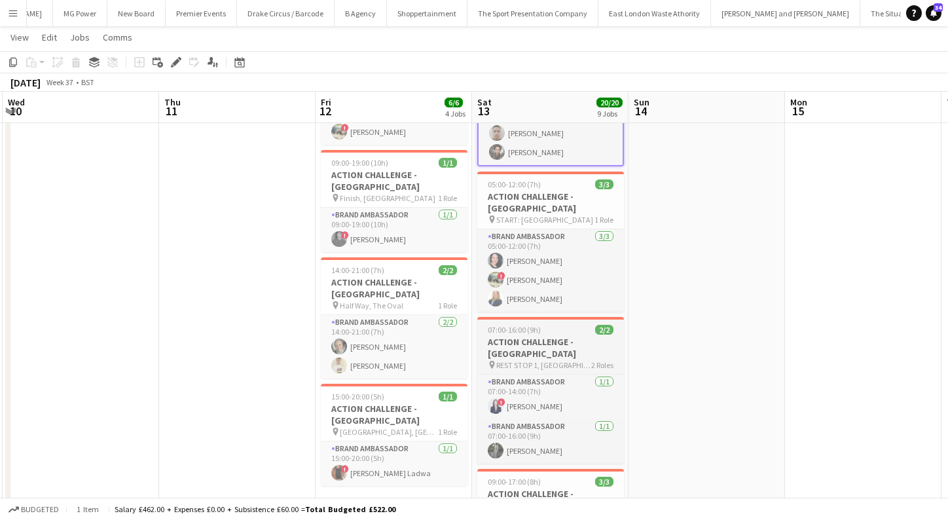
click at [569, 360] on span "REST STOP 1, Ham Riverside Pitches" at bounding box center [543, 365] width 95 height 10
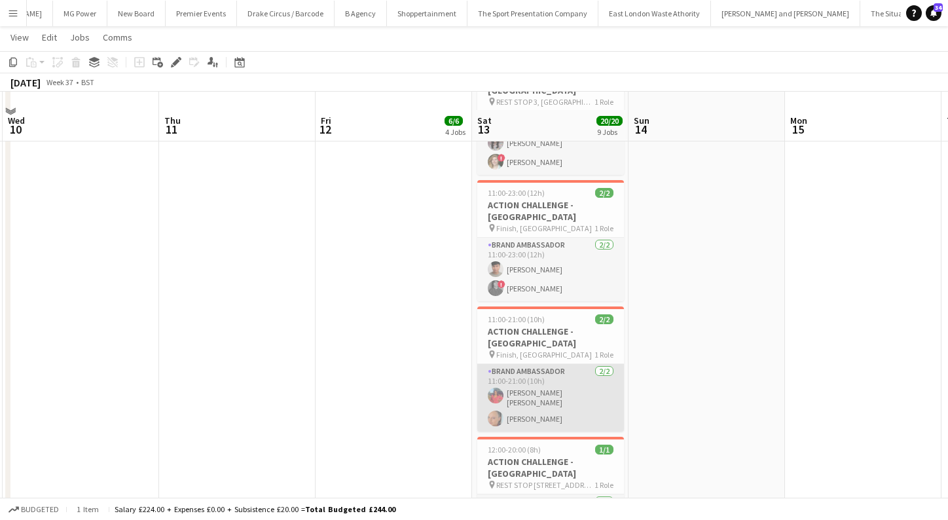
scroll to position [733, 0]
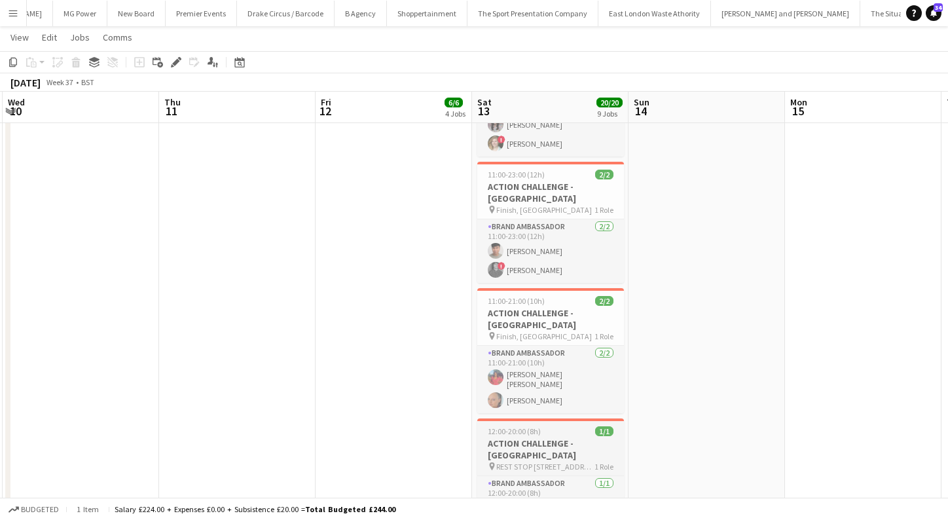
click at [568, 462] on span "REST STOP 2, Hurst Park, East Molesey" at bounding box center [545, 467] width 98 height 10
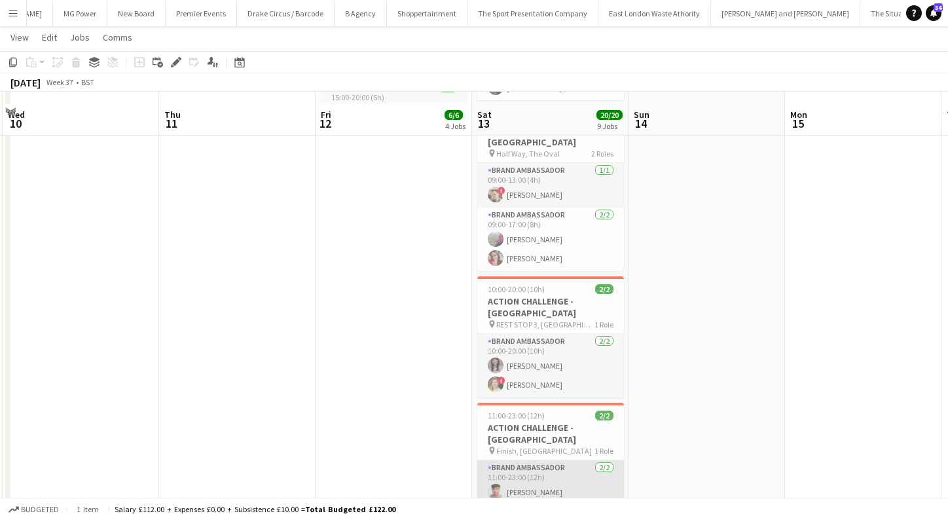
scroll to position [462, 0]
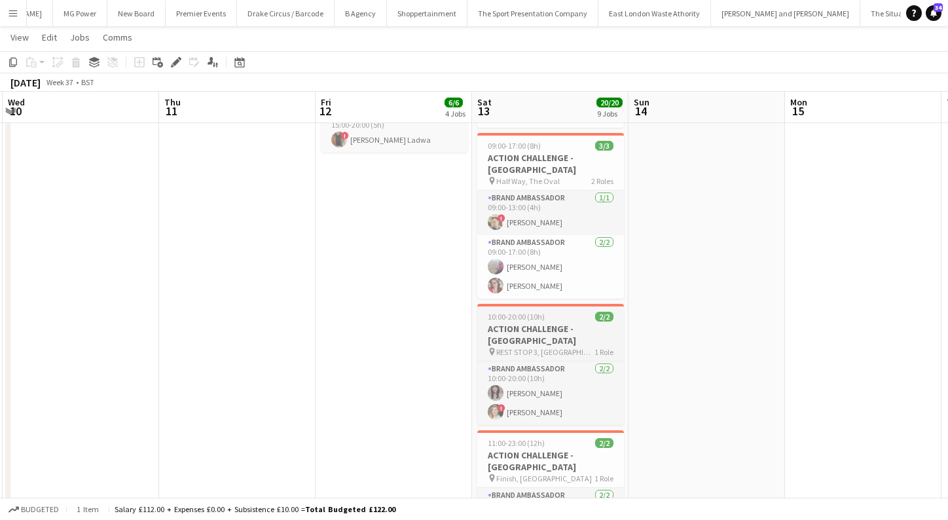
click at [571, 304] on app-job-card "10:00-20:00 (10h) 2/2 ACTION CHALLENGE - LONDON pin REST STOP 3, Thamesmead Sch…" at bounding box center [550, 364] width 147 height 121
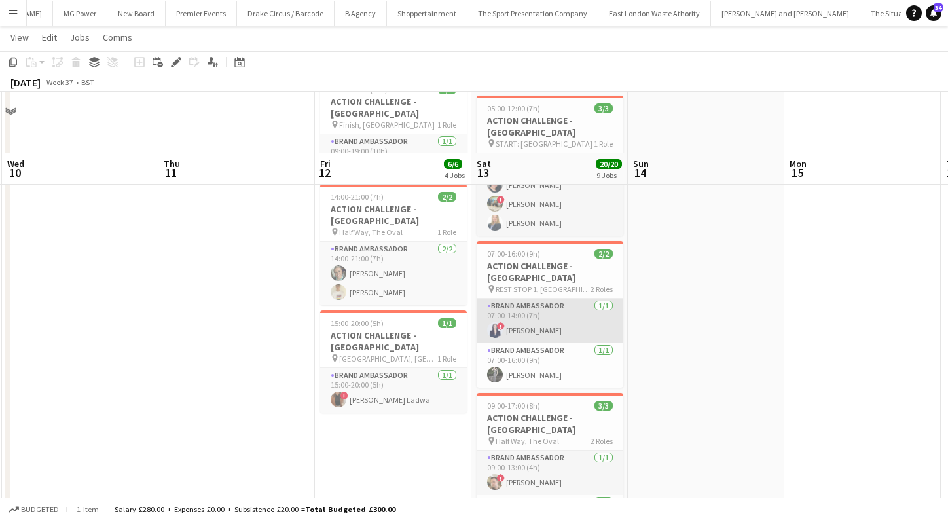
scroll to position [311, 0]
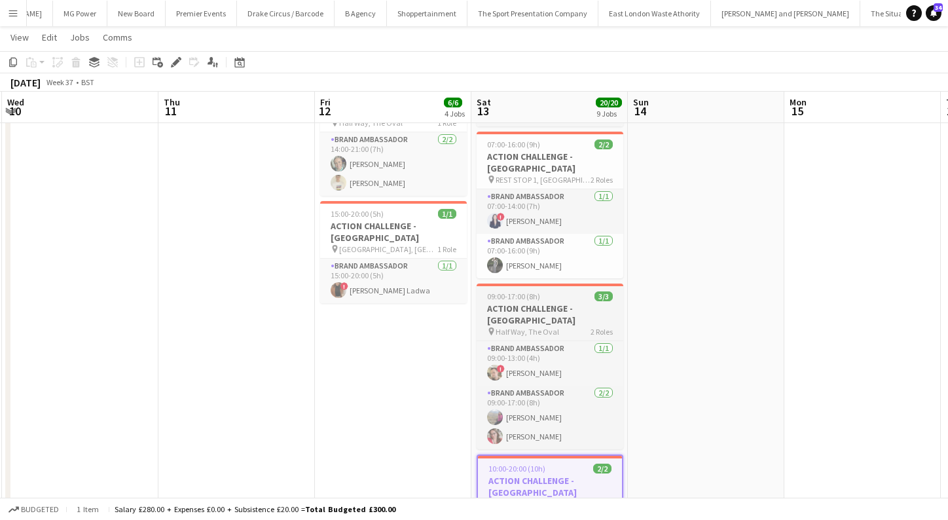
click at [572, 326] on div "pin Half Way, The Oval 2 Roles" at bounding box center [550, 331] width 147 height 10
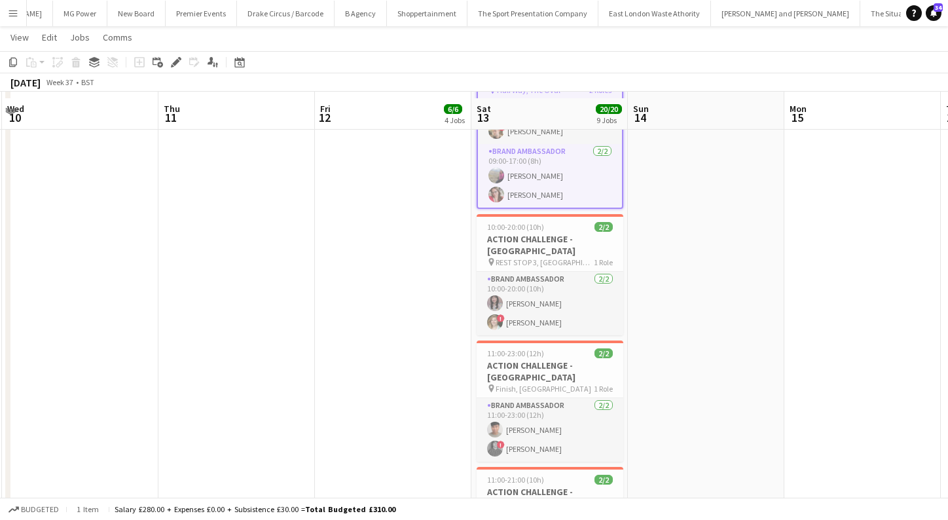
scroll to position [560, 0]
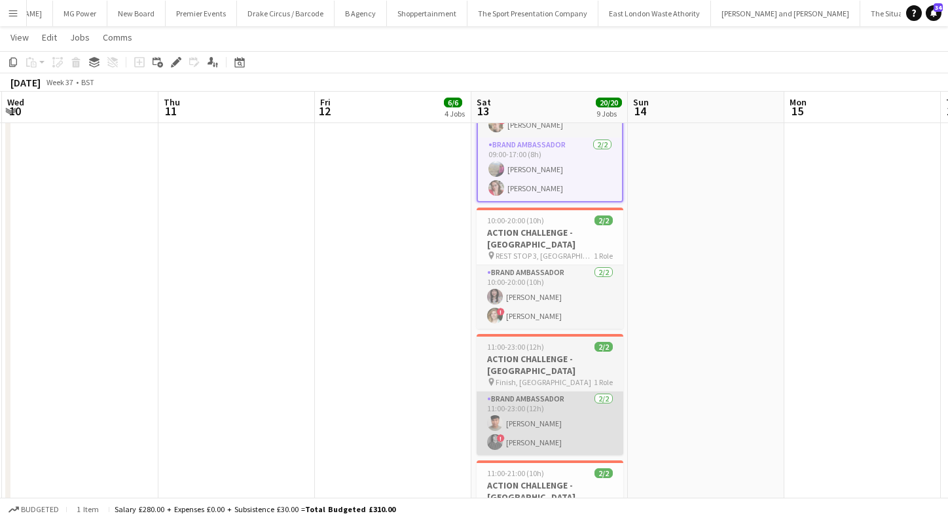
click at [570, 391] on app-card-role "Brand Ambassador 2/2 11:00-23:00 (12h) Geovan Bayya ! Alex Tuohy" at bounding box center [550, 422] width 147 height 63
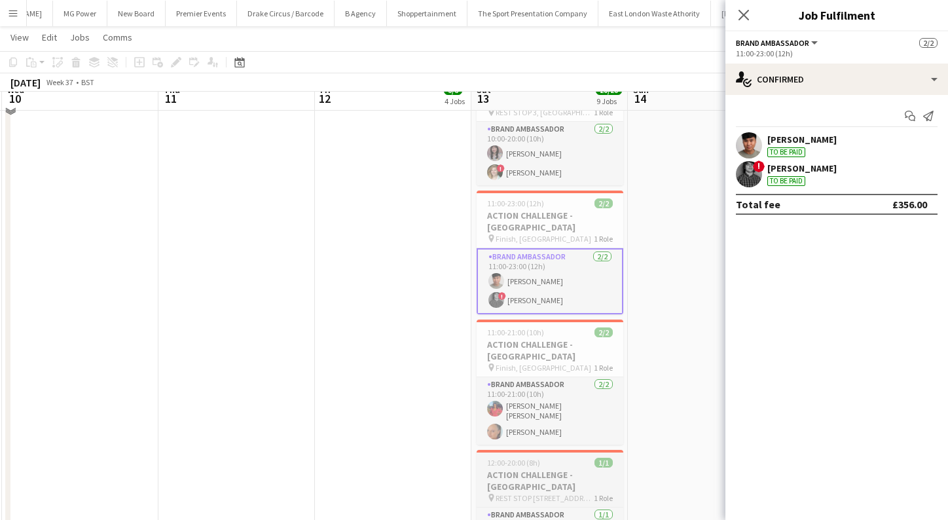
scroll to position [684, 0]
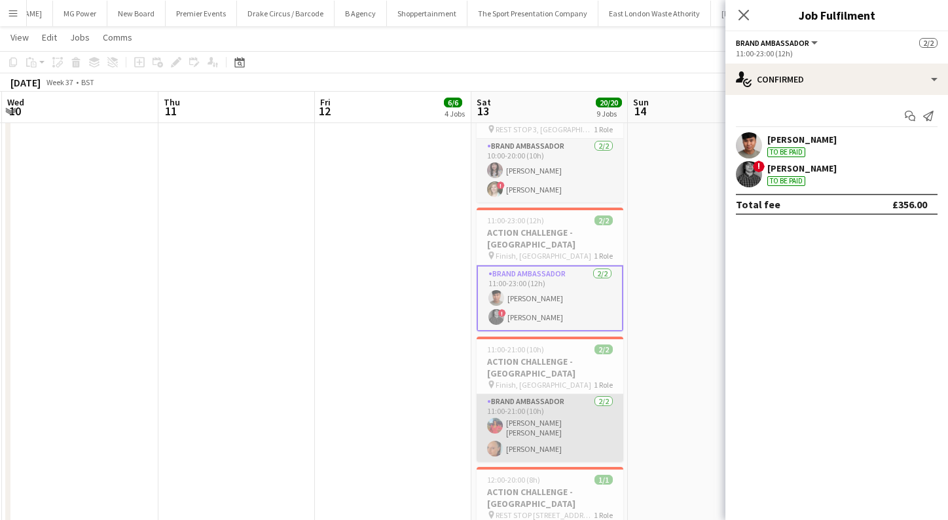
click at [568, 394] on app-card-role "Brand Ambassador 2/2 11:00-21:00 (10h) Jennifer Jonah Julia WEBB" at bounding box center [550, 427] width 147 height 67
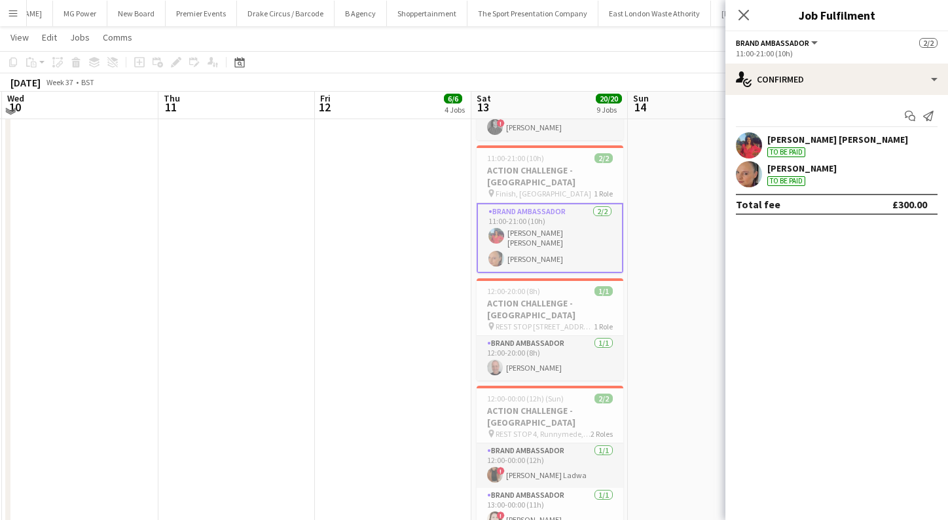
scroll to position [874, 0]
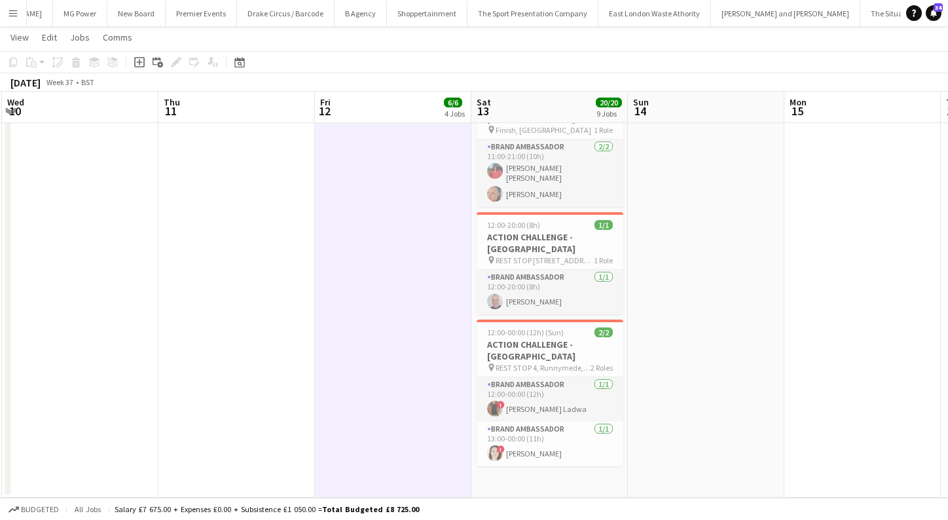
scroll to position [936, 0]
click at [11, 14] on app-icon "Menu" at bounding box center [13, 13] width 10 height 10
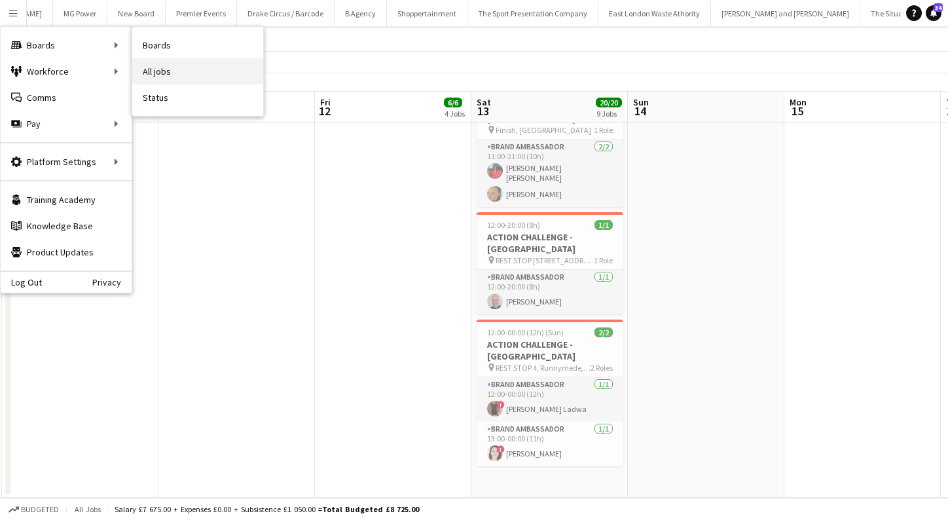
click at [173, 68] on link "All jobs" at bounding box center [197, 71] width 131 height 26
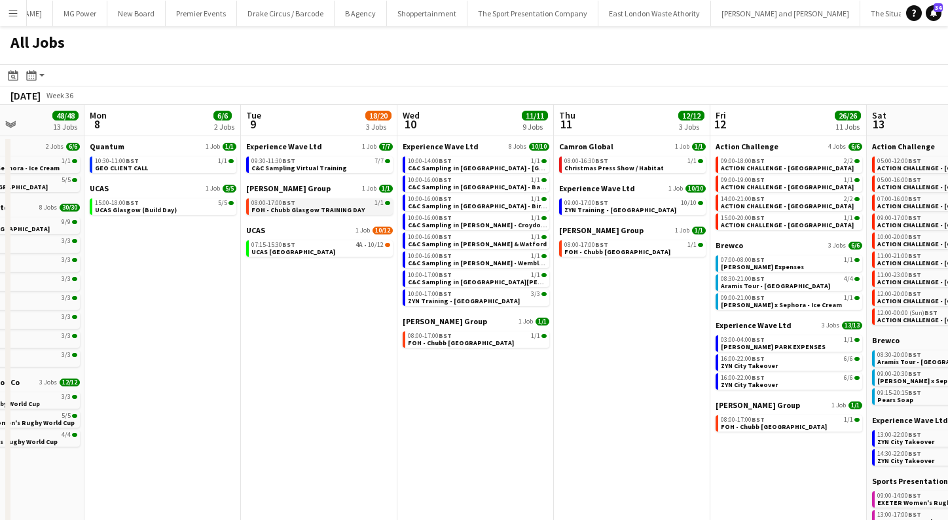
scroll to position [0, 386]
click at [163, 158] on div "10:30-11:00 BST 1/1" at bounding box center [163, 161] width 139 height 7
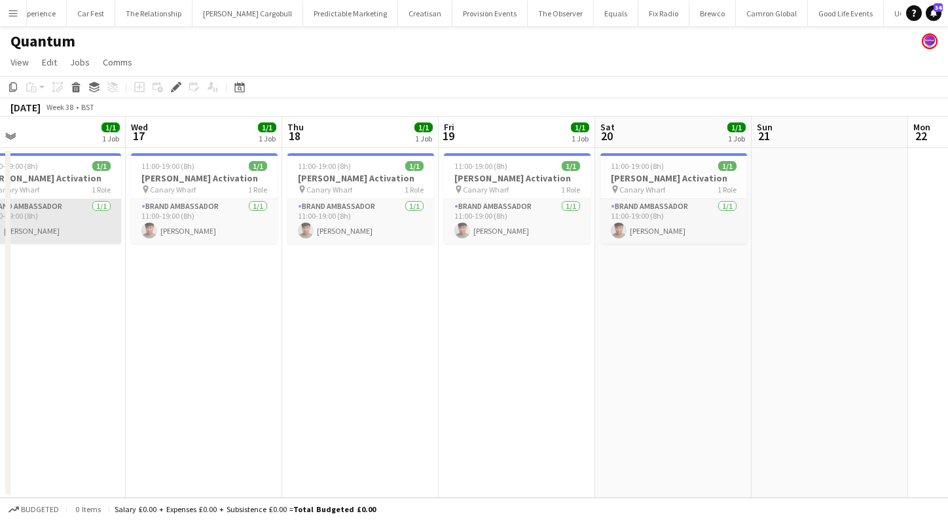
scroll to position [0, 511]
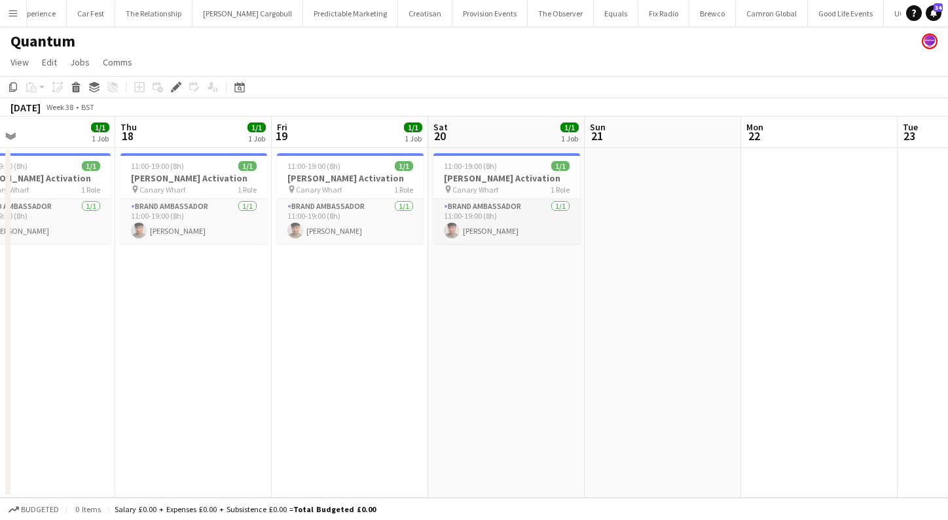
click at [20, 13] on button "Menu" at bounding box center [13, 13] width 26 height 26
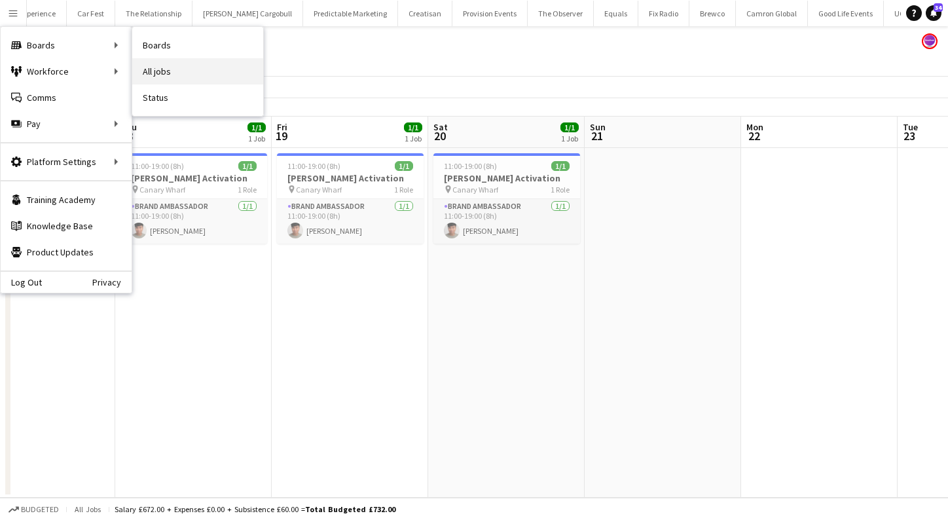
click at [162, 71] on link "All jobs" at bounding box center [197, 71] width 131 height 26
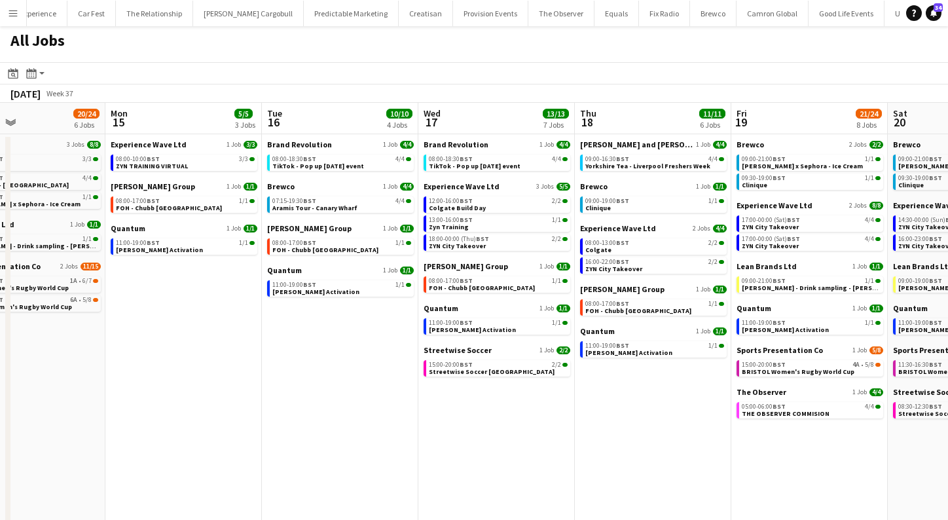
scroll to position [0, 362]
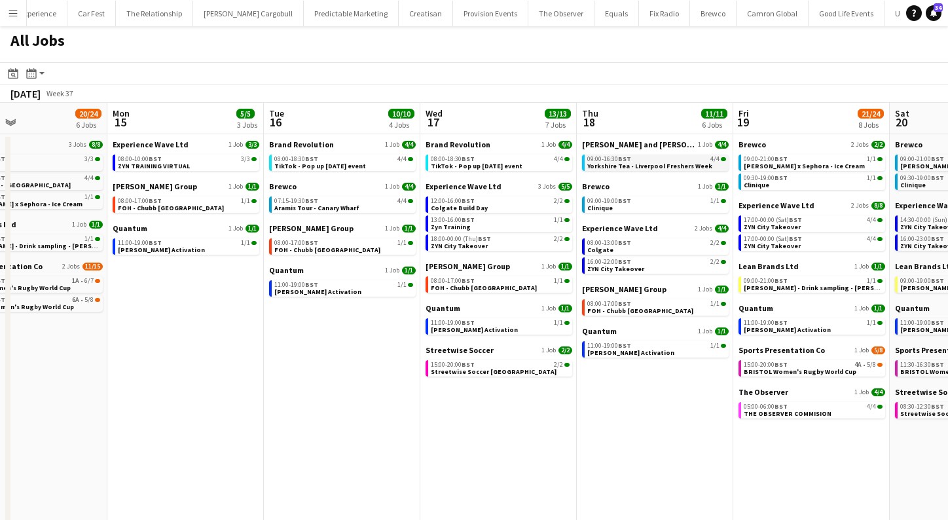
click at [672, 162] on span "Yorkshire Tea - Liverpool Freshers Week" at bounding box center [649, 166] width 125 height 9
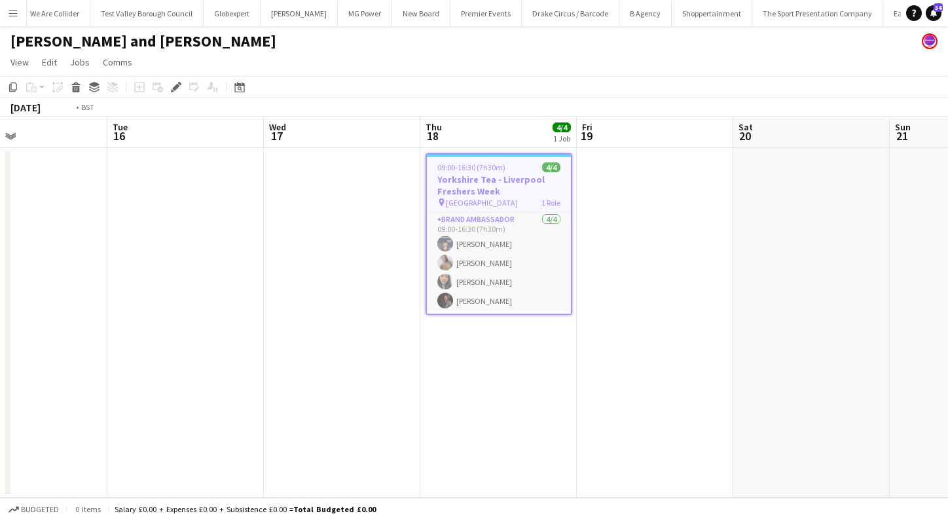
scroll to position [0, 357]
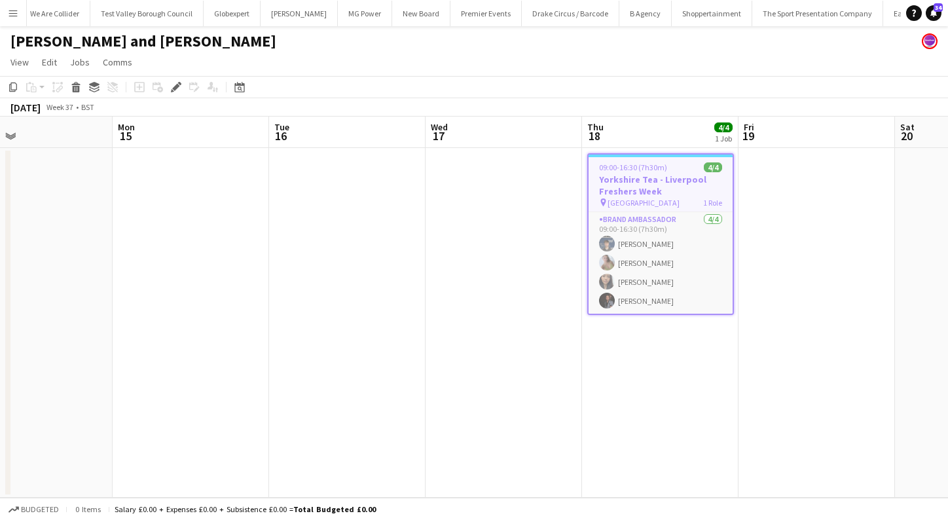
click at [14, 14] on app-icon "Menu" at bounding box center [13, 13] width 10 height 10
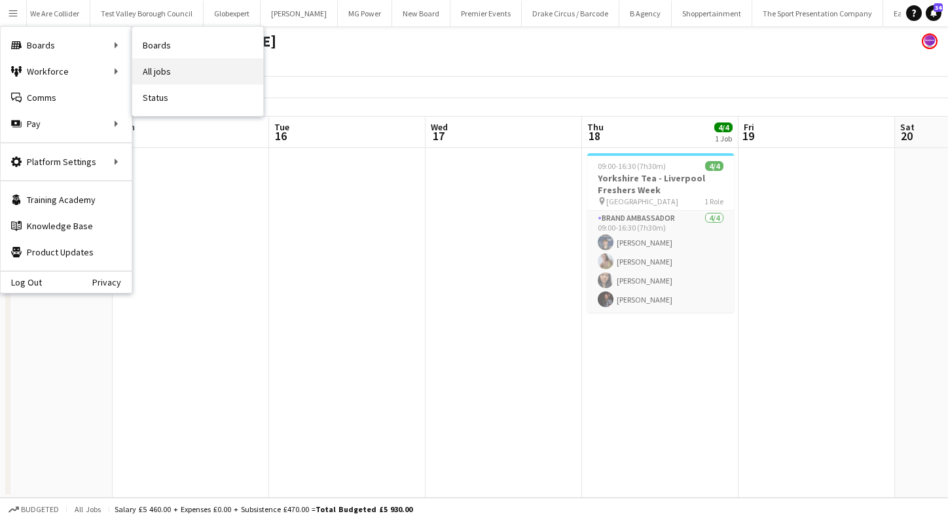
click at [172, 75] on link "All jobs" at bounding box center [197, 71] width 131 height 26
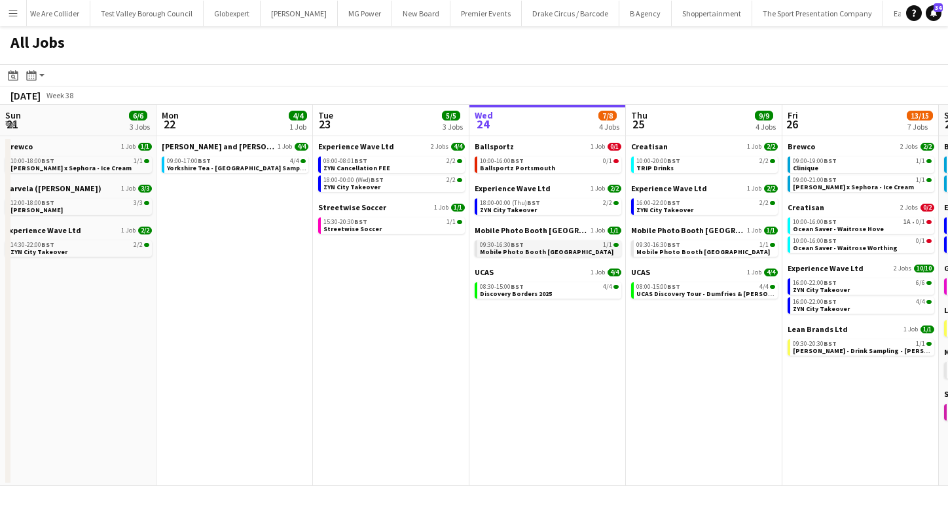
scroll to position [0, 403]
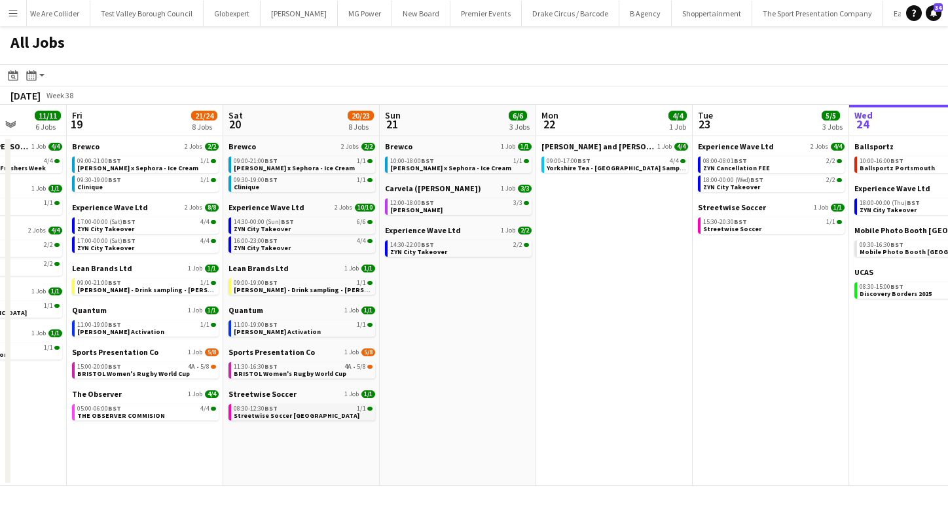
click at [281, 417] on span "Streetwise Soccer [GEOGRAPHIC_DATA]" at bounding box center [297, 415] width 126 height 9
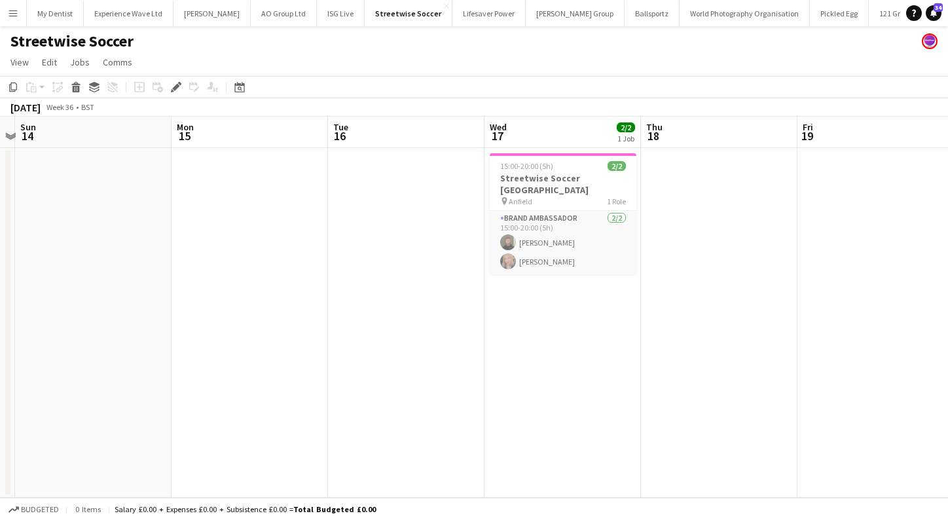
scroll to position [0, 643]
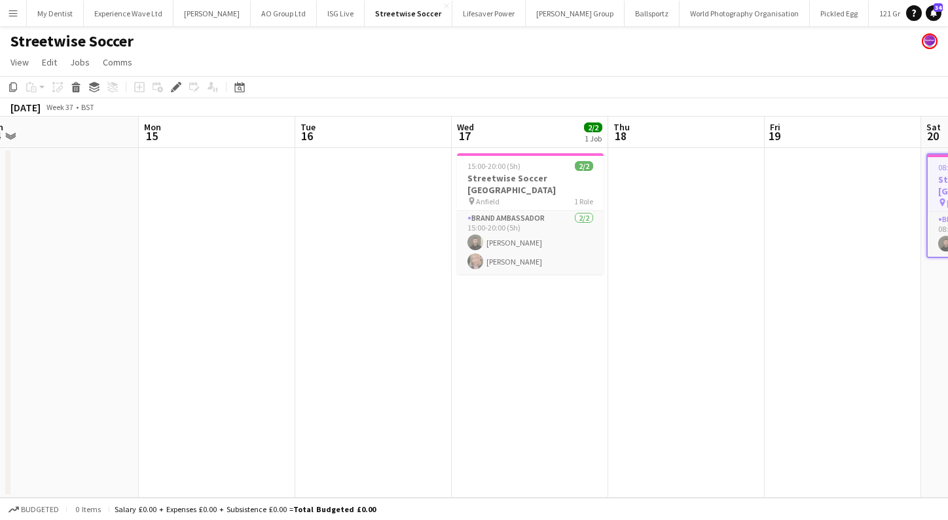
drag, startPoint x: 539, startPoint y: 351, endPoint x: 498, endPoint y: 350, distance: 40.6
click at [498, 350] on app-date-cell "15:00-20:00 (5h) 2/2 Streetwise Soccer [GEOGRAPHIC_DATA] pin Anfield 1 Role Bra…" at bounding box center [530, 323] width 156 height 350
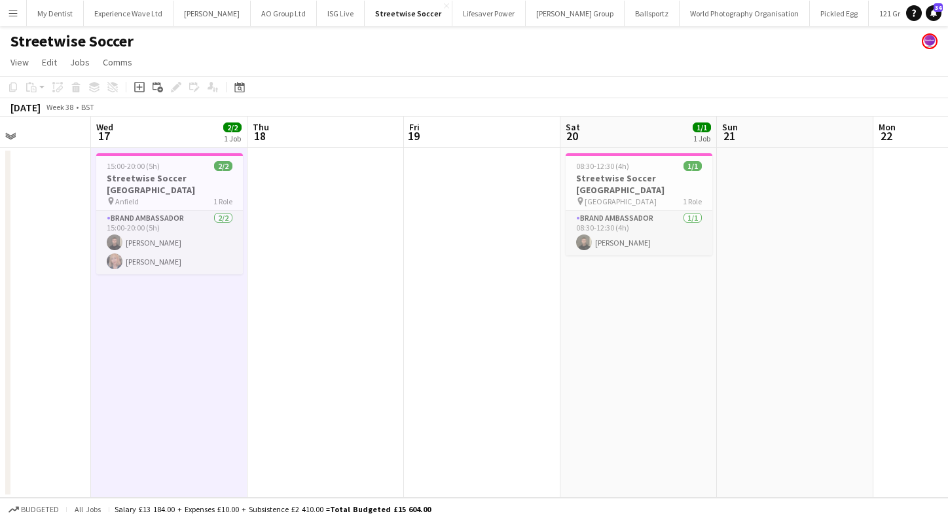
scroll to position [0, 331]
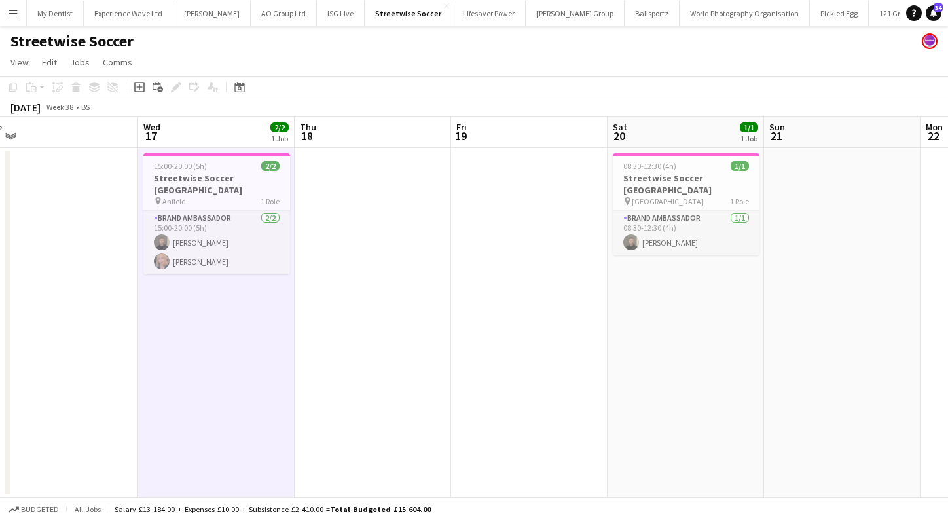
click at [10, 12] on app-icon "Menu" at bounding box center [13, 13] width 10 height 10
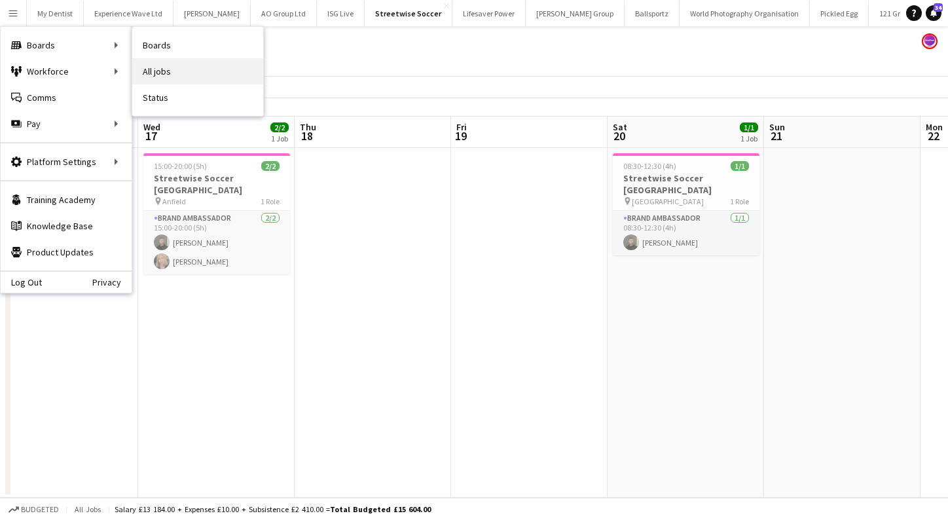
click at [177, 81] on link "All jobs" at bounding box center [197, 71] width 131 height 26
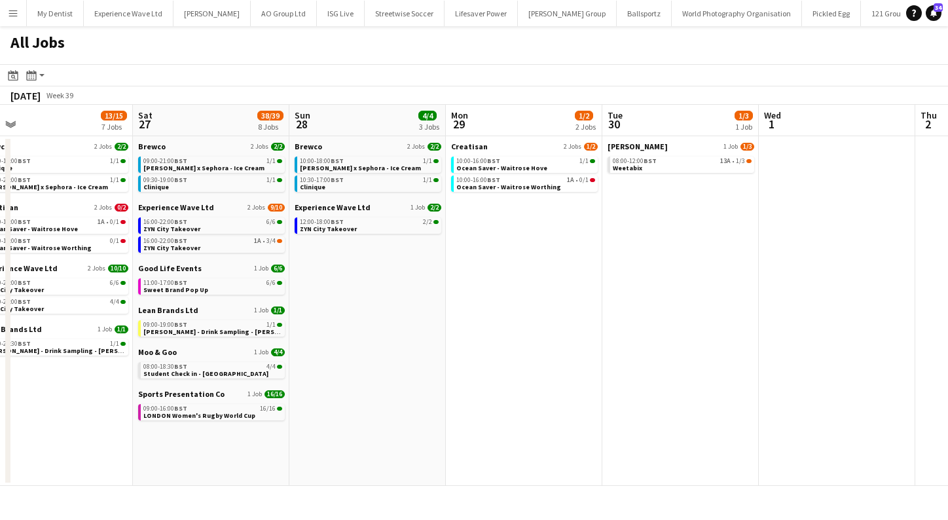
scroll to position [0, 410]
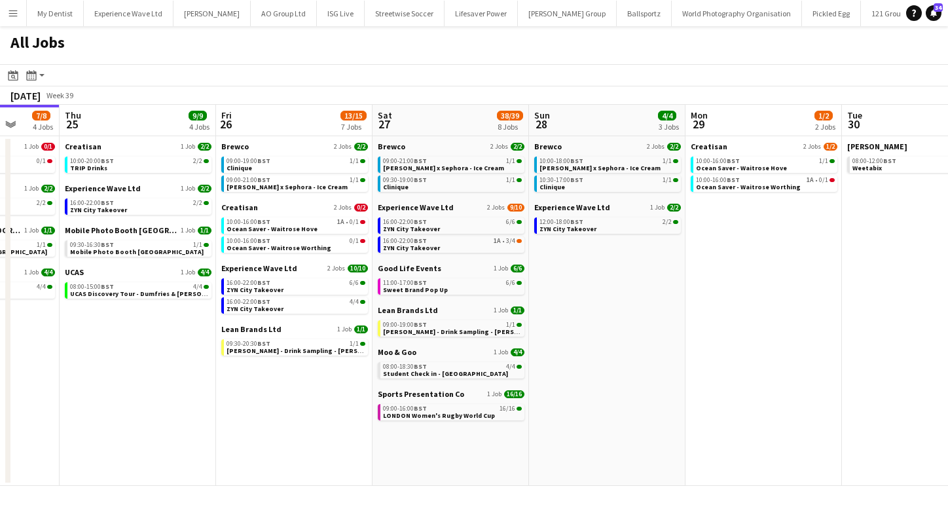
drag, startPoint x: 180, startPoint y: 173, endPoint x: 194, endPoint y: 372, distance: 199.5
click at [194, 378] on app-date-cell "Creatisan 1 Job [DATE] 10:00-20:00 BST 2/2 TRIP Drinks Experience Wave Ltd 1 Jo…" at bounding box center [138, 311] width 156 height 350
click at [435, 286] on span "Sweet Brand Pop Up" at bounding box center [414, 289] width 65 height 9
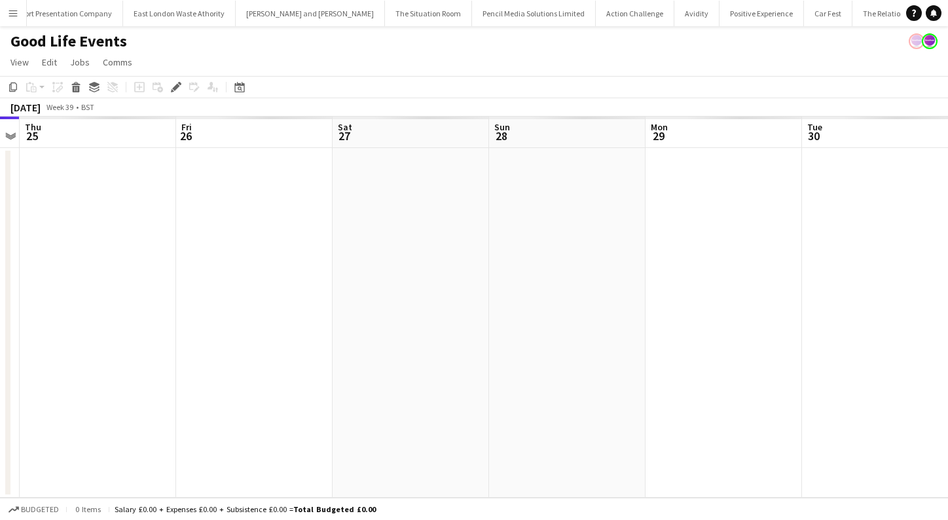
scroll to position [0, 3981]
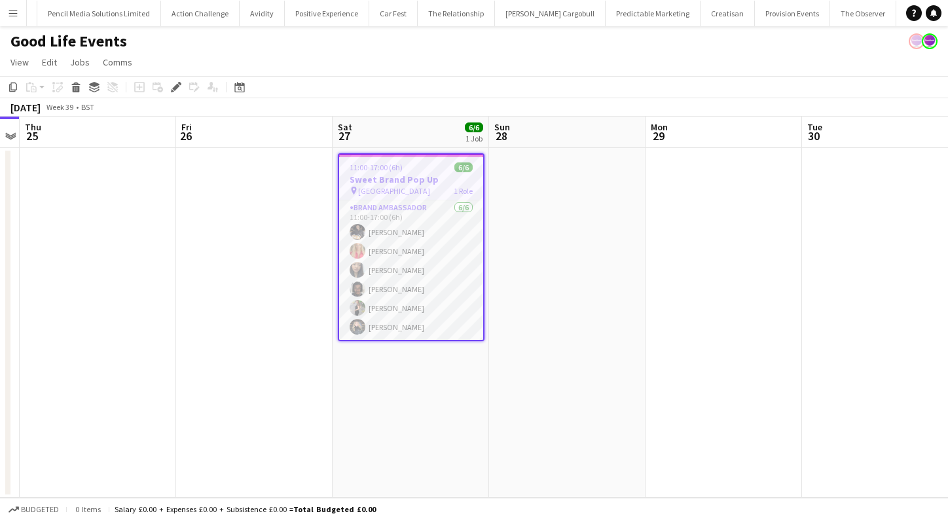
click at [406, 172] on div "11:00-17:00 (6h) 6/6" at bounding box center [411, 167] width 144 height 10
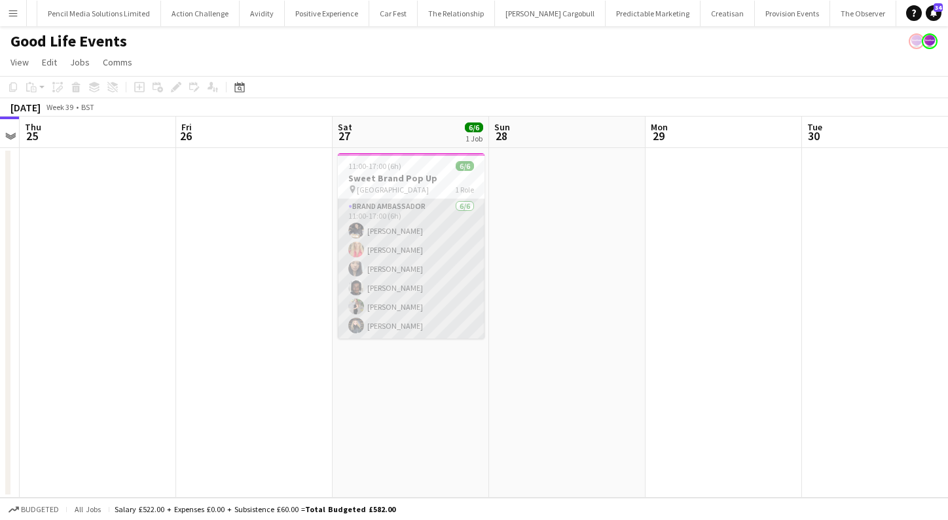
click at [401, 270] on app-card-role "Brand Ambassador [DATE] 11:00-17:00 (6h) [PERSON_NAME] [PERSON_NAME] Man [PERSO…" at bounding box center [411, 268] width 147 height 139
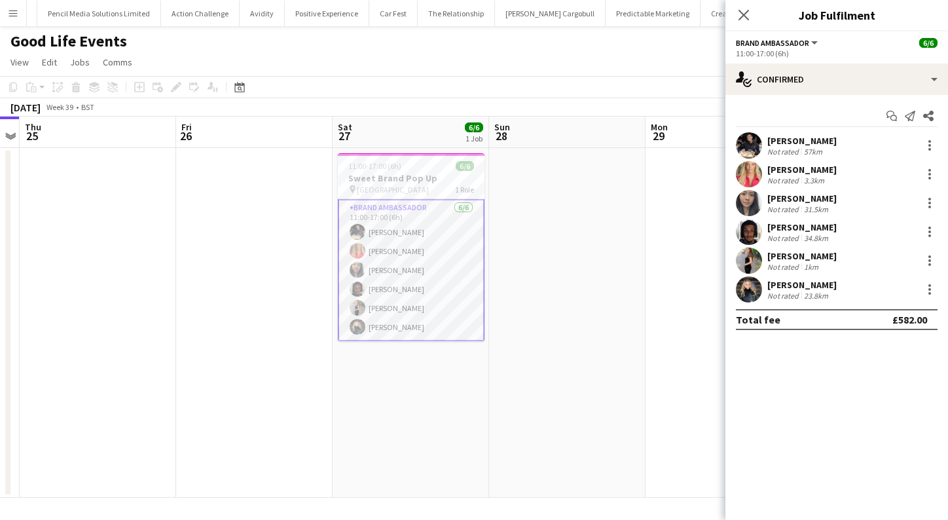
click at [808, 46] on button "Brand Ambassador" at bounding box center [778, 43] width 84 height 10
click at [835, 48] on app-options-switcher "Brand Ambassador All roles Brand Ambassador [DATE] 11:00-17:00 (6h)" at bounding box center [836, 47] width 223 height 32
click at [752, 53] on div "11:00-17:00 (6h)" at bounding box center [837, 53] width 202 height 10
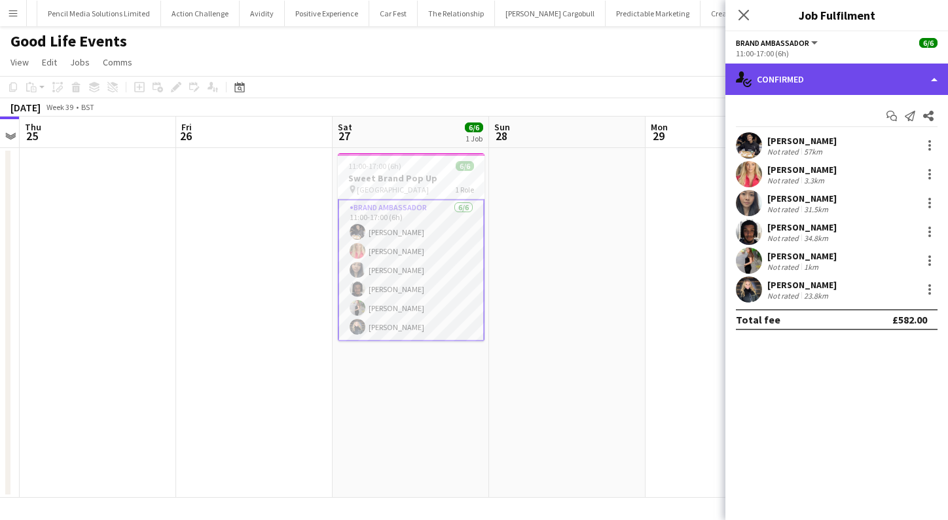
click at [931, 74] on div "single-neutral-actions-check-2 Confirmed" at bounding box center [836, 78] width 223 height 31
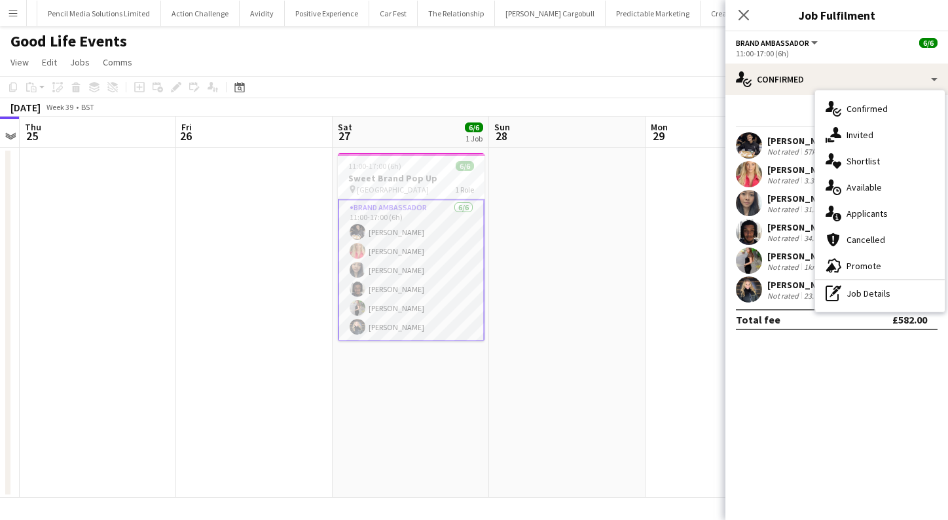
click at [799, 140] on div "[PERSON_NAME]" at bounding box center [801, 141] width 69 height 12
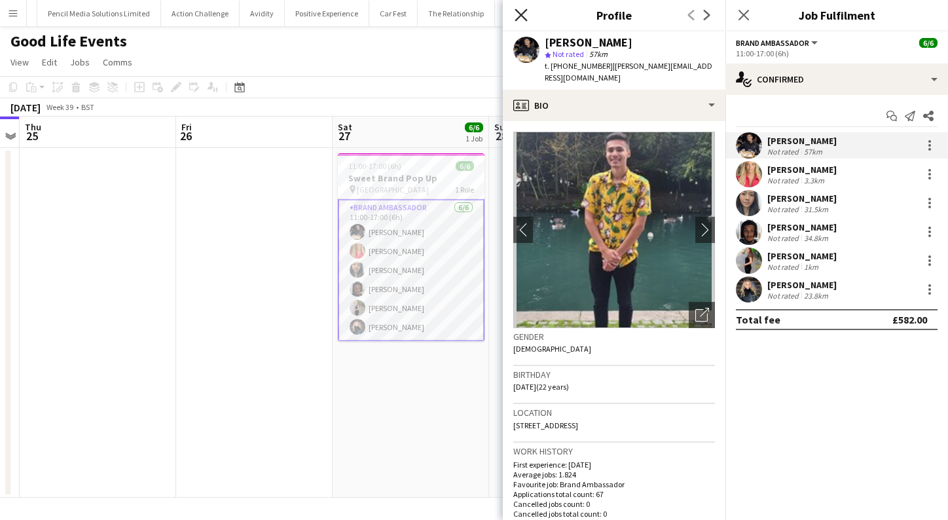
click at [524, 20] on icon "Close pop-in" at bounding box center [521, 15] width 12 height 12
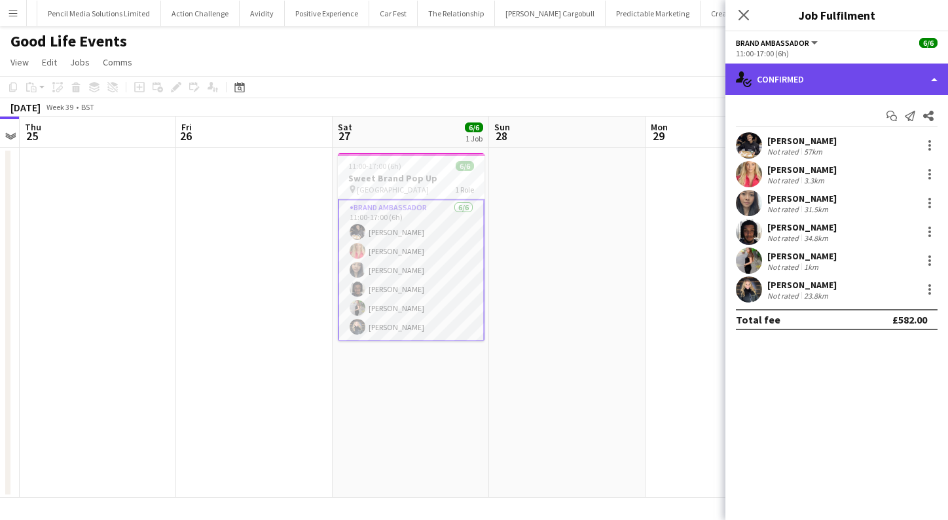
click at [781, 77] on div "single-neutral-actions-check-2 Confirmed" at bounding box center [836, 78] width 223 height 31
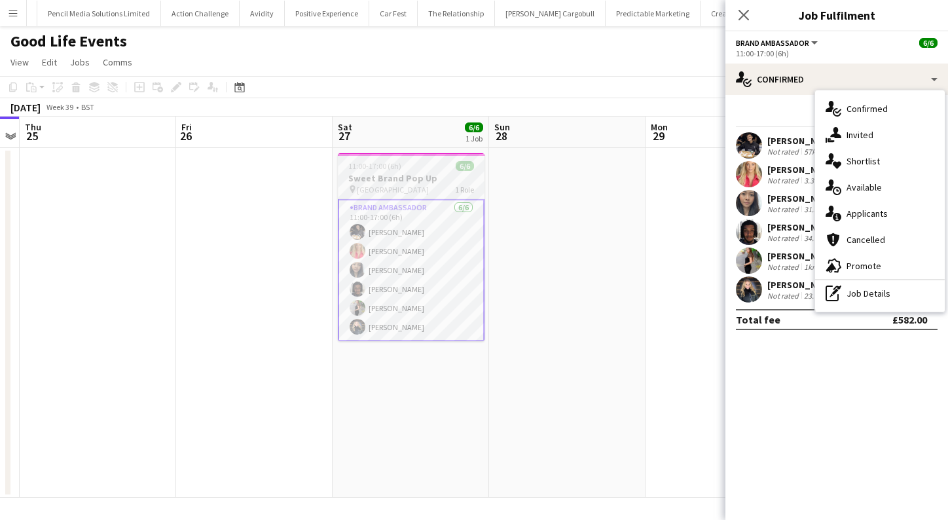
click at [427, 156] on app-job-card "11:00-17:00 (6h) 6/6 Sweet Brand Pop Up pin Exchange Square Manchester 1 Role B…" at bounding box center [411, 247] width 147 height 188
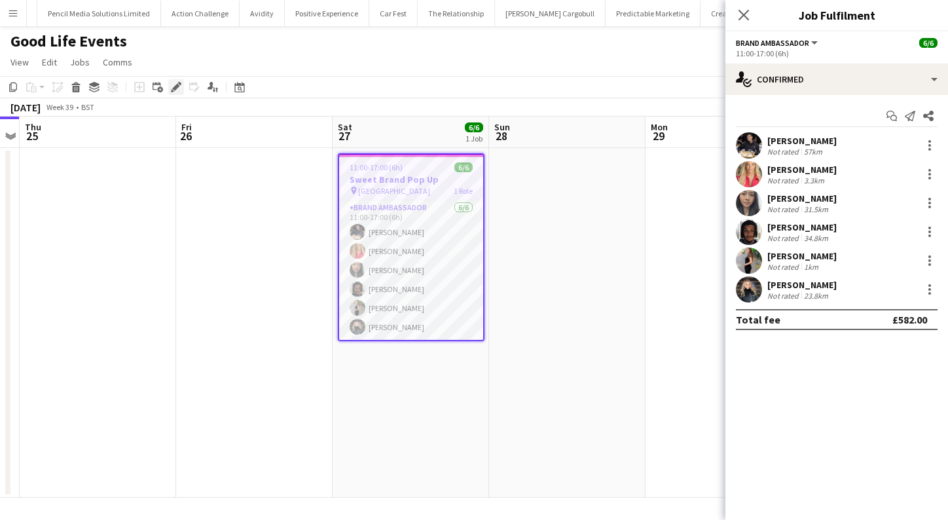
click at [171, 86] on icon "Edit" at bounding box center [176, 87] width 10 height 10
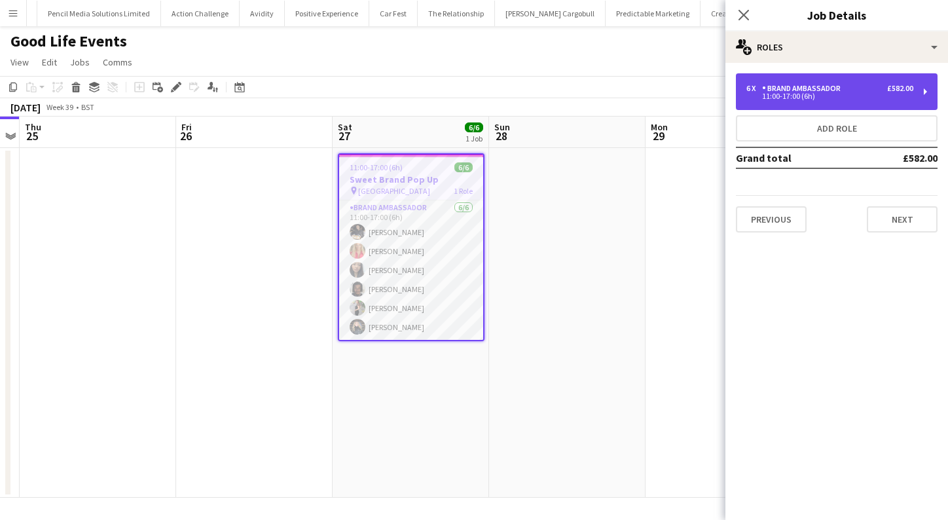
click at [842, 96] on div "11:00-17:00 (6h)" at bounding box center [829, 96] width 167 height 7
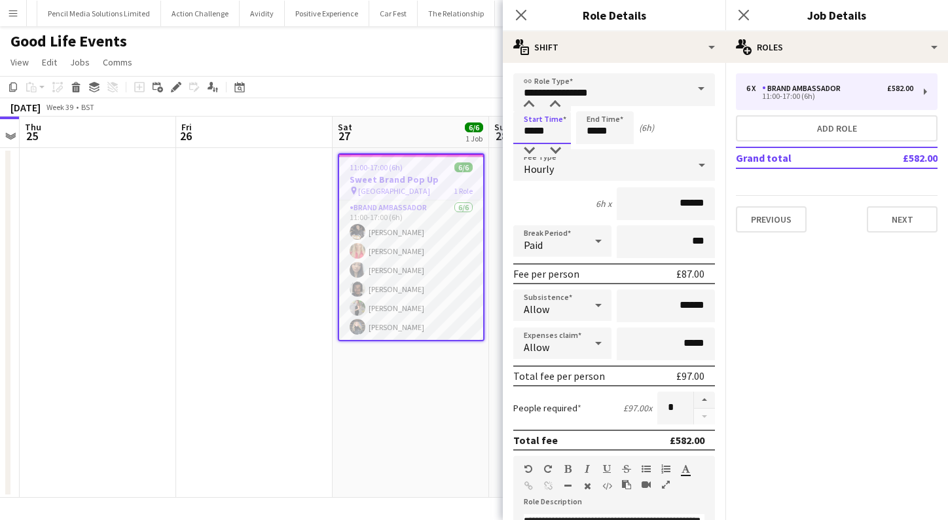
click at [534, 130] on input "*****" at bounding box center [542, 127] width 58 height 33
type input "*****"
click at [551, 194] on div "7h x ******" at bounding box center [614, 203] width 202 height 33
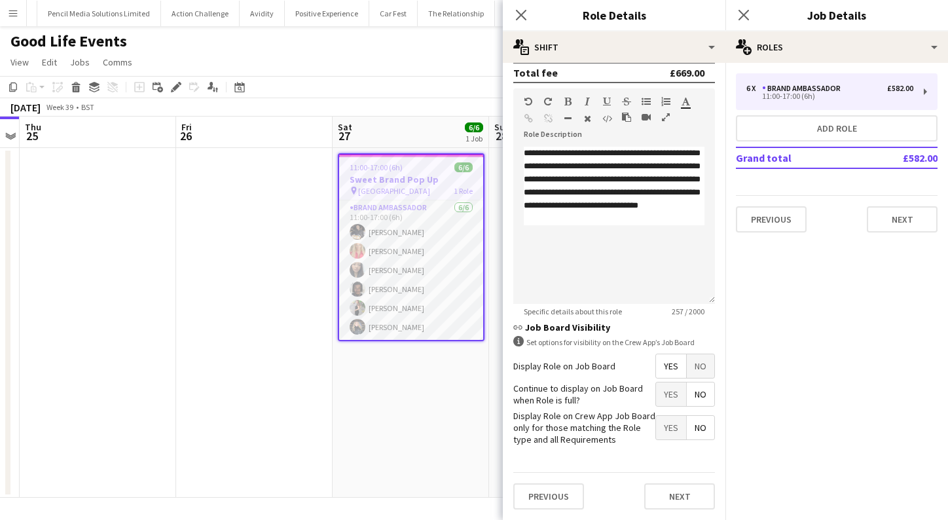
scroll to position [367, 0]
click at [691, 502] on button "Next" at bounding box center [679, 497] width 71 height 26
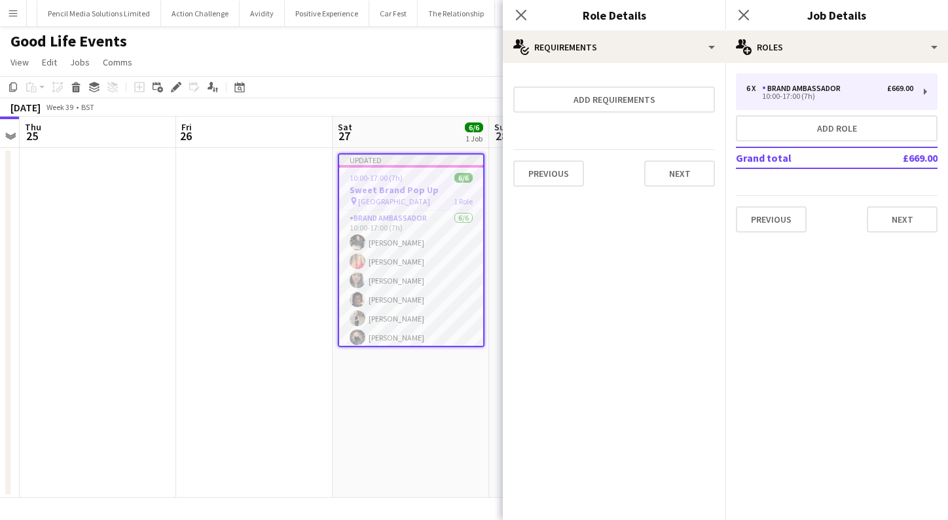
scroll to position [0, 0]
click at [904, 221] on button "Next" at bounding box center [902, 219] width 71 height 26
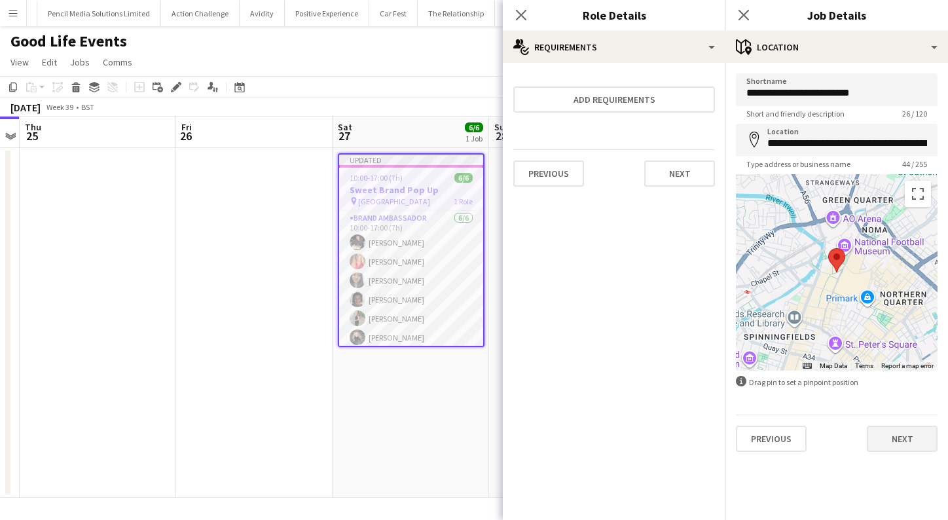
click at [890, 438] on button "Next" at bounding box center [902, 439] width 71 height 26
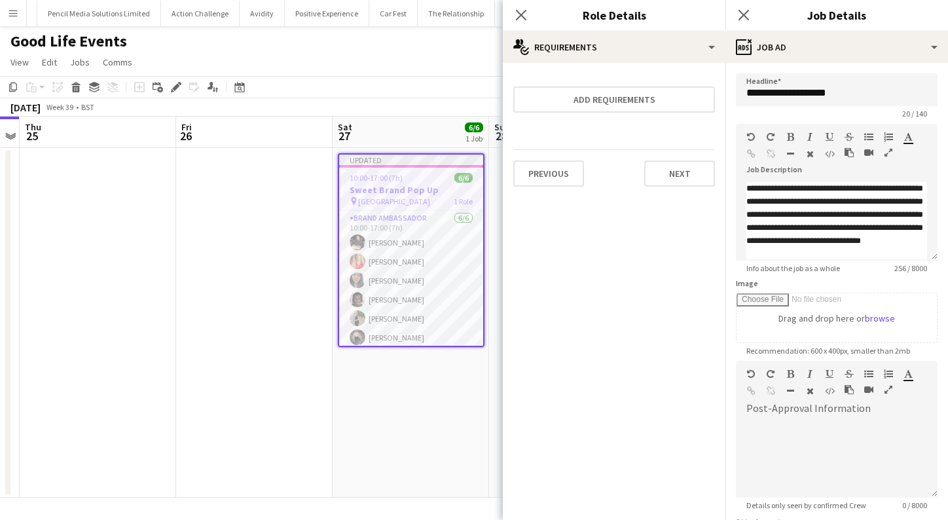
click at [518, 6] on div "Close pop-in" at bounding box center [521, 15] width 37 height 30
click at [746, 9] on app-icon "Close pop-in" at bounding box center [743, 15] width 19 height 19
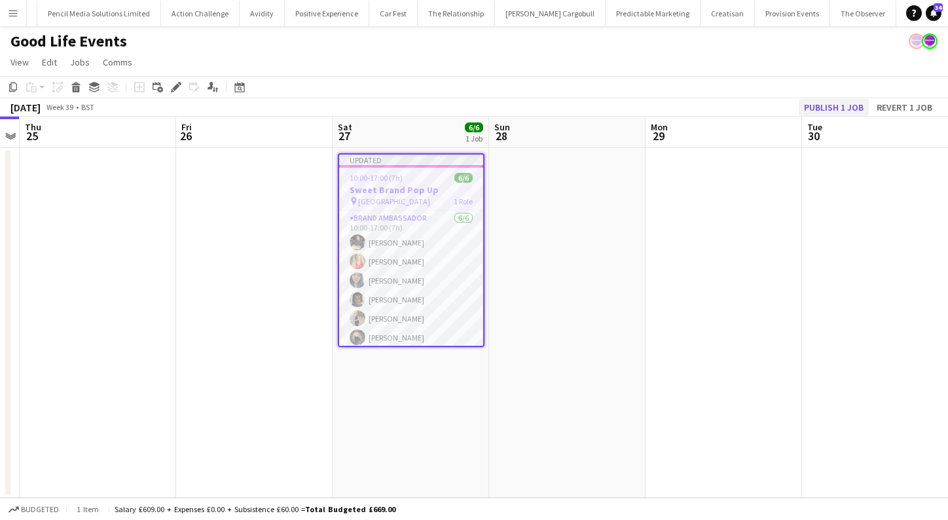
click at [842, 103] on button "Publish 1 job" at bounding box center [834, 107] width 70 height 17
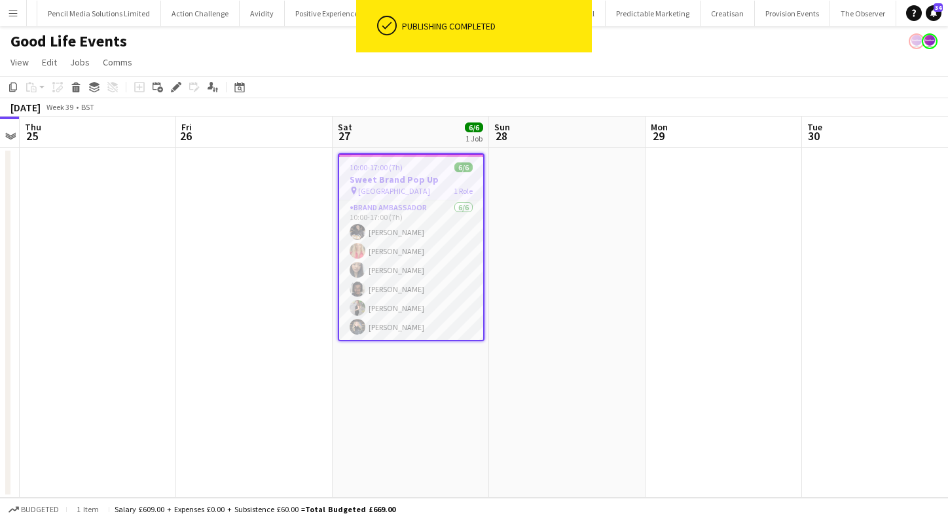
click at [615, 235] on app-date-cell at bounding box center [567, 323] width 156 height 350
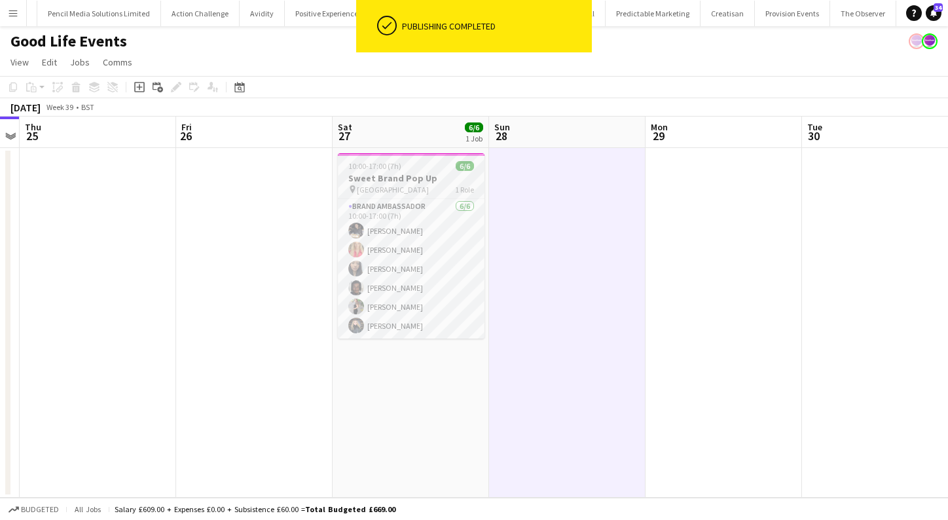
click at [425, 183] on h3 "Sweet Brand Pop Up" at bounding box center [411, 178] width 147 height 12
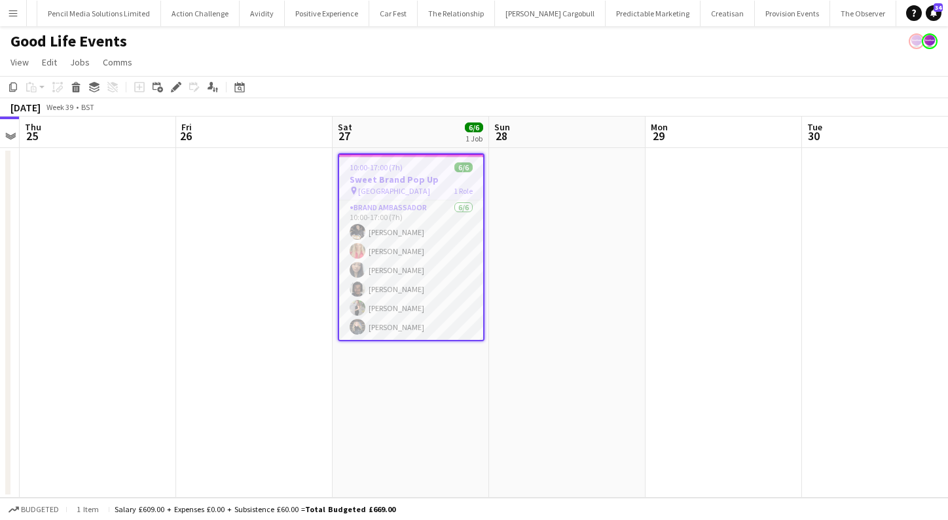
click at [421, 183] on h3 "Sweet Brand Pop Up" at bounding box center [411, 179] width 144 height 12
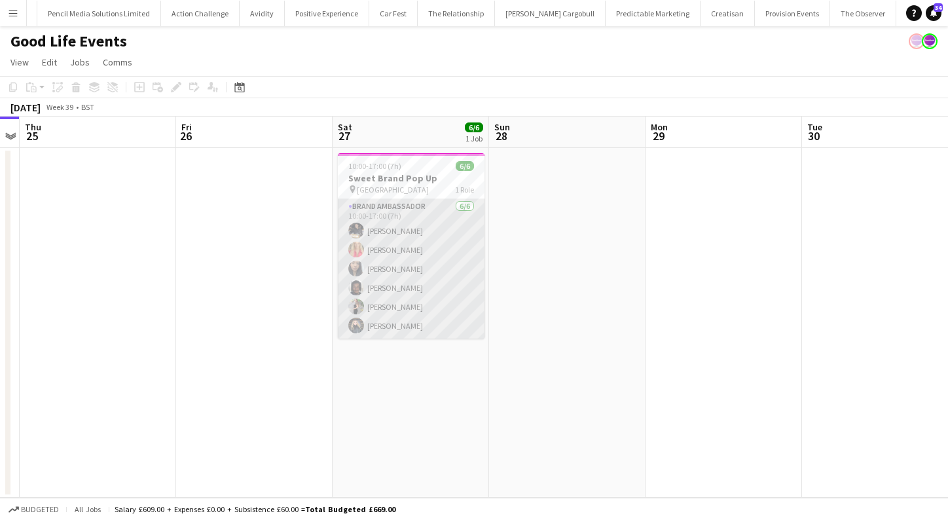
click at [403, 248] on app-card-role "Brand Ambassador [DATE] 10:00-17:00 (7h) [PERSON_NAME] [PERSON_NAME] Man [PERSO…" at bounding box center [411, 268] width 147 height 139
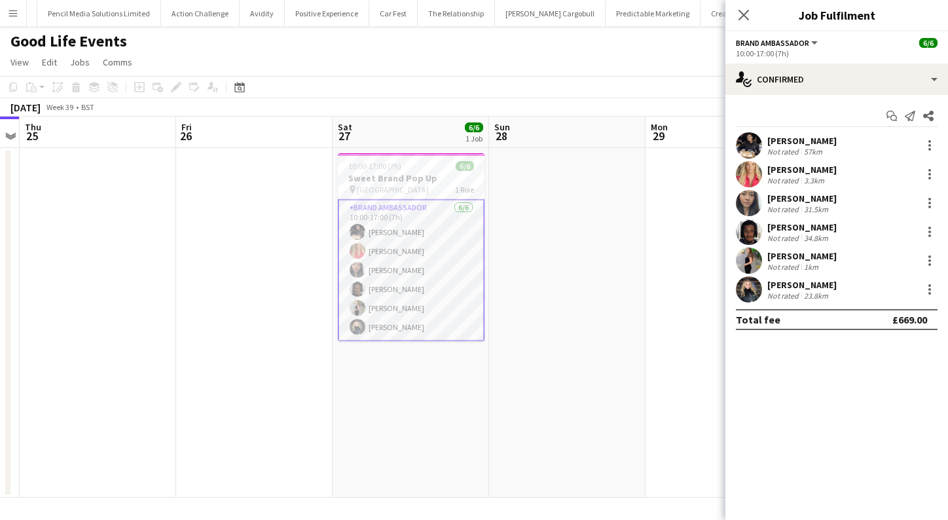
click at [915, 145] on div "[PERSON_NAME] Not rated 57km" at bounding box center [836, 145] width 223 height 26
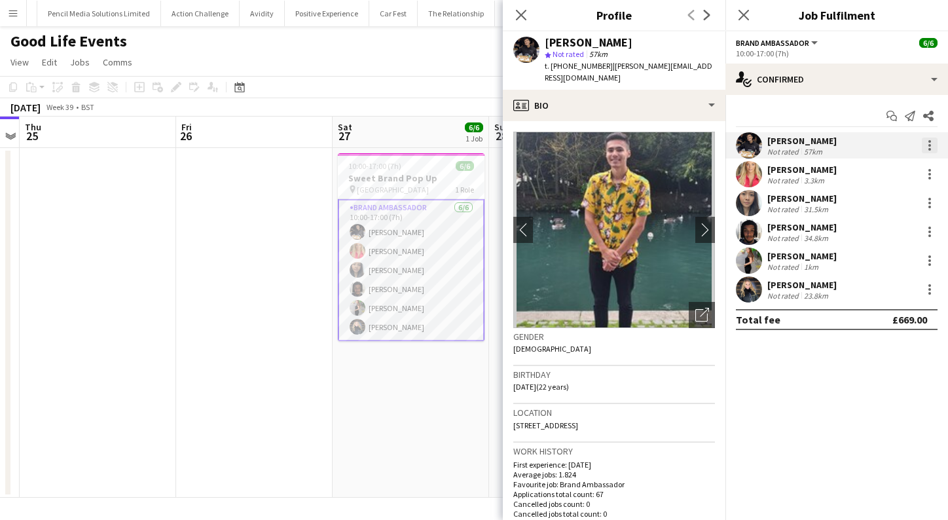
click at [930, 144] on div at bounding box center [929, 145] width 3 height 3
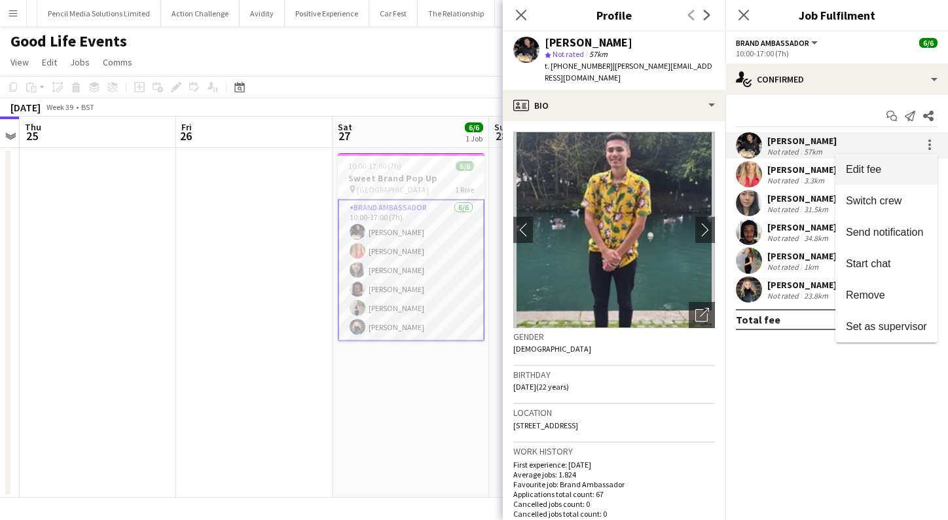
click at [865, 172] on span "Edit fee" at bounding box center [863, 169] width 35 height 11
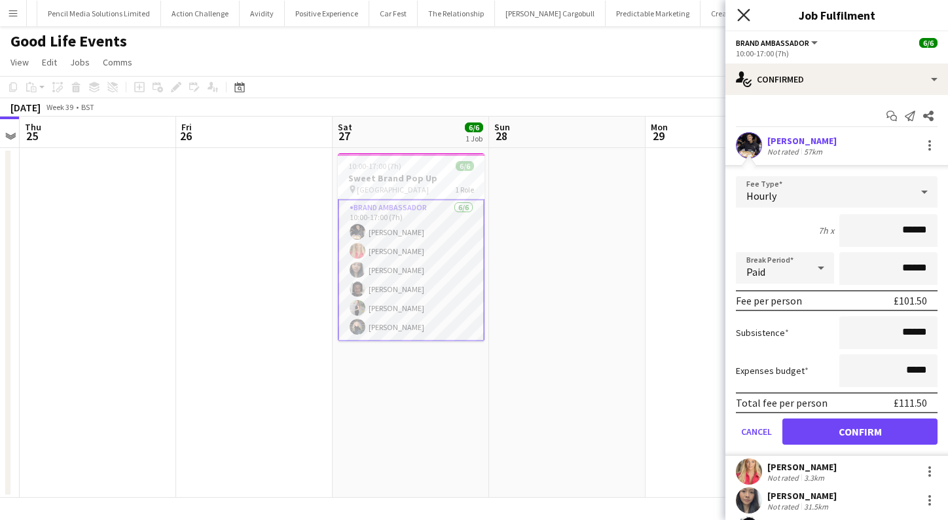
click at [741, 20] on icon "Close pop-in" at bounding box center [743, 15] width 12 height 12
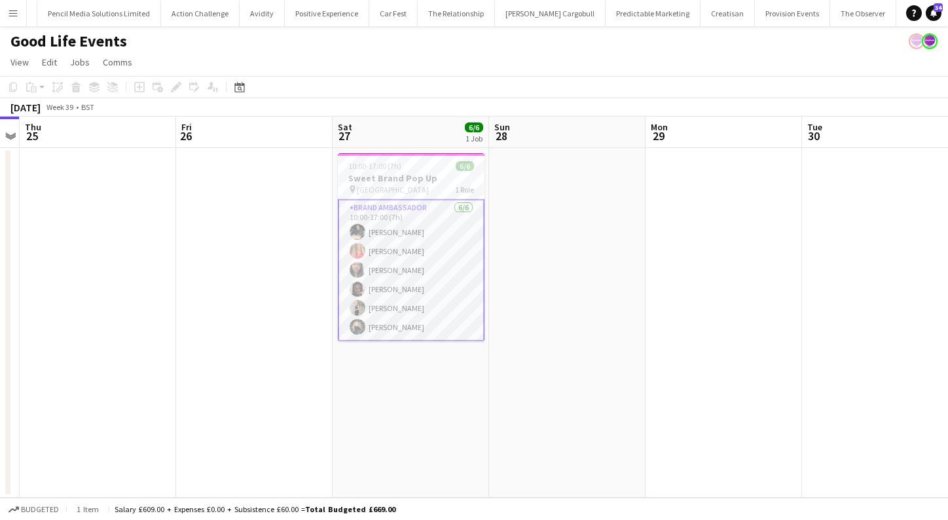
click at [625, 208] on app-date-cell at bounding box center [567, 323] width 156 height 350
